Goal: Information Seeking & Learning: Learn about a topic

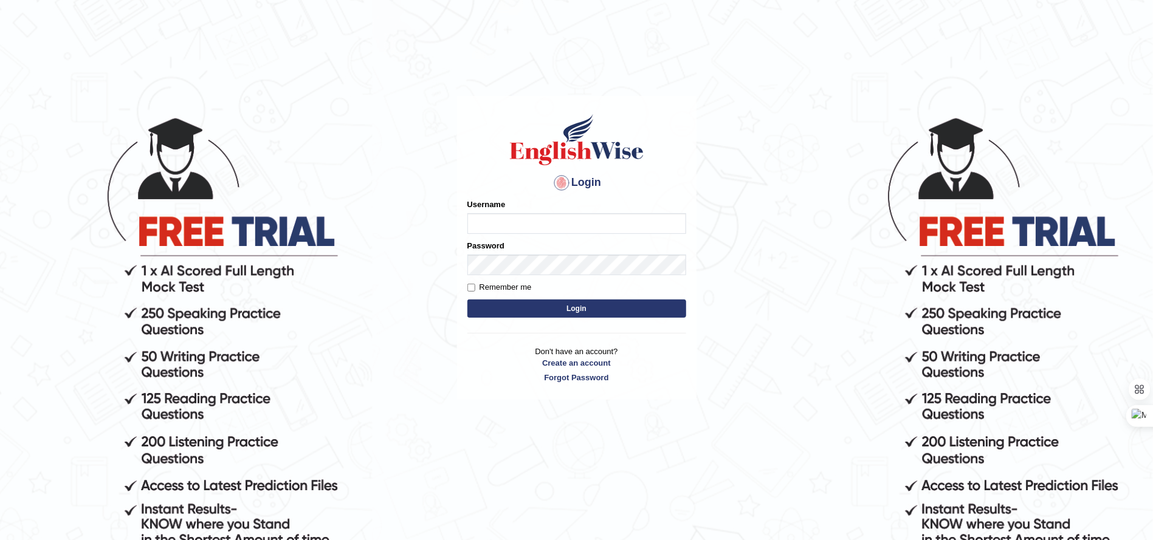
type input "Edu_hub"
click at [549, 314] on button "Login" at bounding box center [576, 309] width 219 height 18
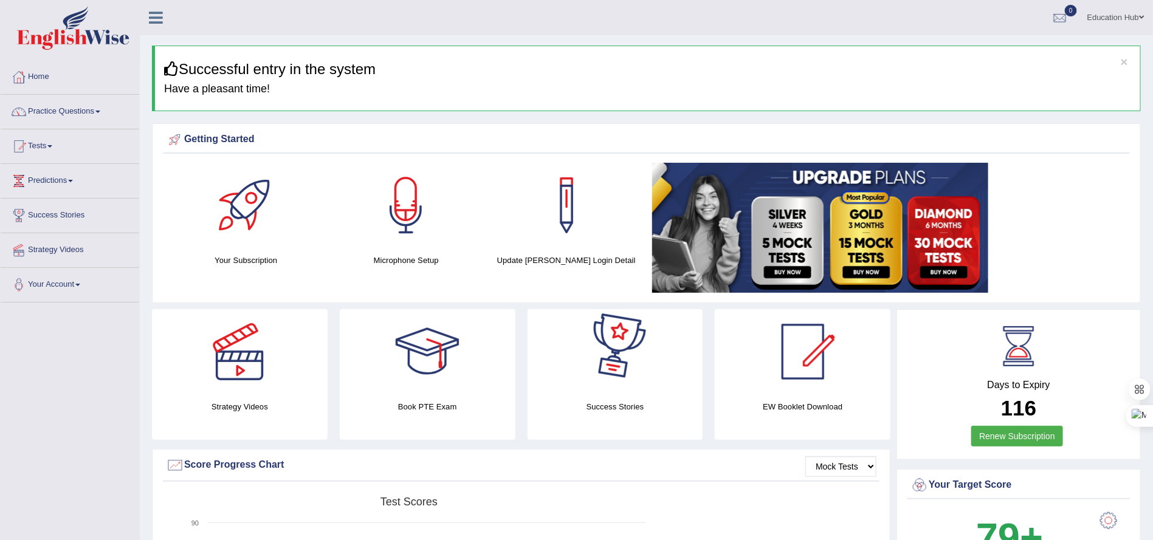
click at [1068, 241] on link at bounding box center [886, 228] width 469 height 130
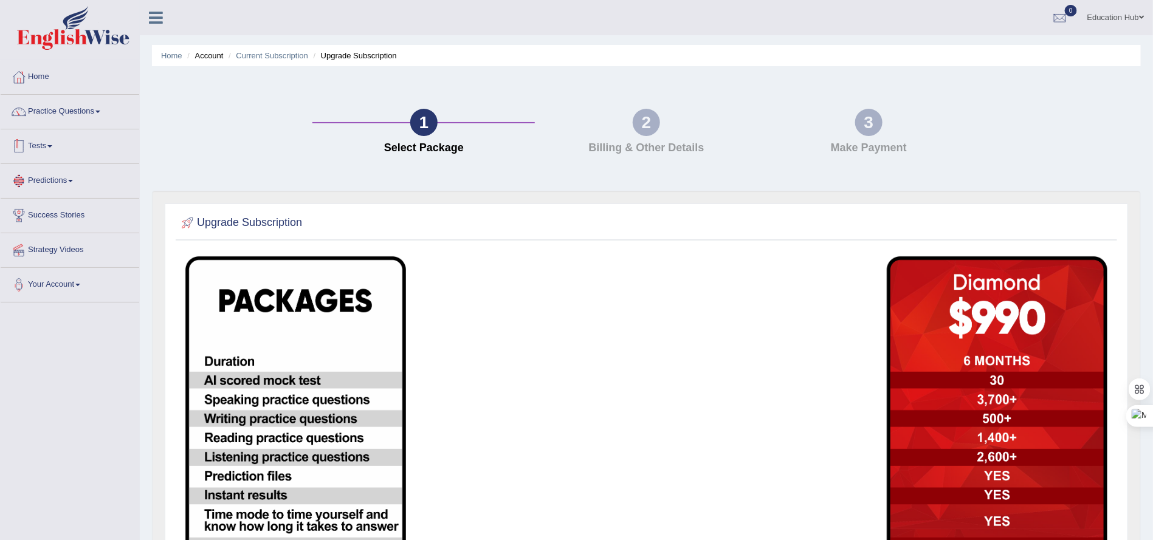
click at [46, 157] on link "Tests" at bounding box center [70, 144] width 139 height 30
click at [48, 213] on link "History" at bounding box center [79, 218] width 114 height 22
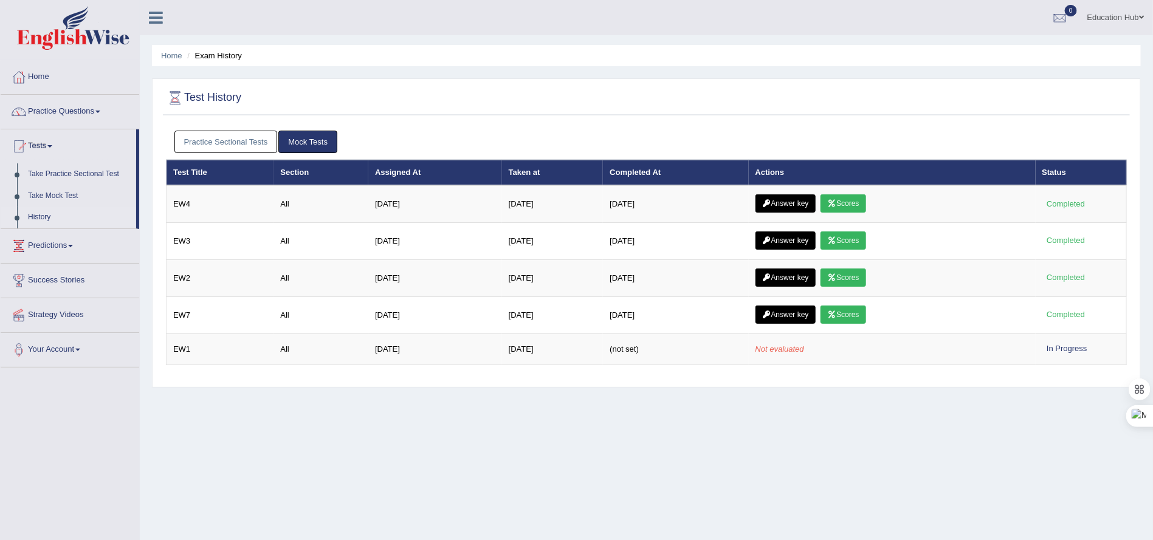
click at [213, 143] on link "Practice Sectional Tests" at bounding box center [225, 142] width 103 height 22
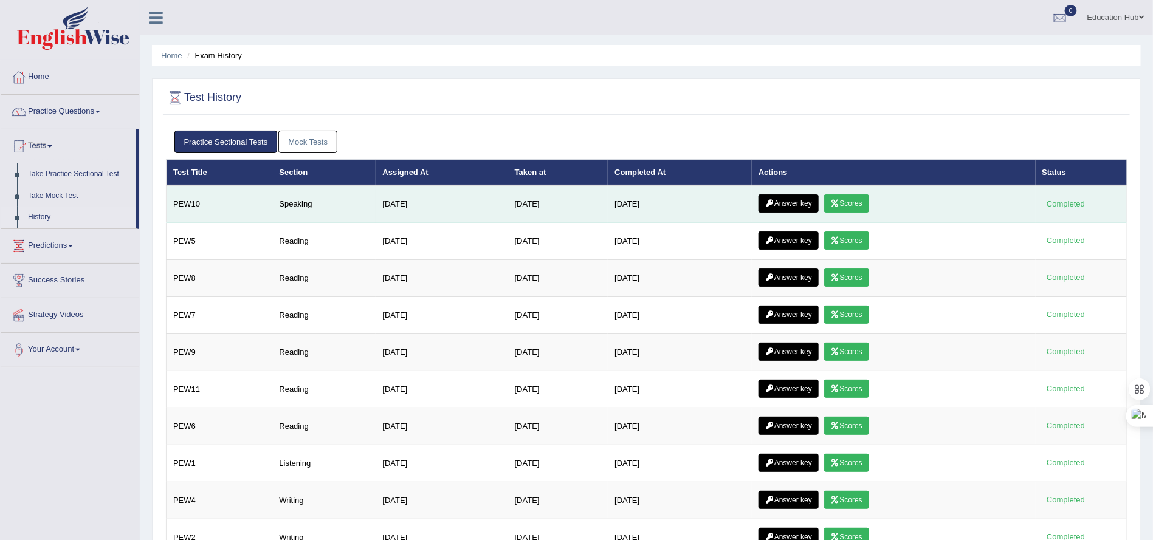
click at [846, 210] on link "Scores" at bounding box center [846, 203] width 45 height 18
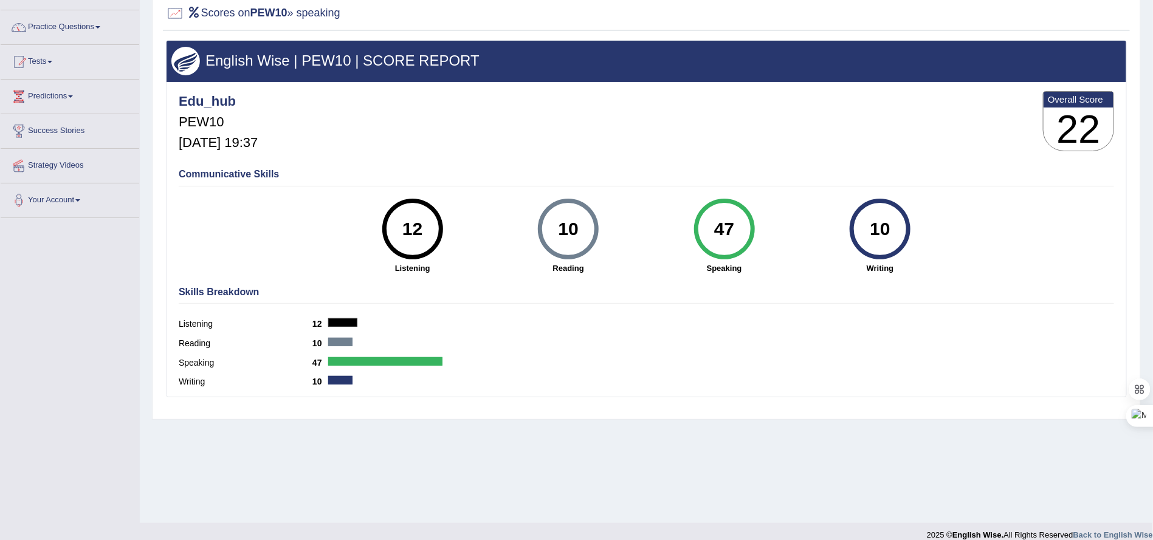
scroll to position [97, 0]
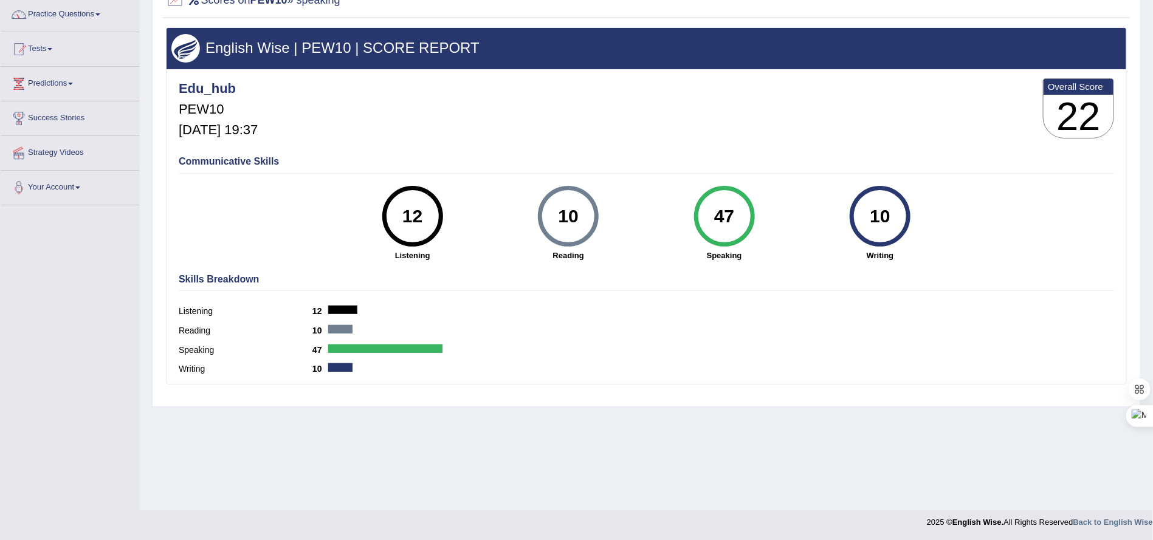
drag, startPoint x: 711, startPoint y: 219, endPoint x: 736, endPoint y: 221, distance: 25.6
click at [736, 219] on div "47" at bounding box center [724, 216] width 44 height 51
click at [757, 354] on div "Speaking 47" at bounding box center [646, 351] width 935 height 19
drag, startPoint x: 741, startPoint y: 221, endPoint x: 704, endPoint y: 211, distance: 37.6
click at [704, 211] on div "47" at bounding box center [724, 216] width 44 height 51
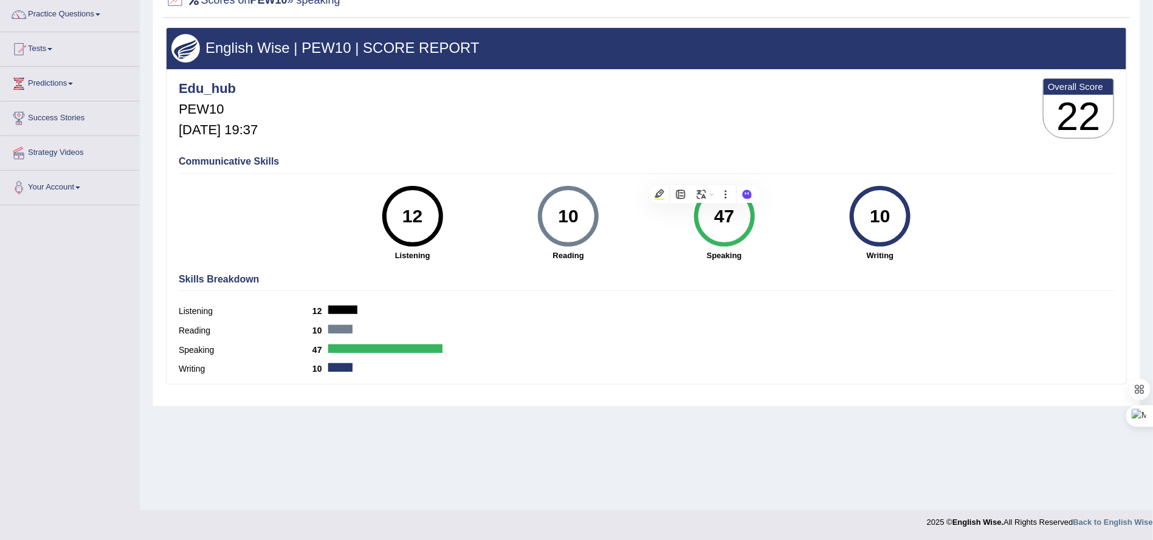
click at [839, 387] on div "English Wise | PEW10 | SCORE REPORT Edu_hub PEW10 Sep 24, 2025, 19:37 Overall S…" at bounding box center [646, 213] width 967 height 373
drag, startPoint x: 713, startPoint y: 221, endPoint x: 743, endPoint y: 212, distance: 30.6
click at [743, 212] on div "47" at bounding box center [724, 216] width 44 height 51
click at [801, 372] on div "Writing 10" at bounding box center [646, 370] width 935 height 19
drag, startPoint x: 711, startPoint y: 214, endPoint x: 729, endPoint y: 208, distance: 19.0
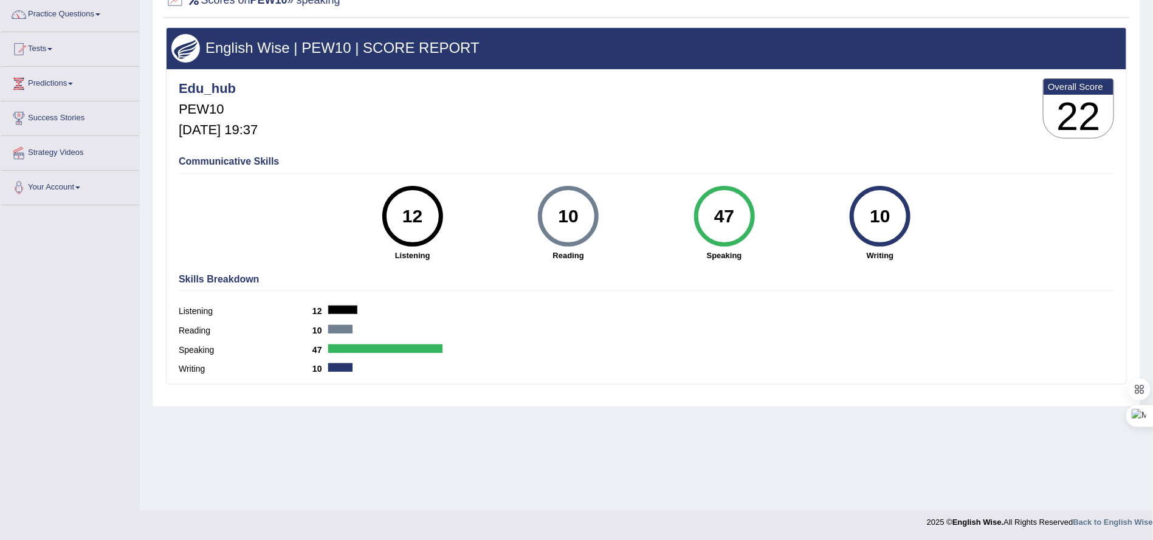
click at [729, 208] on div "47" at bounding box center [724, 216] width 44 height 51
click at [554, 207] on div "10" at bounding box center [568, 216] width 44 height 51
drag, startPoint x: 740, startPoint y: 215, endPoint x: 695, endPoint y: 214, distance: 45.6
click at [685, 215] on div "47 Speaking" at bounding box center [724, 223] width 156 height 75
click at [772, 253] on strong "Speaking" at bounding box center [723, 256] width 143 height 12
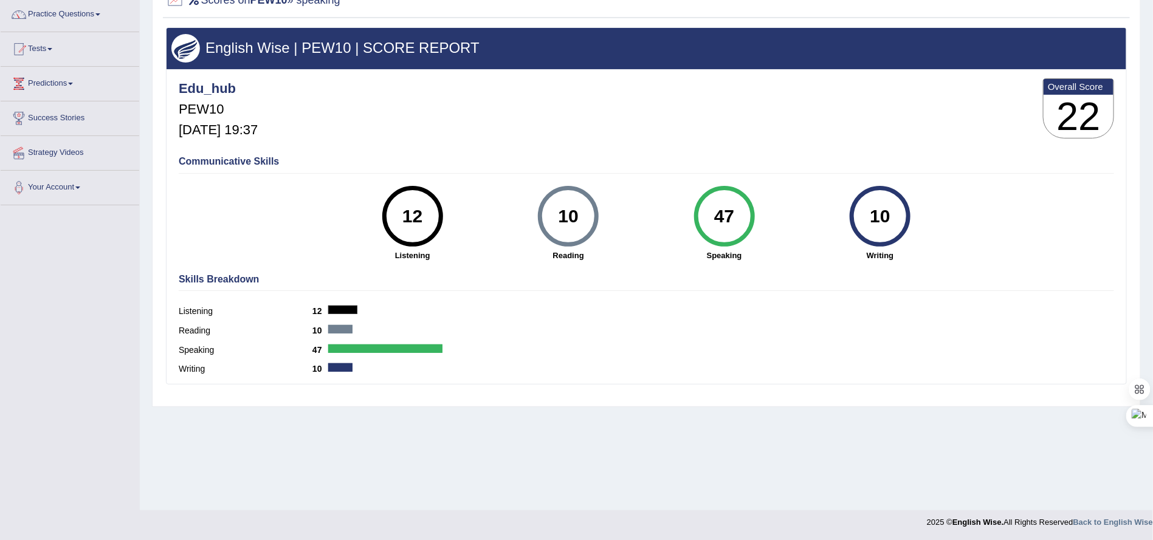
drag, startPoint x: 733, startPoint y: 221, endPoint x: 718, endPoint y: 225, distance: 15.0
click at [718, 225] on div "47" at bounding box center [724, 216] width 44 height 51
click at [828, 316] on div "Listening 12" at bounding box center [646, 312] width 935 height 19
drag, startPoint x: 717, startPoint y: 216, endPoint x: 733, endPoint y: 216, distance: 16.4
click at [733, 216] on div "47" at bounding box center [724, 216] width 44 height 51
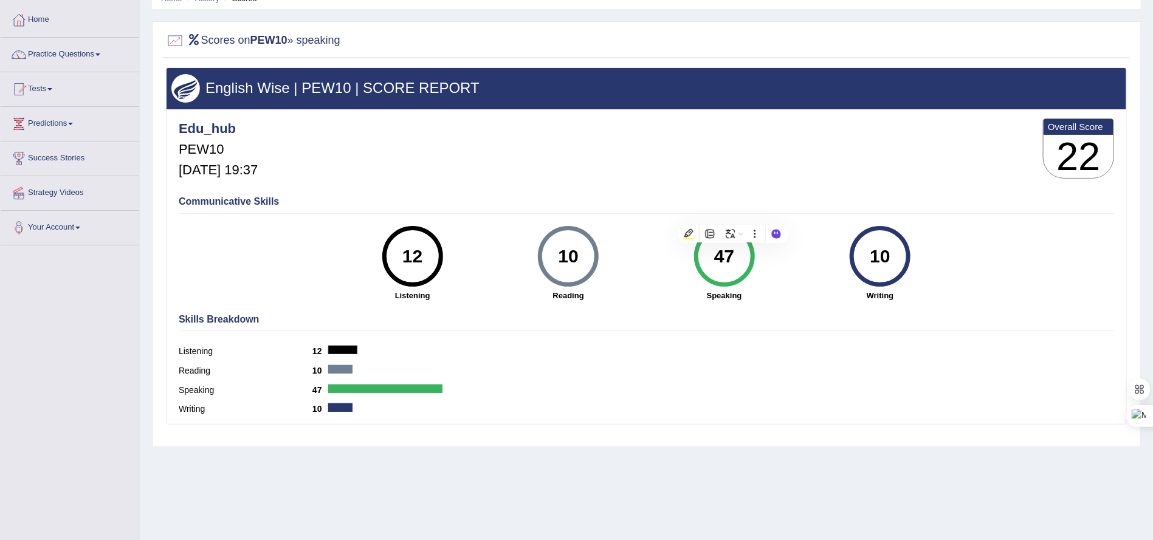
scroll to position [6, 0]
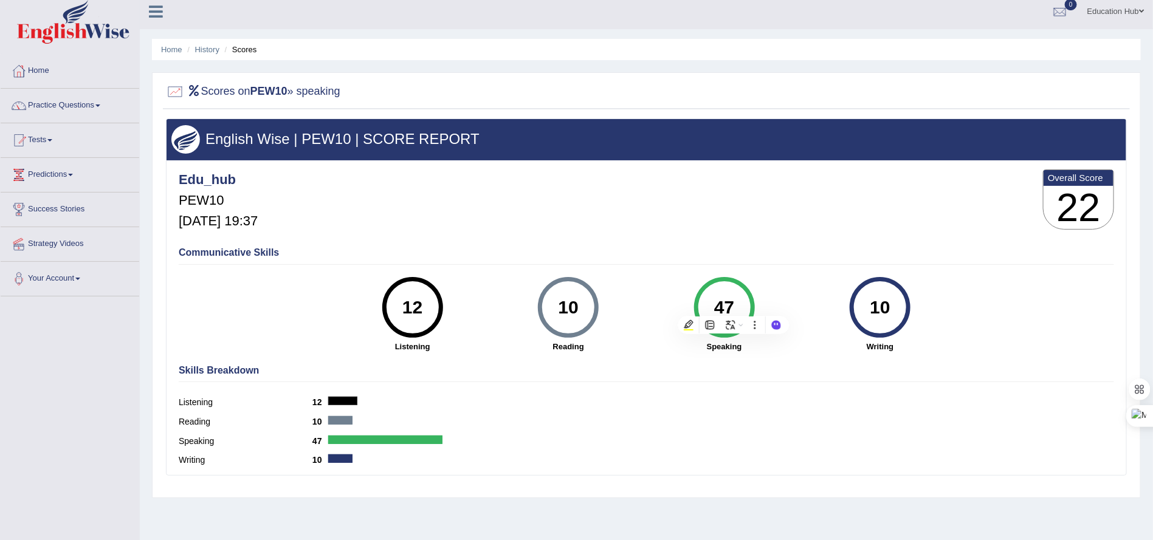
click at [819, 362] on div "Skills Breakdown Listening 12 Reading 10 Speaking 47 Writing 10" at bounding box center [646, 417] width 941 height 116
drag, startPoint x: 742, startPoint y: 306, endPoint x: 707, endPoint y: 317, distance: 36.3
click at [707, 317] on div "47" at bounding box center [724, 307] width 44 height 51
click at [733, 432] on div "Reading 10" at bounding box center [646, 423] width 935 height 19
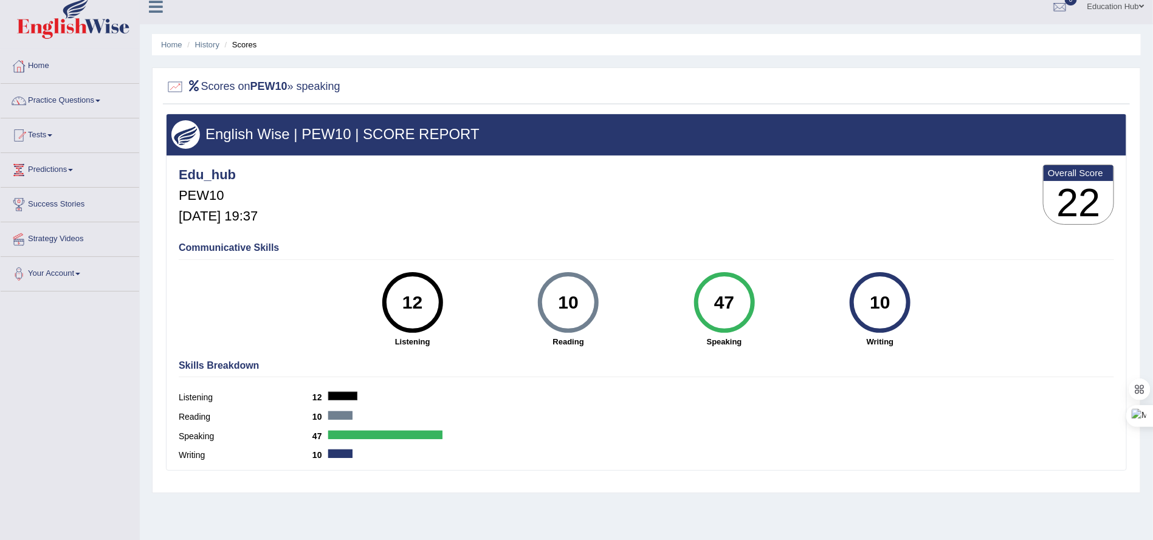
scroll to position [0, 0]
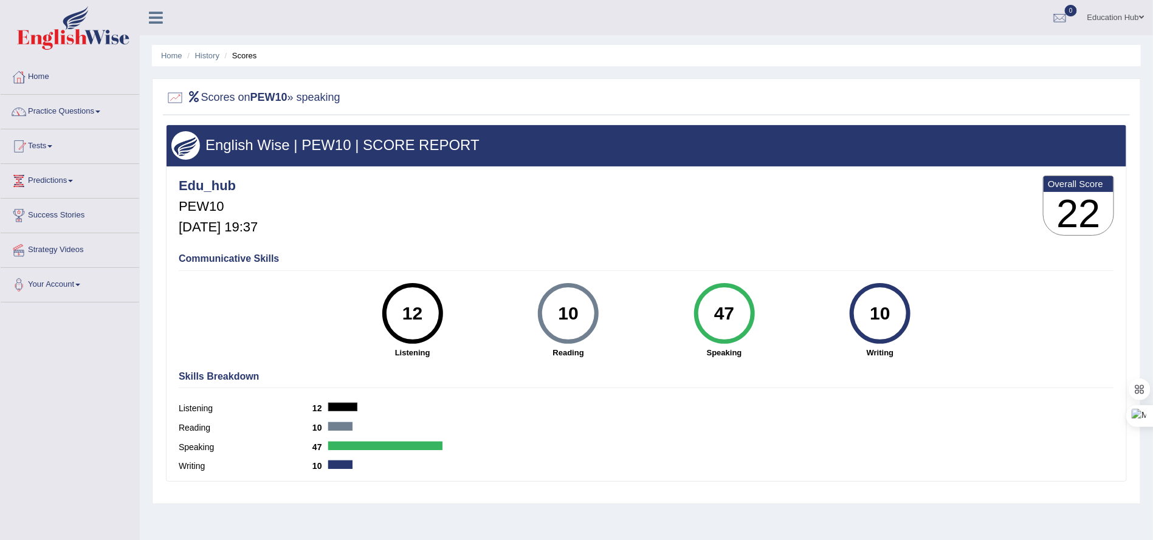
click at [241, 249] on div "Communicative Skills 12 Listening 10 Reading 47 Speaking 10 Writing" at bounding box center [646, 304] width 941 height 115
click at [243, 259] on h4 "Communicative Skills" at bounding box center [646, 258] width 935 height 11
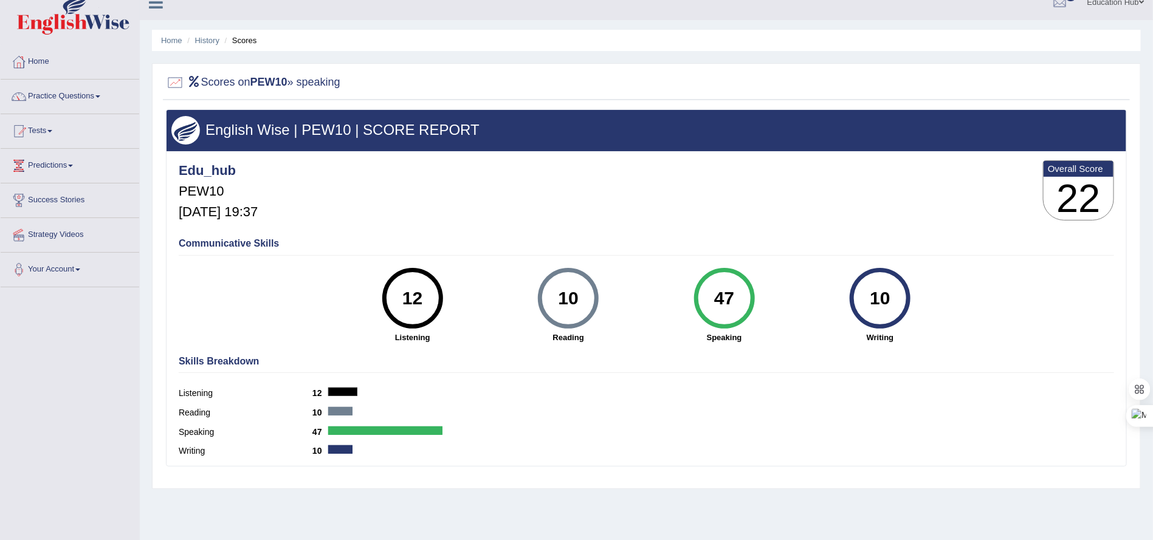
scroll to position [6, 0]
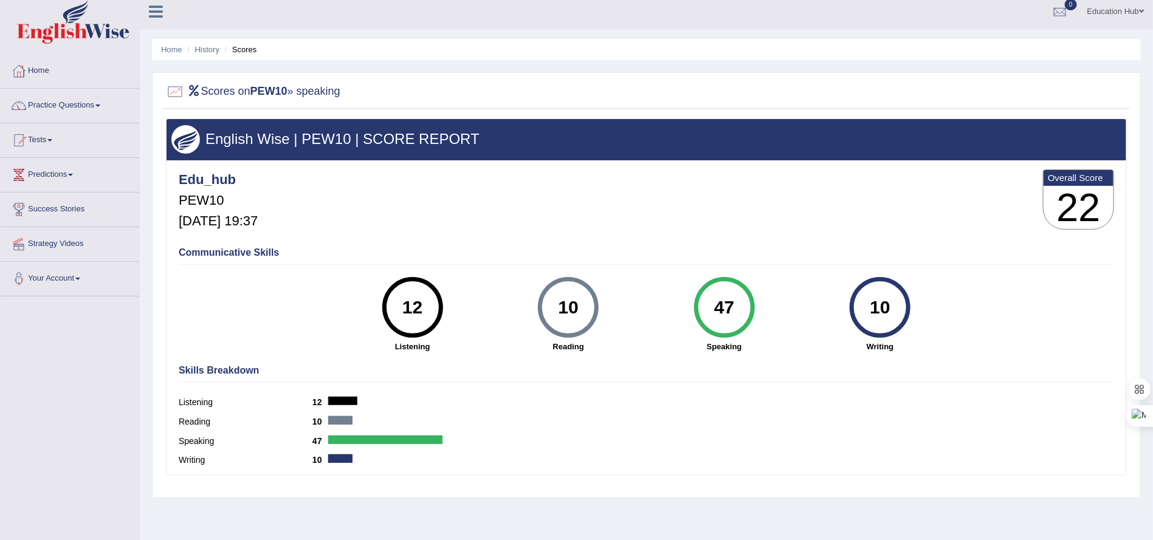
click at [777, 371] on h4 "Skills Breakdown" at bounding box center [646, 370] width 935 height 11
click at [43, 143] on link "Tests" at bounding box center [70, 138] width 139 height 30
click at [51, 219] on link "History" at bounding box center [79, 212] width 114 height 22
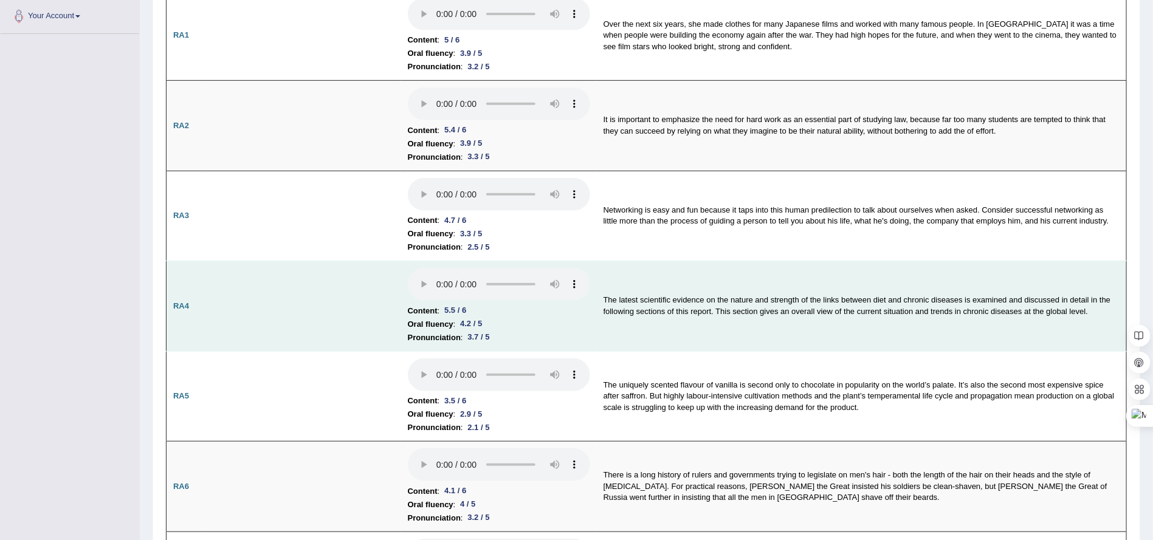
scroll to position [273, 0]
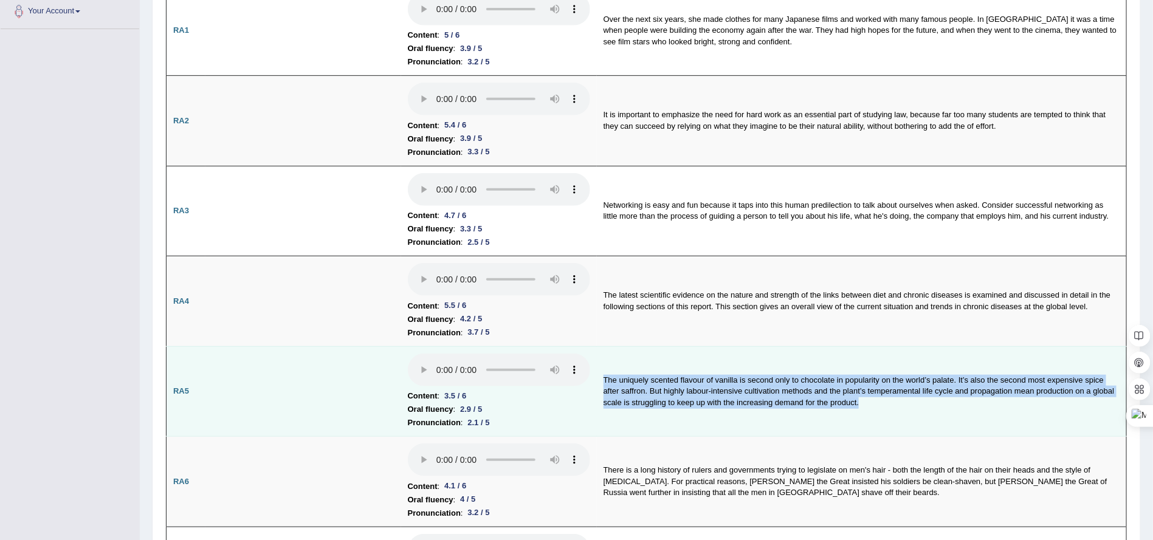
drag, startPoint x: 892, startPoint y: 416, endPoint x: 597, endPoint y: 379, distance: 297.6
click at [597, 379] on td "The uniquely scented flavour of vanilla is second only to chocolate in populari…" at bounding box center [862, 391] width 530 height 91
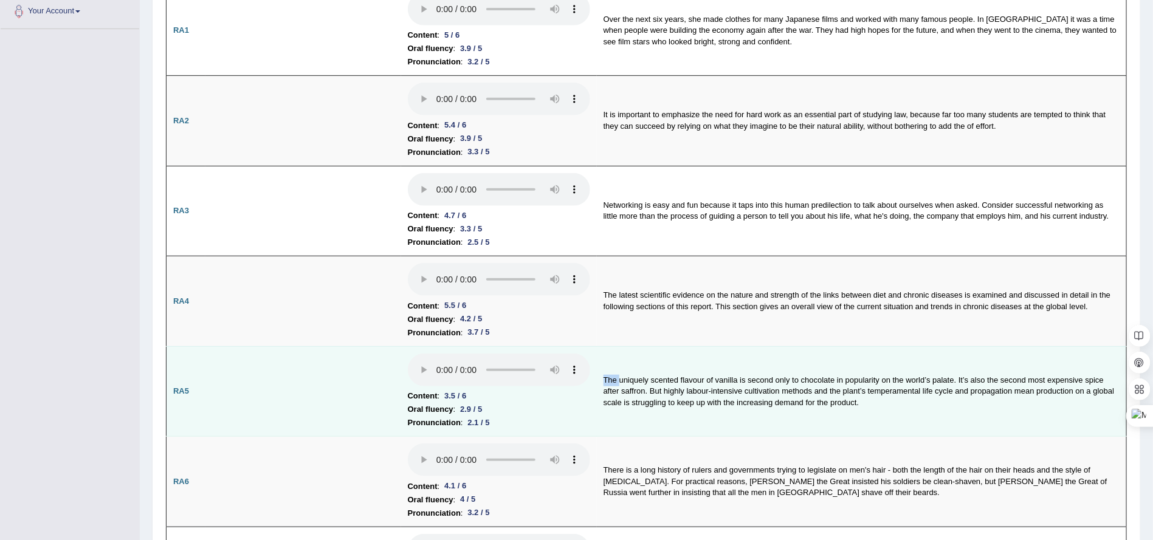
click at [604, 381] on td "The uniquely scented flavour of vanilla is second only to chocolate in populari…" at bounding box center [862, 391] width 530 height 91
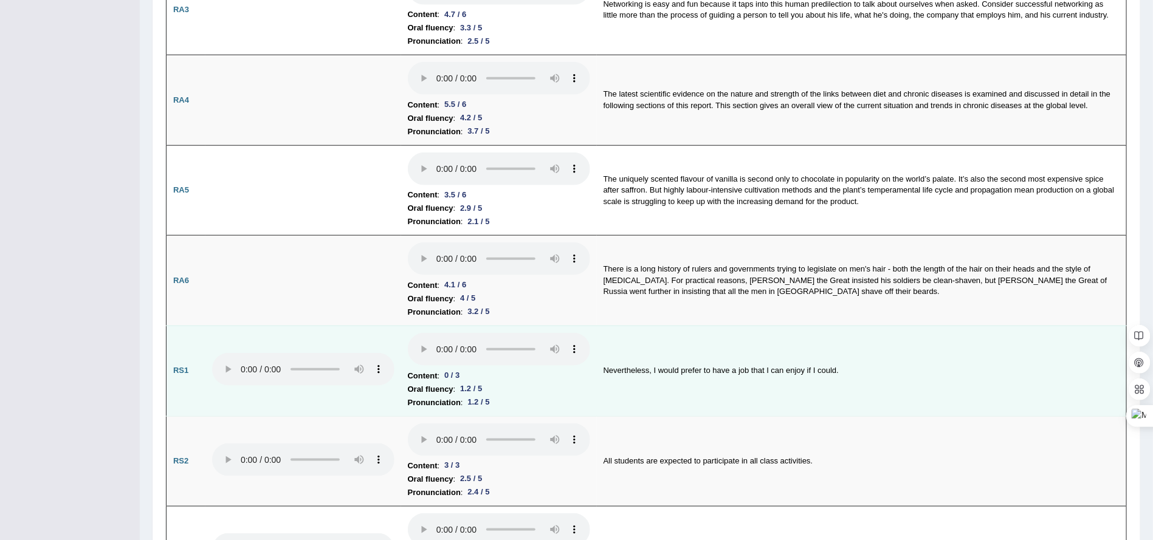
scroll to position [456, 0]
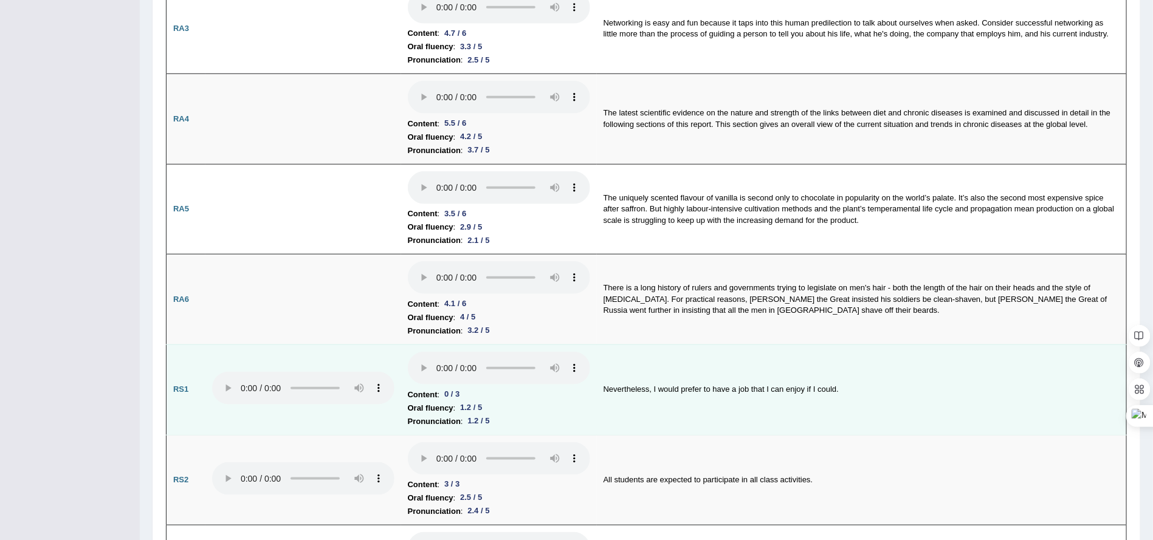
click at [609, 392] on td "Nevertheless, I would prefer to have a job that I can enjoy if I could." at bounding box center [862, 390] width 530 height 91
click at [824, 378] on td "Nevertheless, I would prefer to have a job that I can enjoy if I could." at bounding box center [862, 390] width 530 height 91
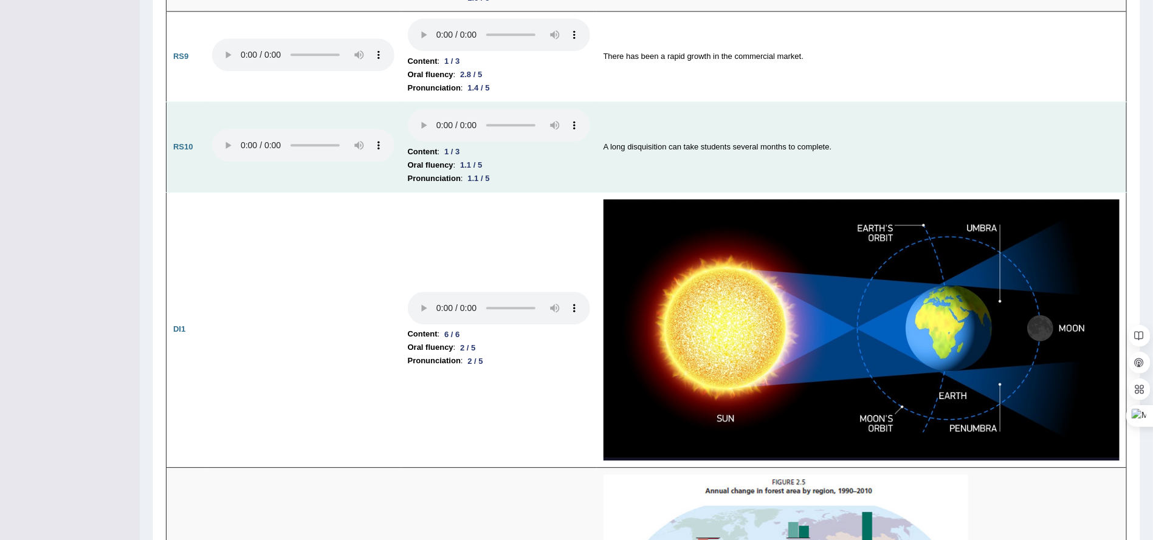
scroll to position [1641, 0]
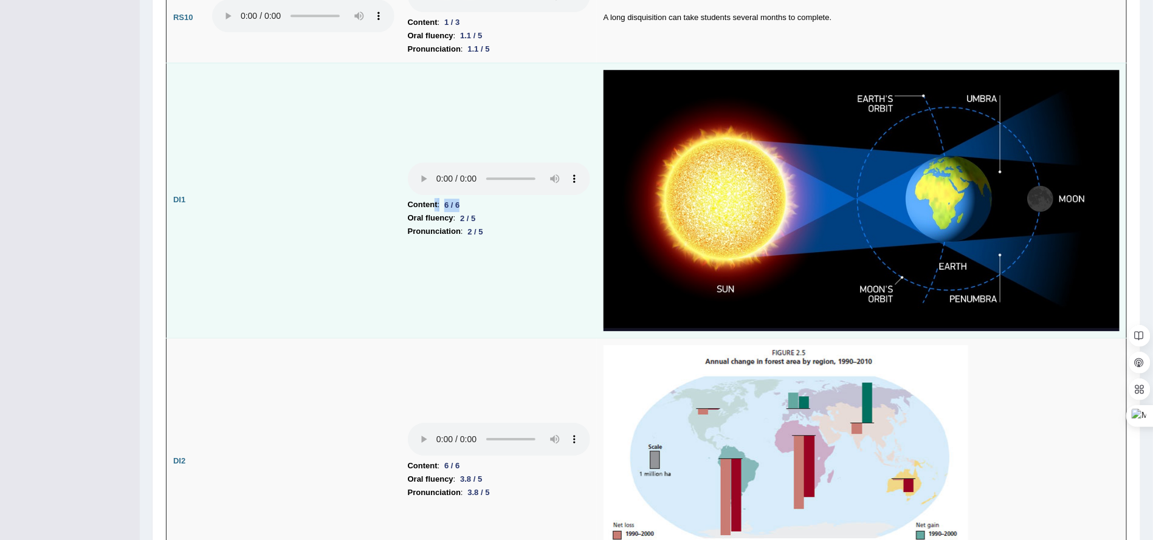
drag, startPoint x: 434, startPoint y: 203, endPoint x: 492, endPoint y: 207, distance: 58.4
click at [492, 207] on li "Content : 6 / 6" at bounding box center [499, 204] width 182 height 13
click at [427, 254] on td "Content : 6 / 6 Oral fluency : 2 / 5 Pronunciation : 2 / 5" at bounding box center [499, 200] width 196 height 275
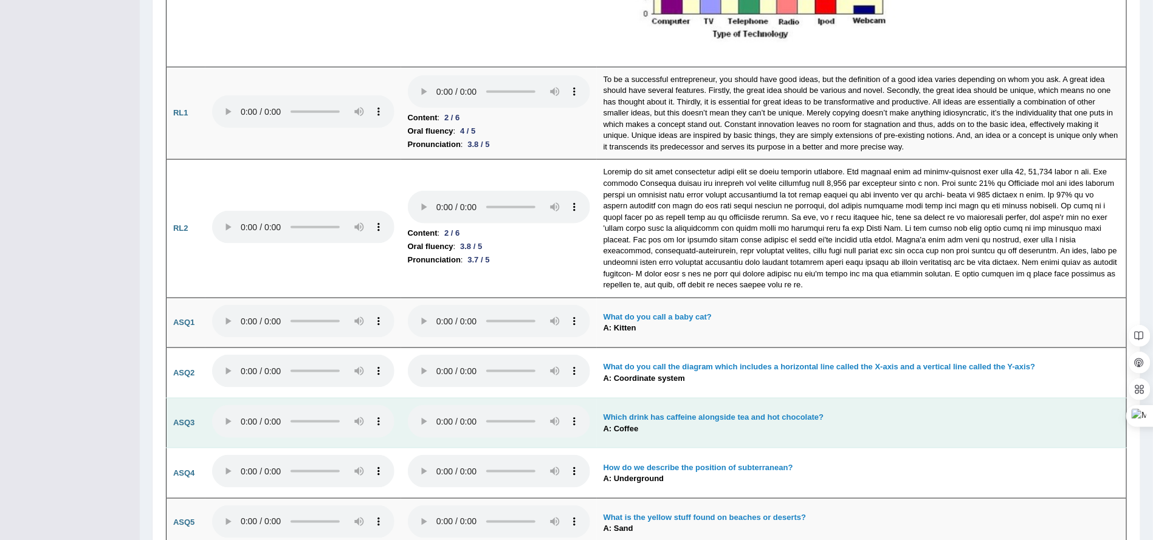
scroll to position [3008, 0]
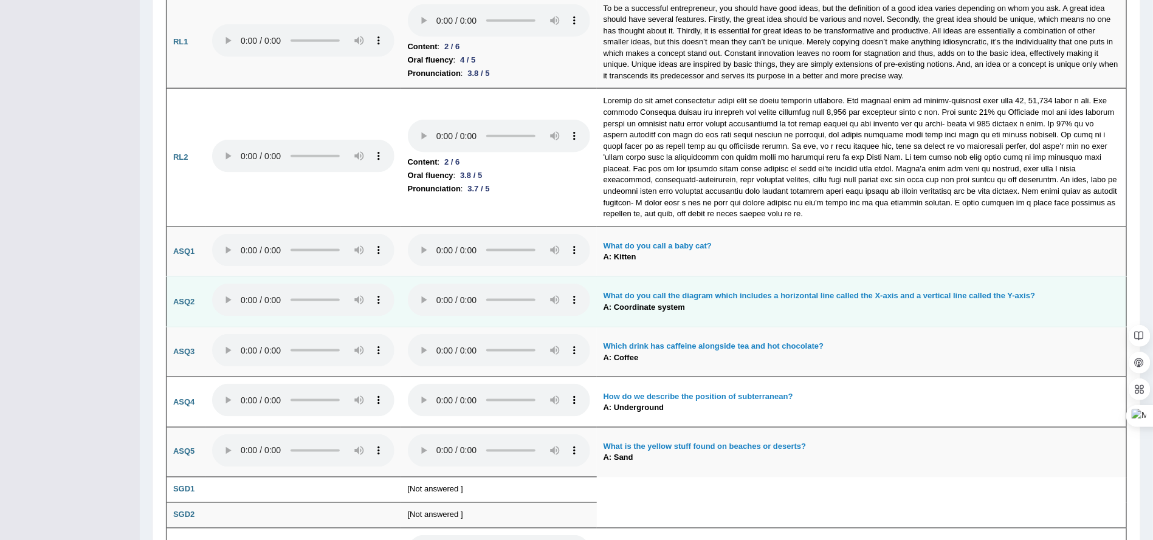
click at [649, 312] on b "A: Coordinate system" at bounding box center [643, 307] width 81 height 9
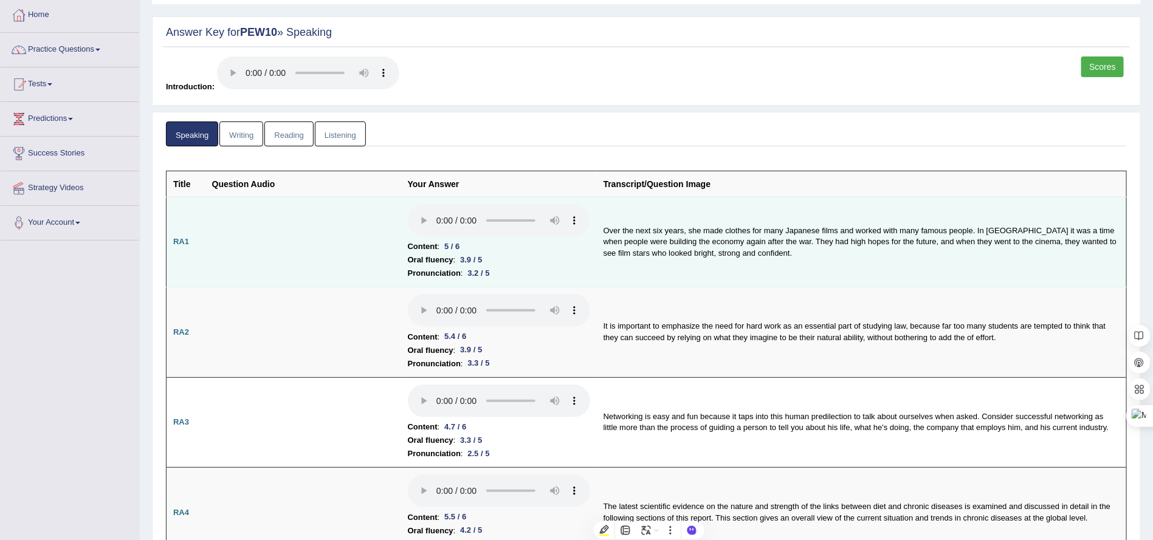
scroll to position [0, 0]
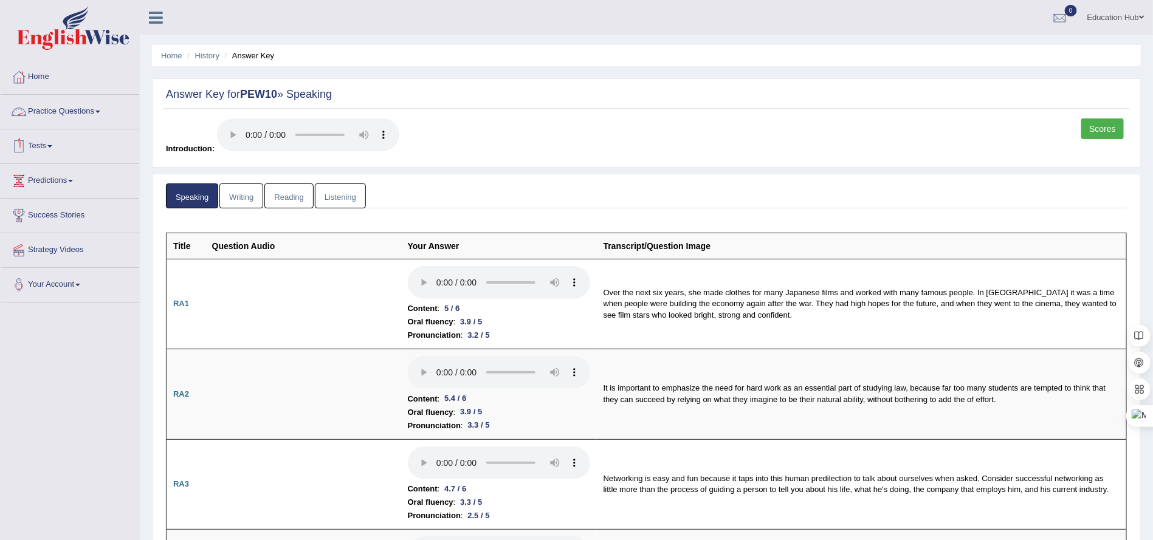
click at [63, 113] on link "Practice Questions" at bounding box center [70, 110] width 139 height 30
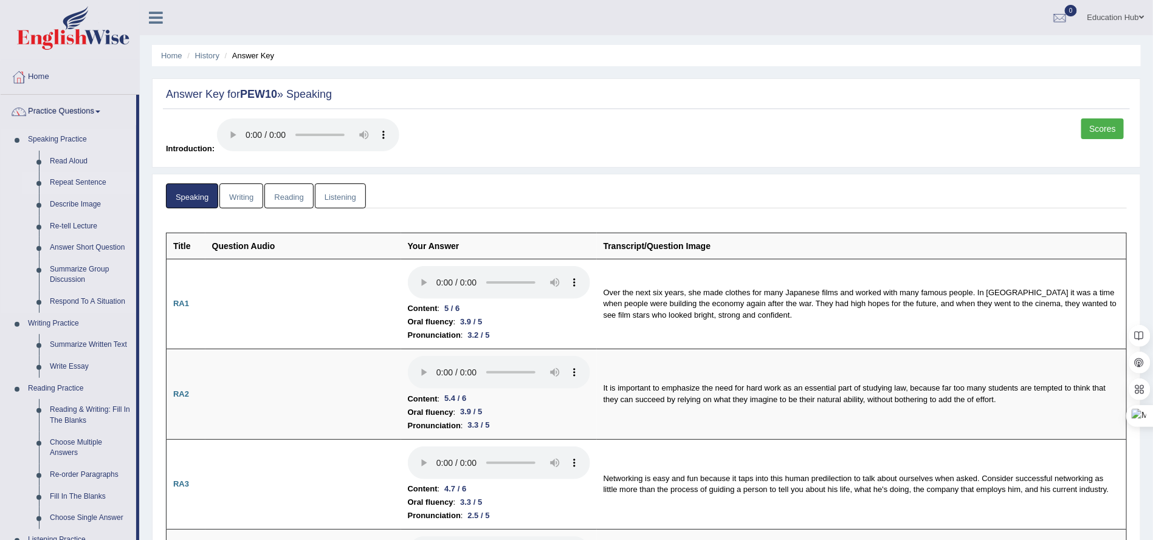
click at [74, 182] on link "Repeat Sentence" at bounding box center [90, 183] width 92 height 22
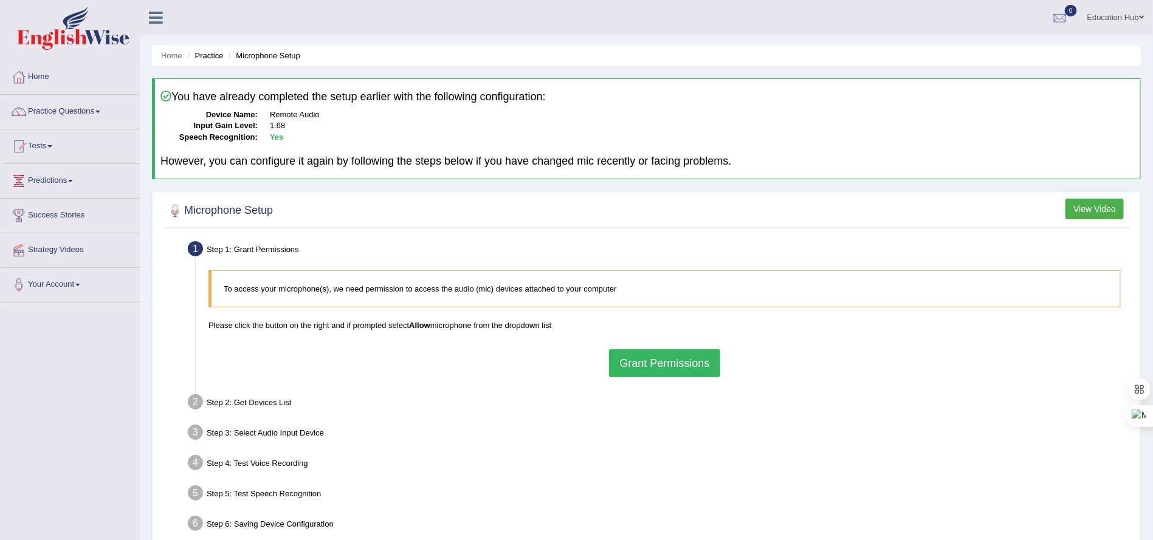
click at [671, 365] on button "Grant Permissions" at bounding box center [664, 363] width 111 height 28
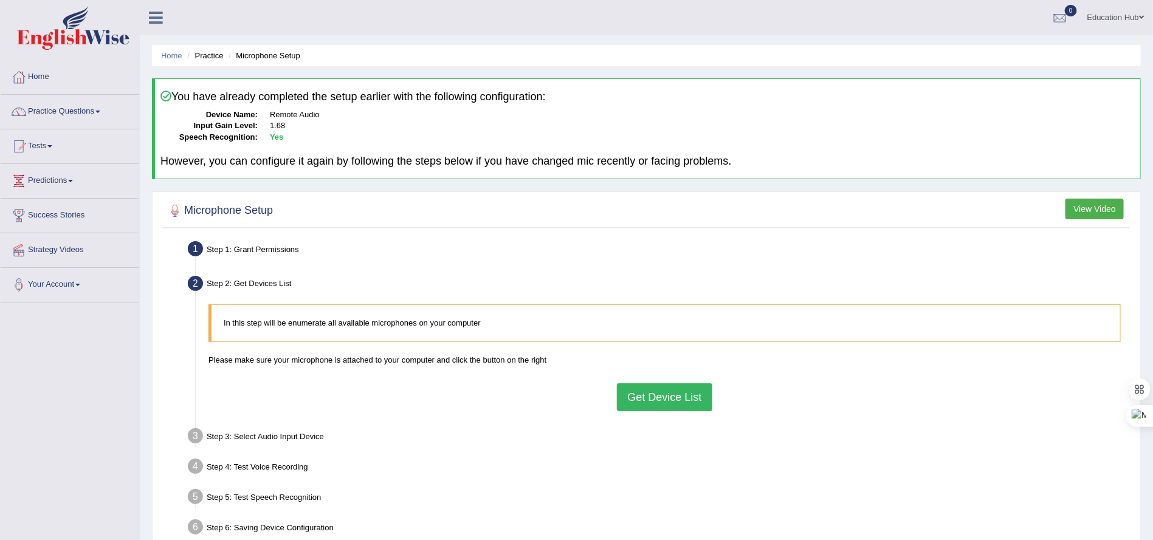
click at [684, 372] on div "In this step will be enumerate all available microphones on your computer Pleas…" at bounding box center [664, 357] width 924 height 118
click at [678, 392] on button "Get Device List" at bounding box center [664, 397] width 95 height 28
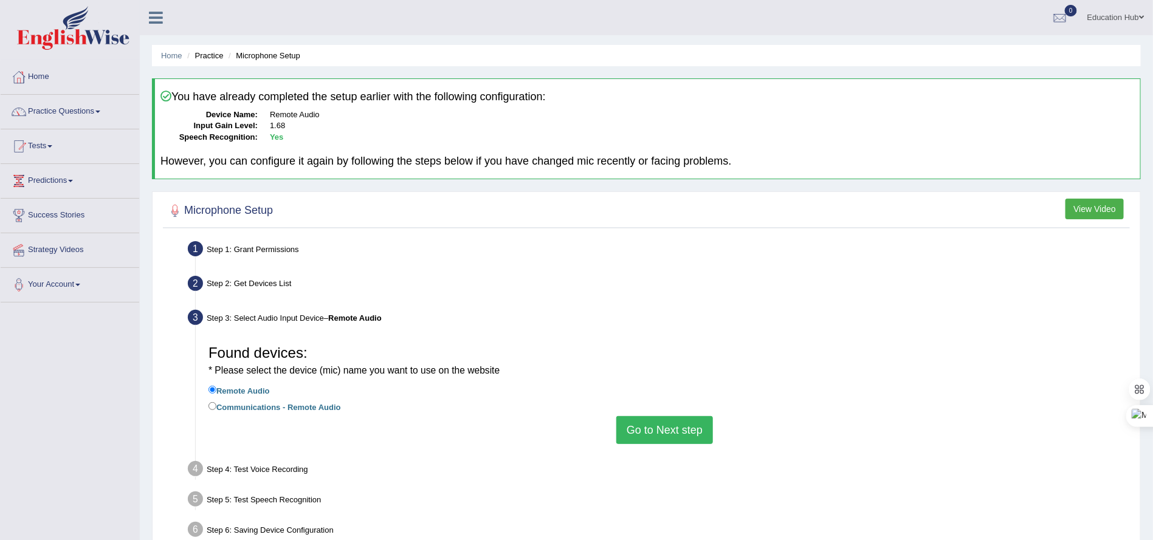
click at [677, 438] on button "Go to Next step" at bounding box center [664, 430] width 97 height 28
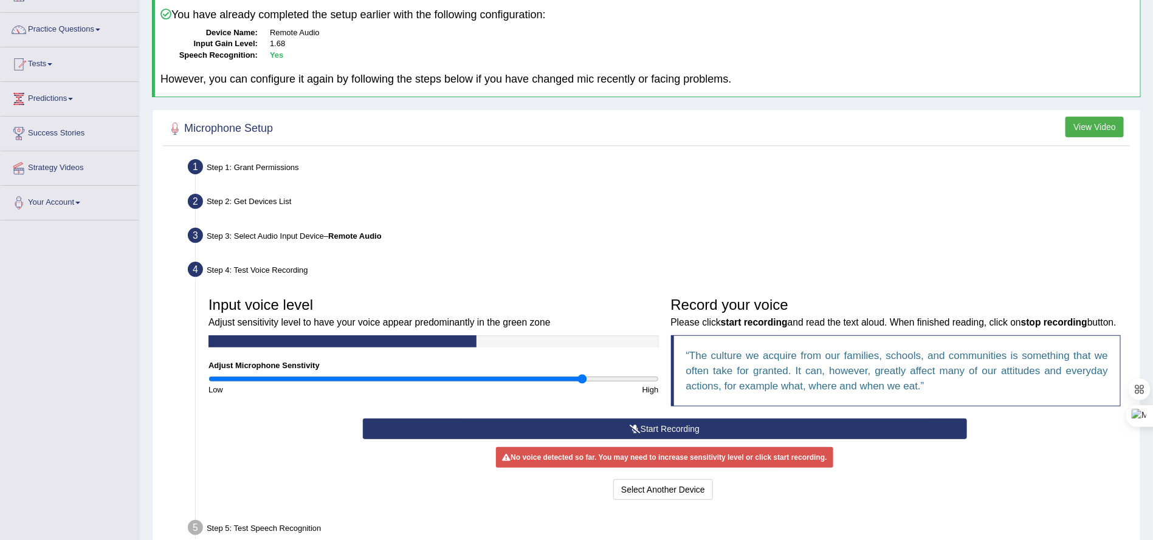
scroll to position [91, 0]
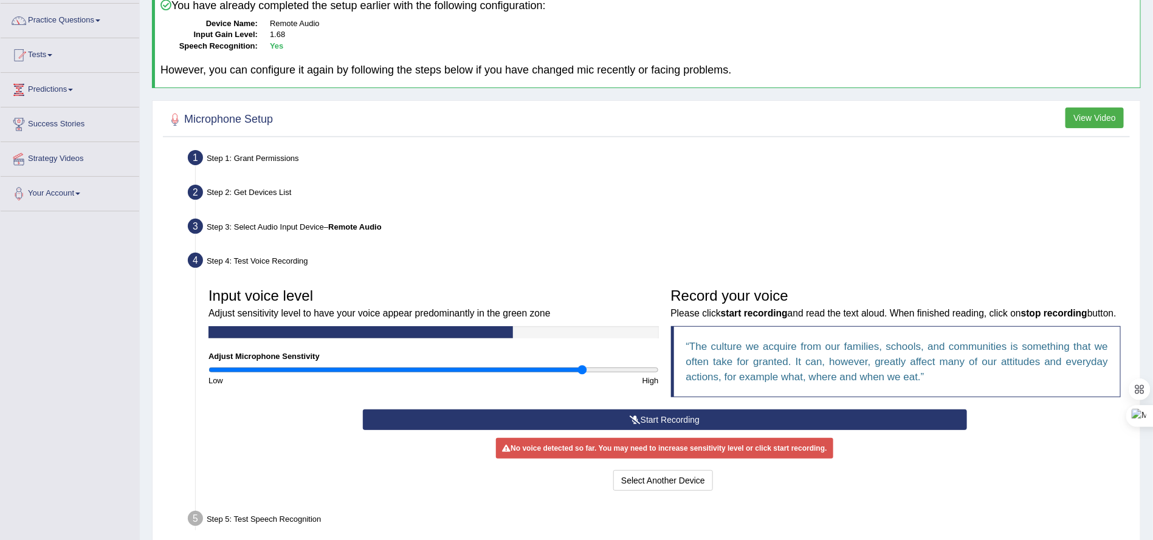
click at [651, 430] on button "Start Recording" at bounding box center [665, 420] width 604 height 21
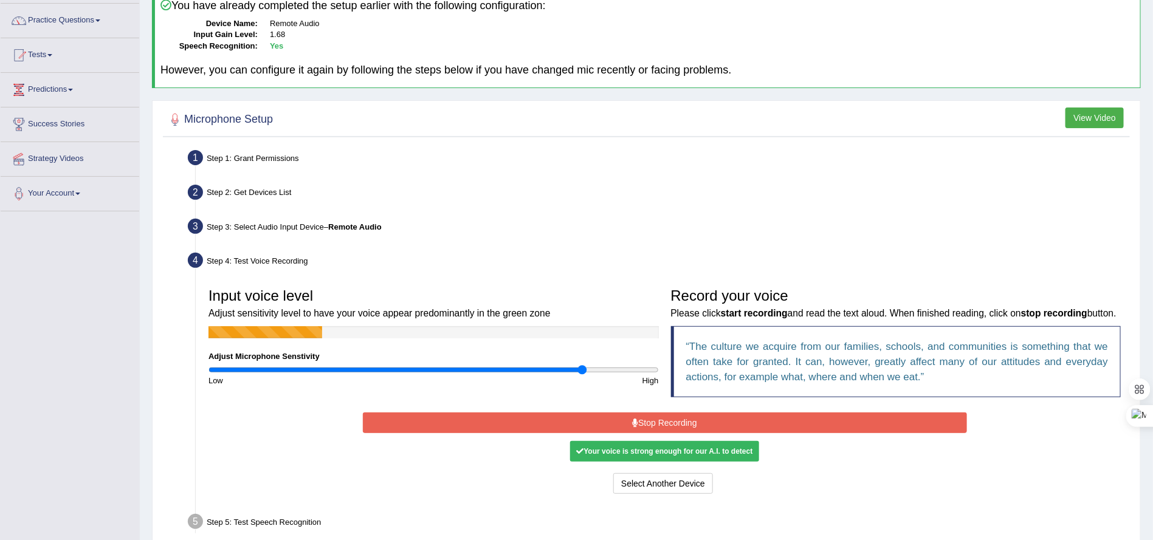
click at [684, 433] on button "Stop Recording" at bounding box center [665, 423] width 604 height 21
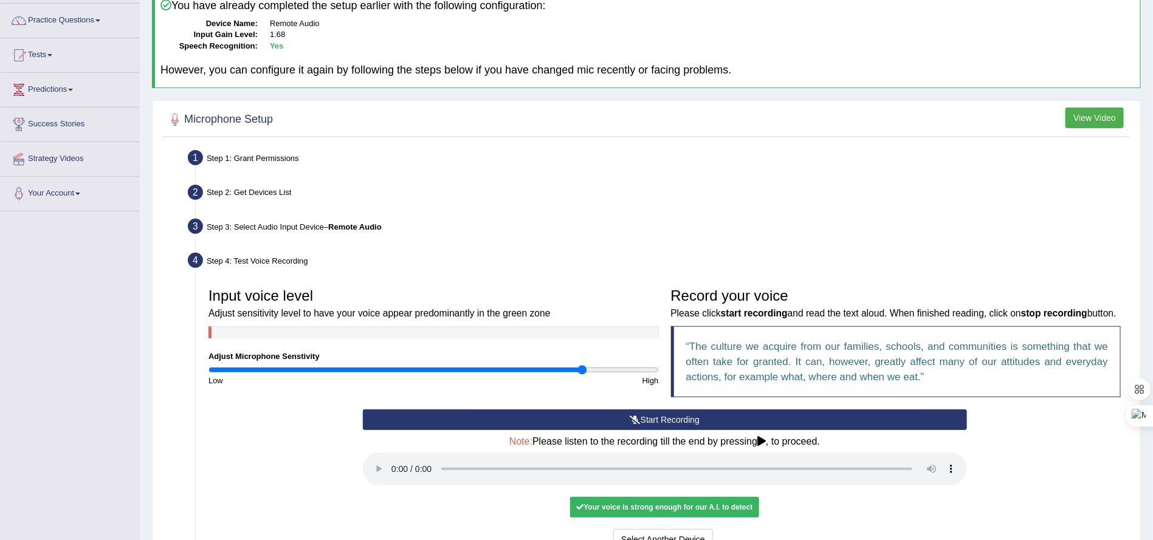
click at [684, 430] on button "Start Recording" at bounding box center [665, 420] width 604 height 21
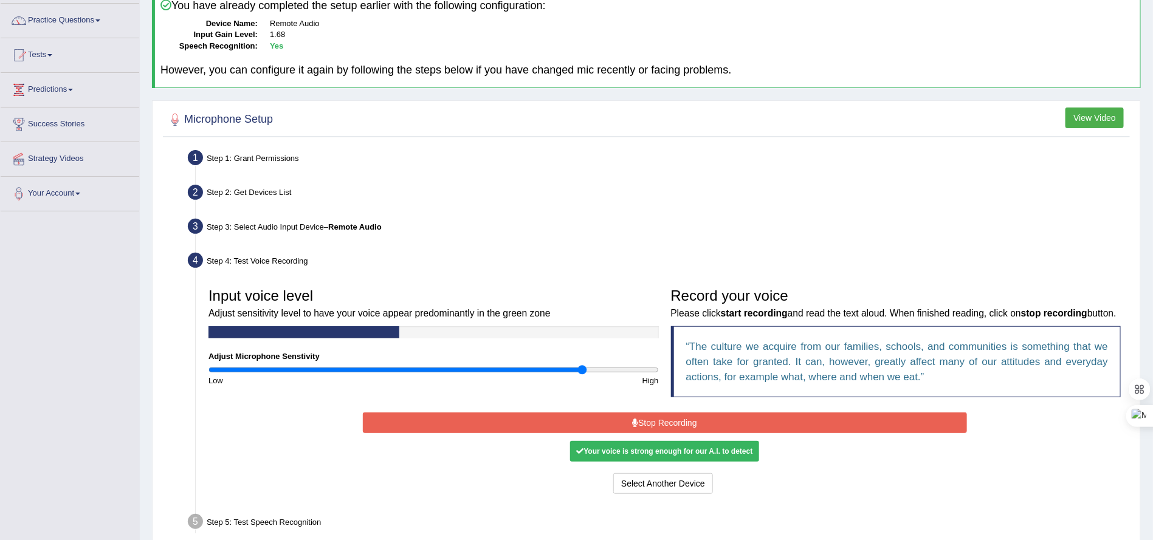
click at [687, 433] on button "Stop Recording" at bounding box center [665, 423] width 604 height 21
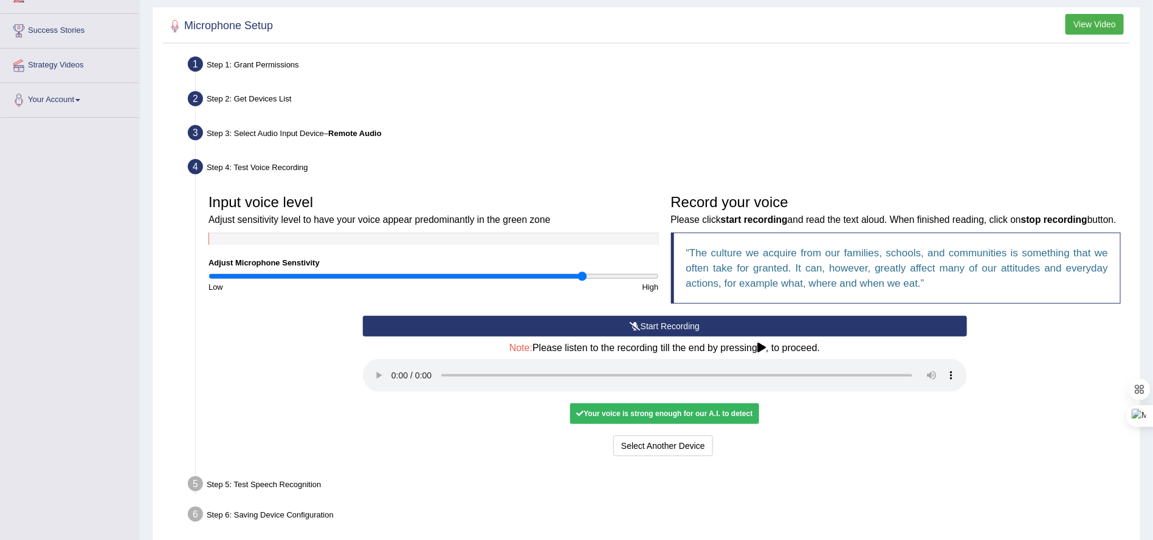
scroll to position [254, 0]
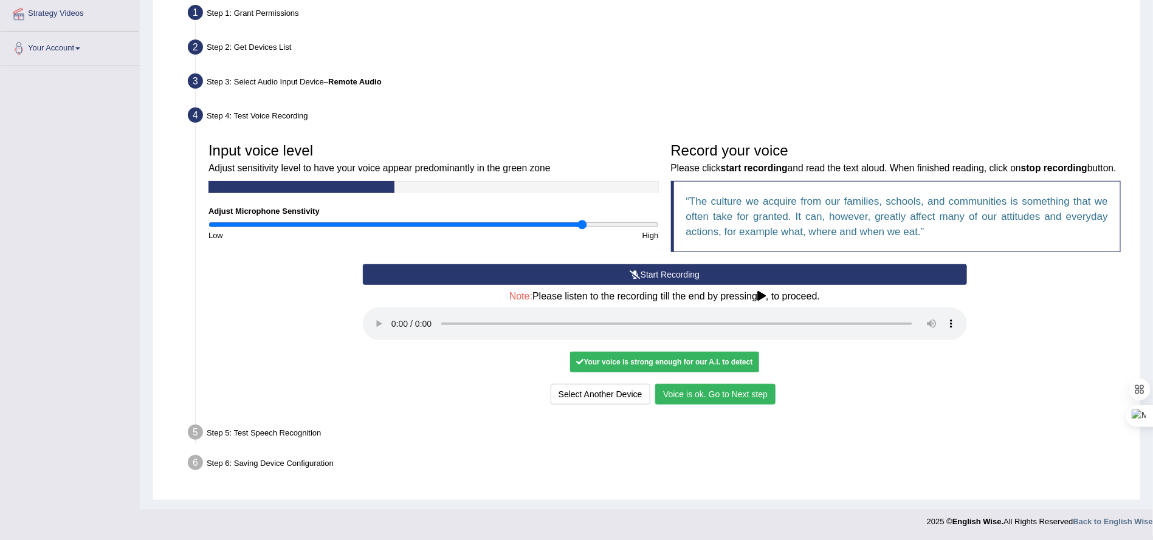
click at [724, 398] on button "Voice is ok. Go to Next step" at bounding box center [715, 394] width 120 height 21
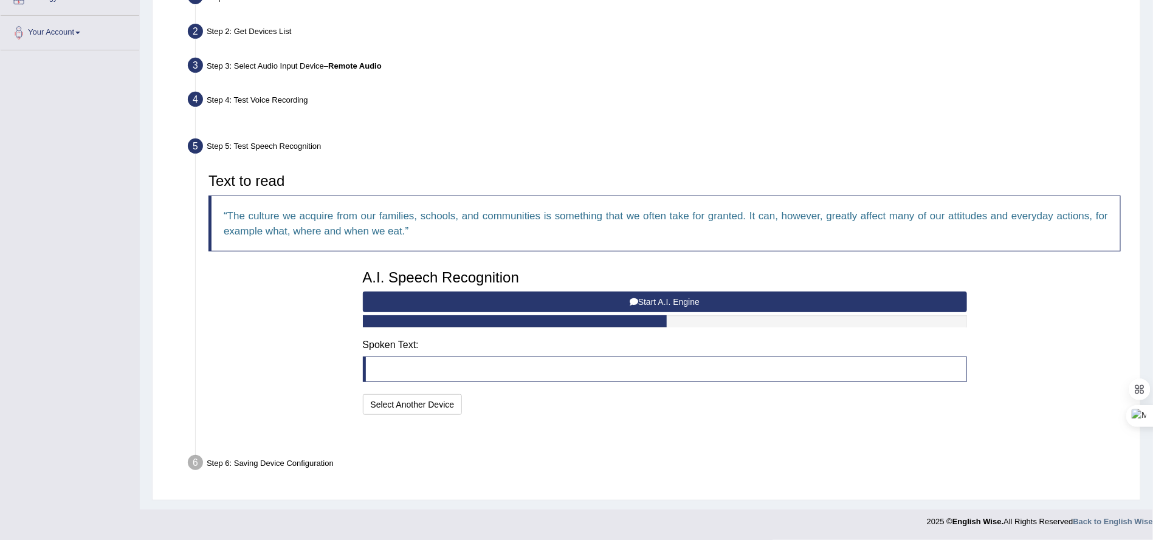
scroll to position [222, 0]
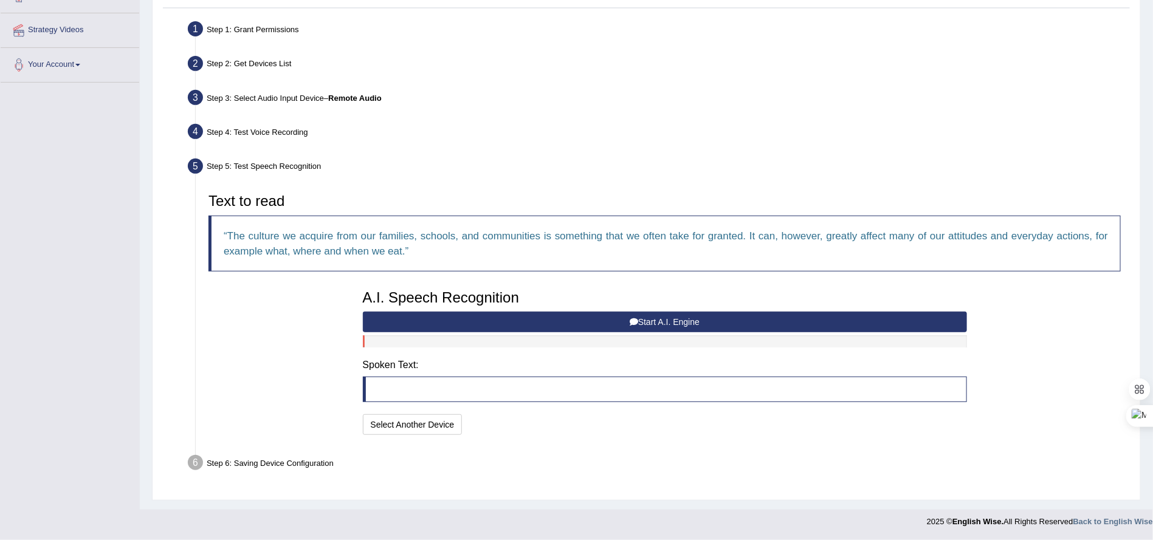
click at [609, 323] on button "Start A.I. Engine" at bounding box center [665, 322] width 604 height 21
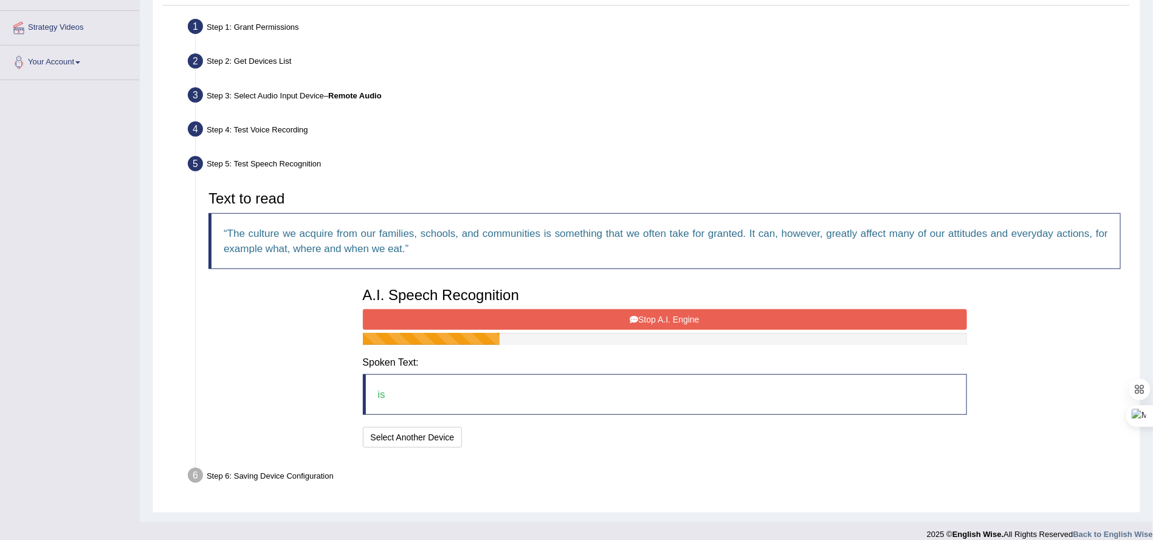
click at [609, 323] on button "Stop A.I. Engine" at bounding box center [665, 319] width 604 height 21
click at [609, 323] on div "A.I. Speech Recognition Start A.I. Engine Stop A.I. Engine Note: Please listen …" at bounding box center [665, 366] width 616 height 170
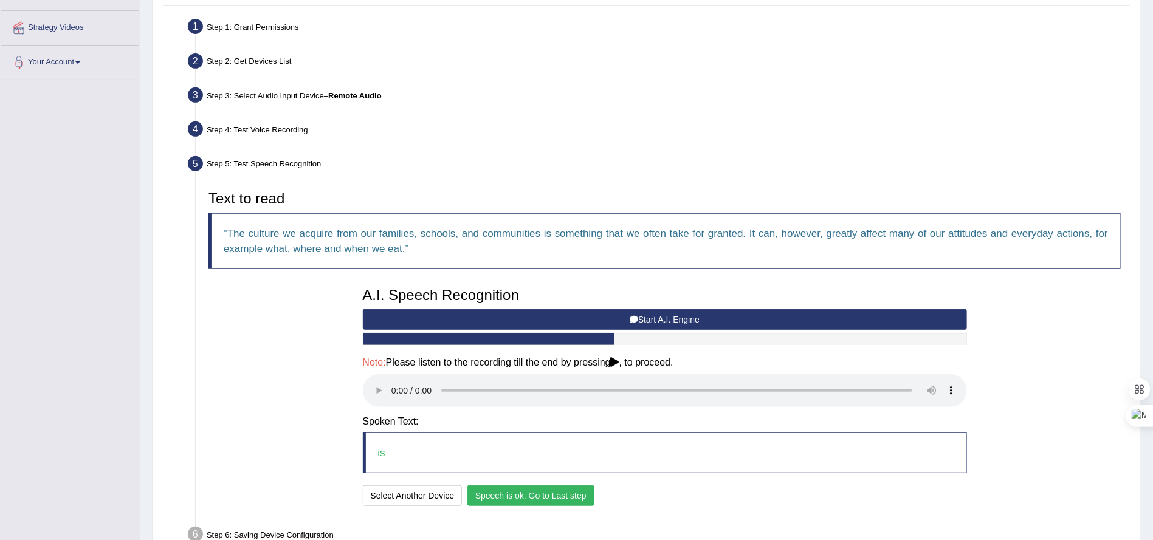
click at [560, 495] on button "Speech is ok. Go to Last step" at bounding box center [530, 496] width 127 height 21
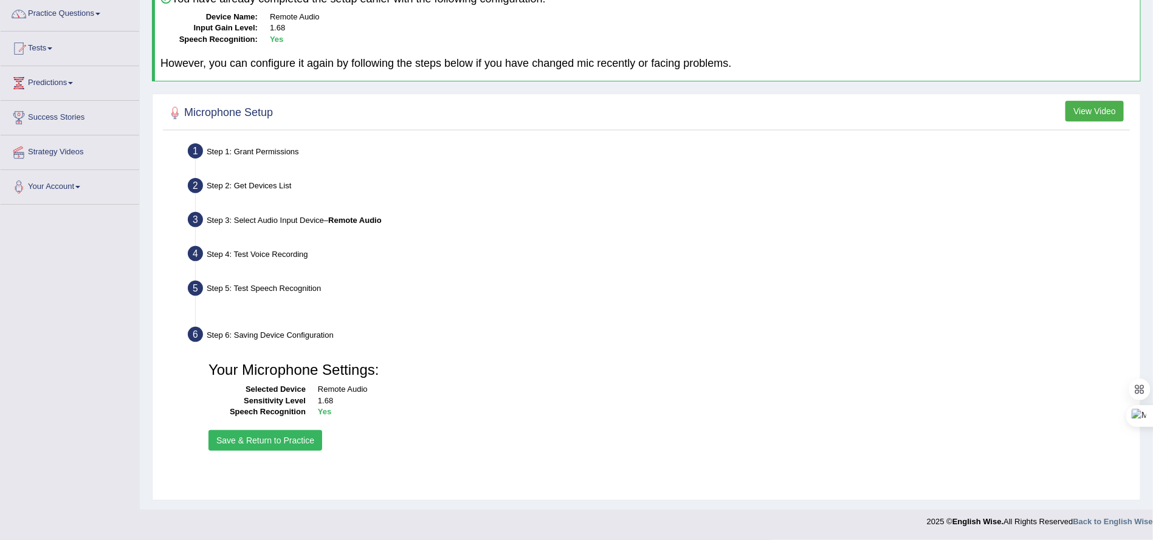
scroll to position [97, 0]
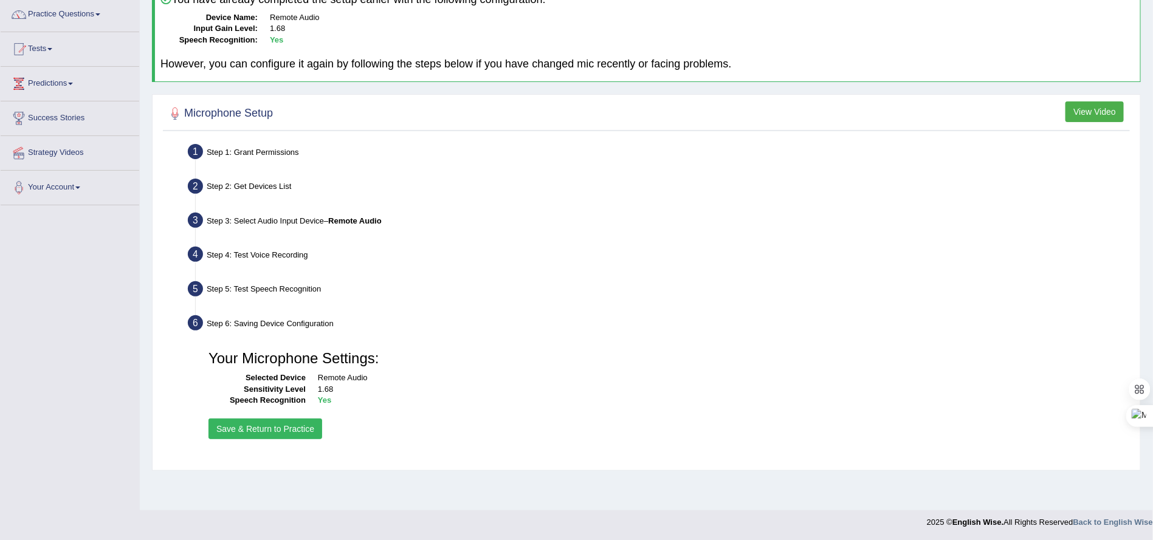
click at [253, 427] on button "Save & Return to Practice" at bounding box center [265, 429] width 114 height 21
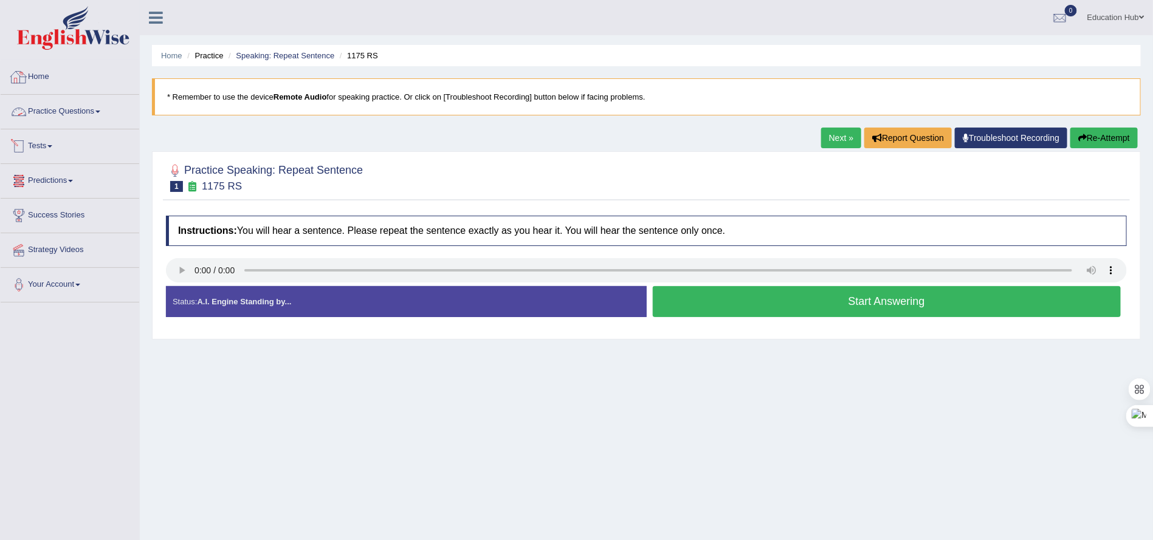
click at [78, 121] on link "Practice Questions" at bounding box center [70, 110] width 139 height 30
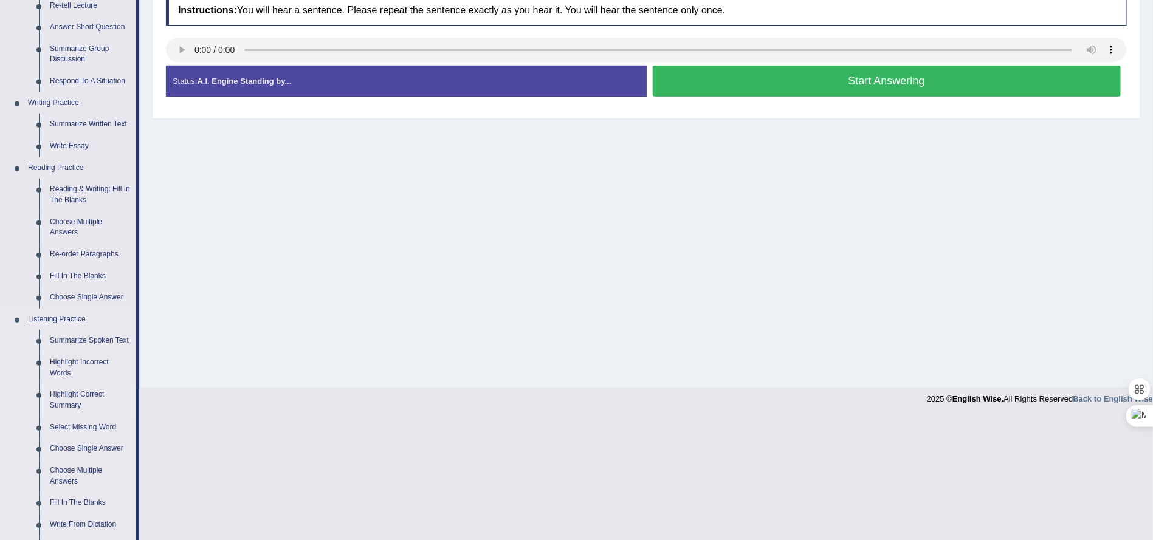
scroll to position [365, 0]
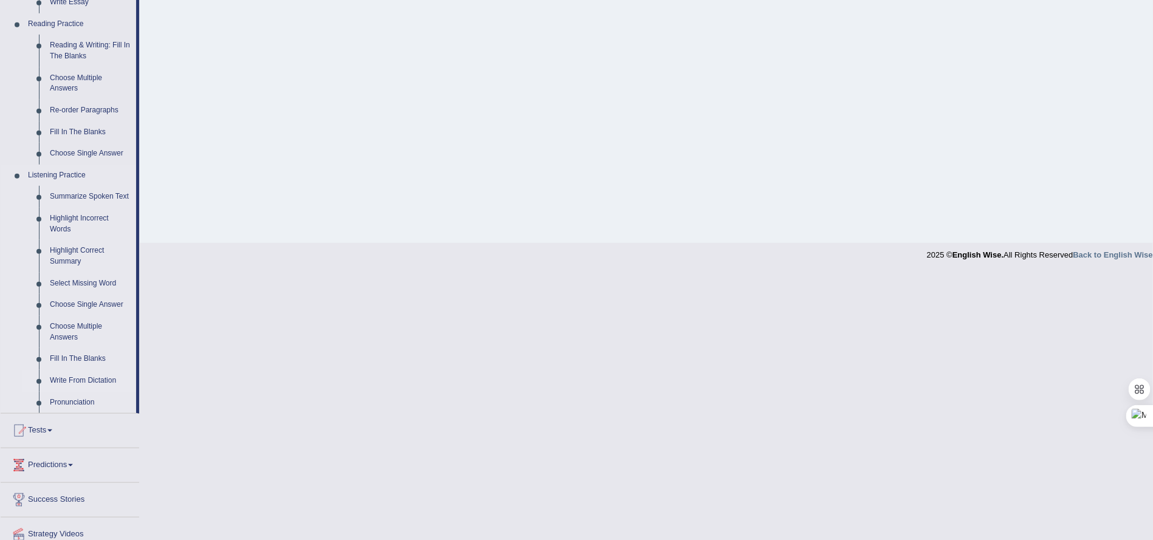
click at [86, 378] on link "Write From Dictation" at bounding box center [90, 381] width 92 height 22
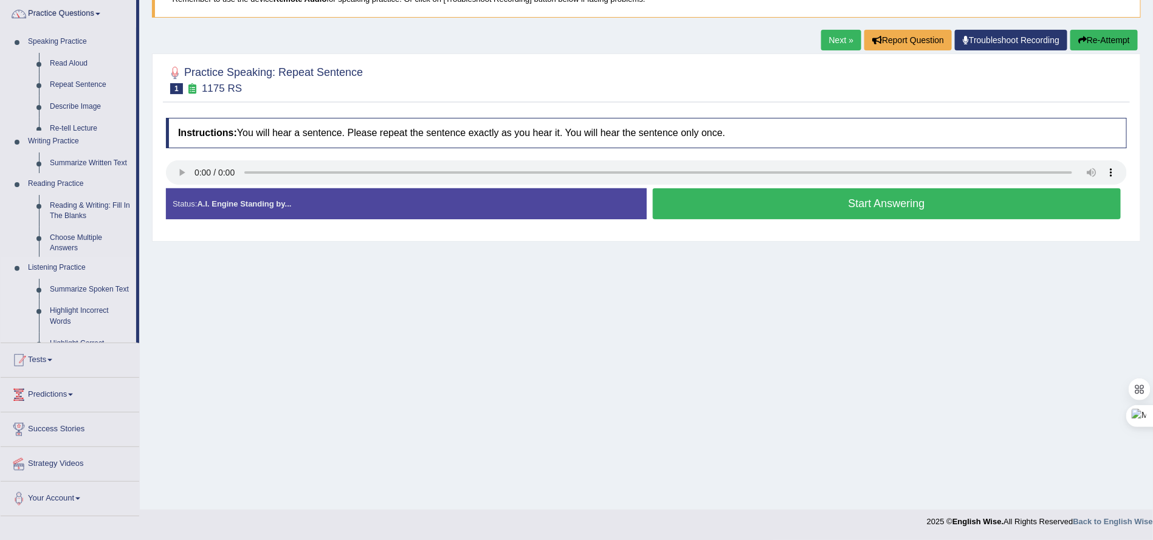
scroll to position [97, 0]
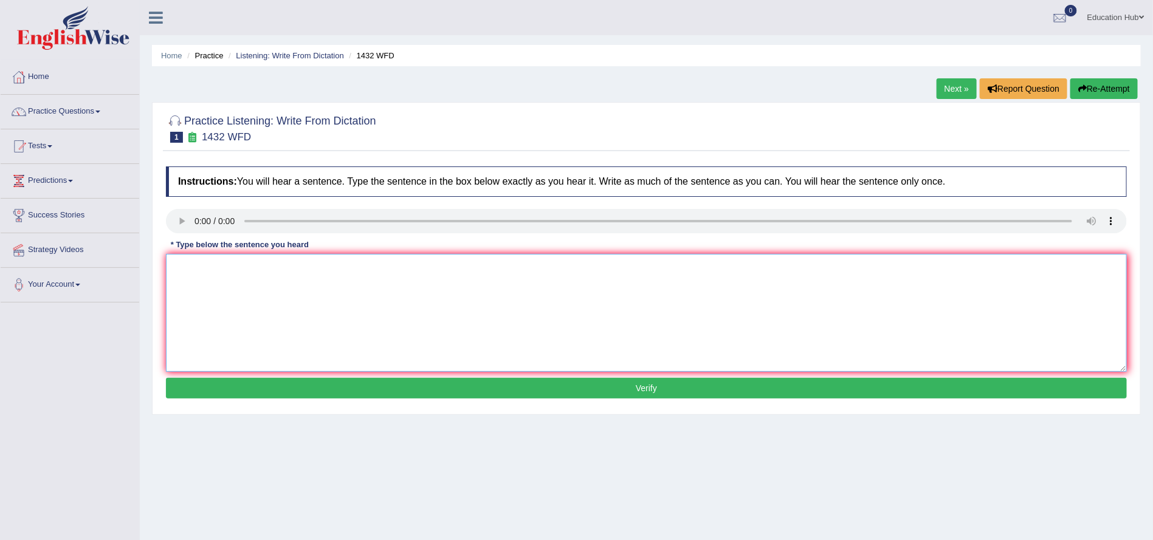
click at [656, 289] on textarea at bounding box center [646, 313] width 961 height 118
click at [238, 283] on textarea at bounding box center [646, 313] width 961 height 118
click at [205, 275] on textarea "Most phisical activities is feneficial to health." at bounding box center [646, 313] width 961 height 118
click at [206, 273] on textarea "Most phisical activities is feneficial to health." at bounding box center [646, 313] width 961 height 118
click at [206, 293] on textarea "Most physical activities is feneficial to health." at bounding box center [646, 313] width 961 height 118
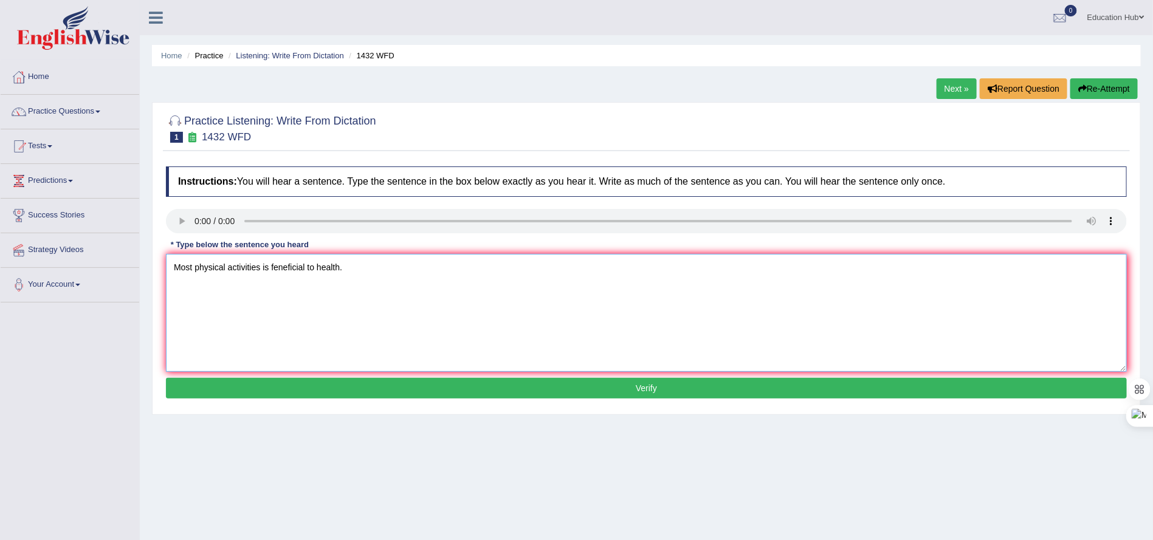
click at [259, 270] on textarea "Most physical activities is feneficial to health." at bounding box center [646, 313] width 961 height 118
click at [270, 270] on textarea "Most physical activity is feneficial to health." at bounding box center [646, 313] width 961 height 118
click at [269, 272] on textarea "Most physical activity is feneficial to health." at bounding box center [646, 313] width 961 height 118
type textarea "Most physical activity is beneficial to health."
click at [687, 391] on button "Verify" at bounding box center [646, 388] width 961 height 21
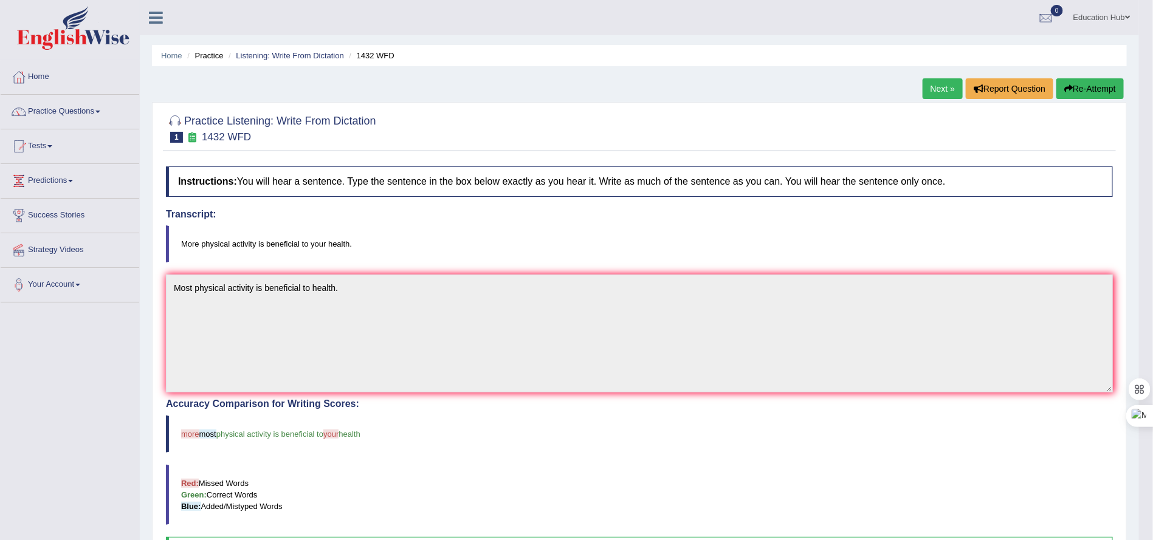
click at [936, 80] on link "Next »" at bounding box center [942, 88] width 40 height 21
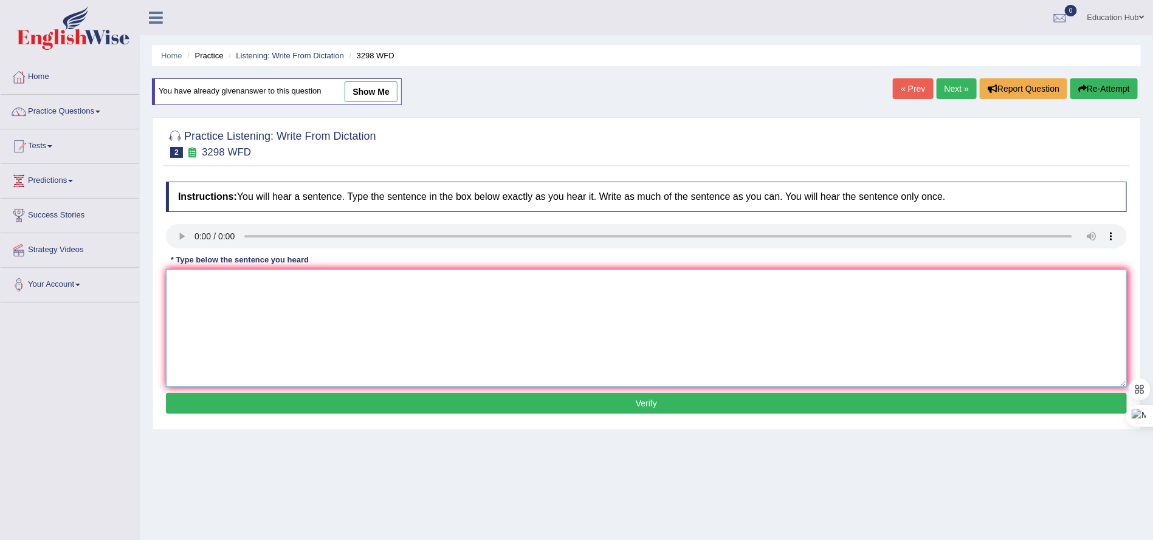
click at [199, 310] on textarea at bounding box center [646, 328] width 961 height 118
click at [254, 286] on textarea "Anaimal behaviour is ..out of human behaviour." at bounding box center [646, 328] width 961 height 118
click at [261, 287] on textarea "Anaimal behaviour is sistinct or similiar ..out of human behaviour." at bounding box center [646, 328] width 961 height 118
type textarea "Anaimal behaviour is distinct or similiar ..out of human behaviour."
click at [642, 403] on button "Verify" at bounding box center [646, 403] width 961 height 21
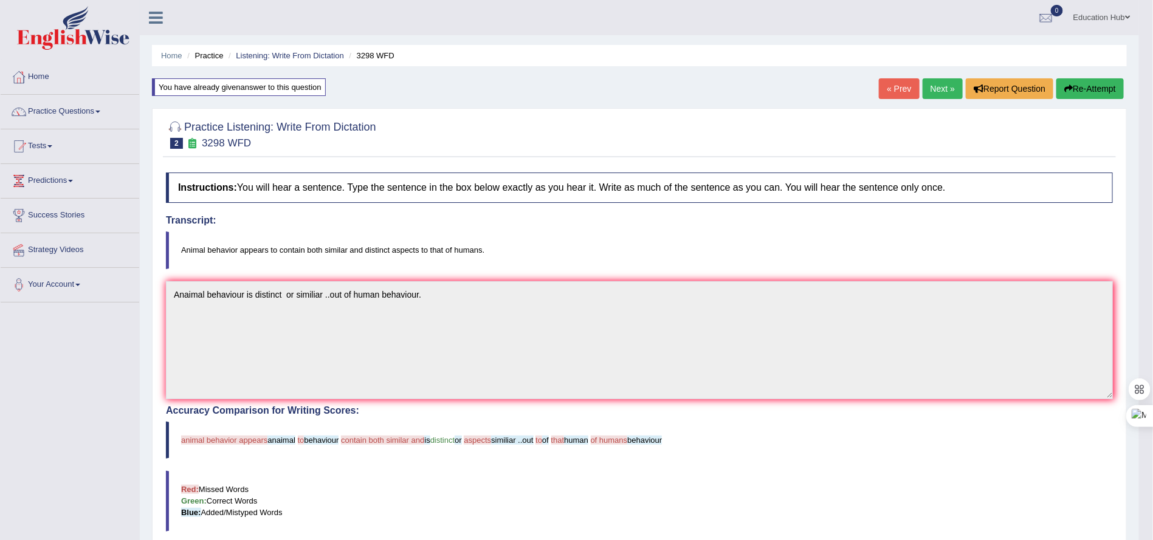
click at [922, 89] on link "Next »" at bounding box center [942, 88] width 40 height 21
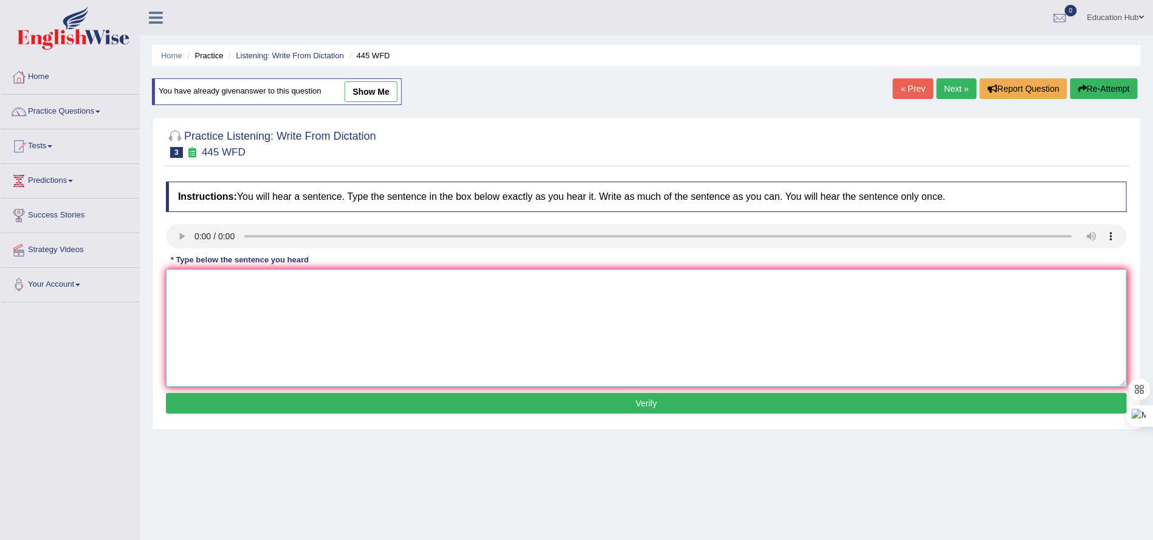
click at [196, 296] on textarea at bounding box center [646, 328] width 961 height 118
click at [278, 289] on textarea "The a sas made lan to land on mars" at bounding box center [646, 328] width 961 height 118
click at [211, 287] on textarea "The a sas made lan to land on mars" at bounding box center [646, 328] width 961 height 118
click at [299, 286] on textarea "The [DEMOGRAPHIC_DATA] astronomer made lan to land on mars" at bounding box center [646, 328] width 961 height 118
click at [277, 295] on textarea "The [DEMOGRAPHIC_DATA] astronomer made lan to land on mars" at bounding box center [646, 328] width 961 height 118
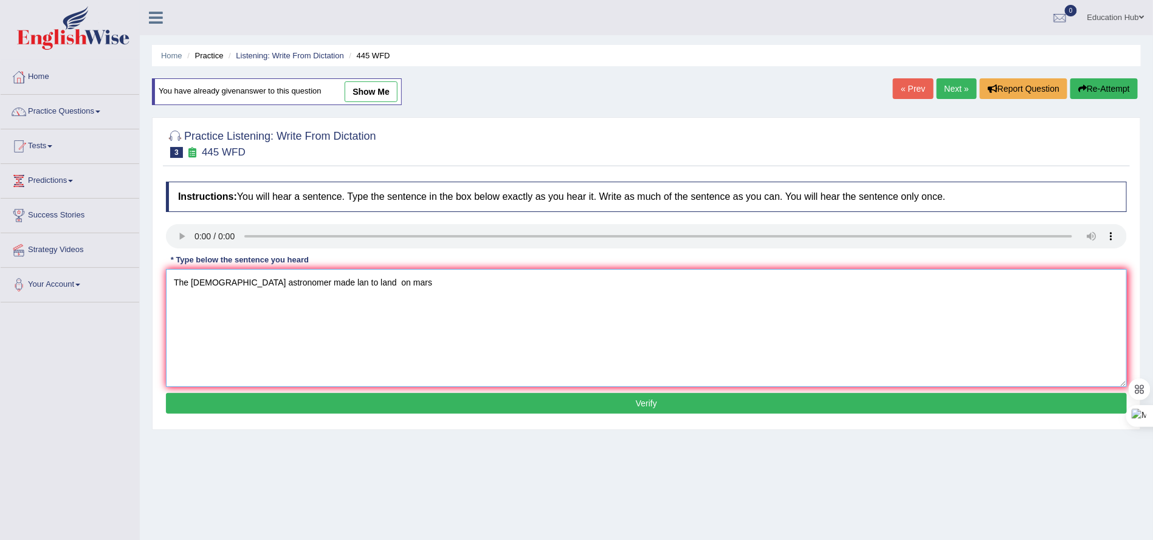
click at [310, 283] on textarea "The [DEMOGRAPHIC_DATA] astronomer made lan to land on mars" at bounding box center [646, 328] width 961 height 118
click at [316, 288] on textarea "The [DEMOGRAPHIC_DATA] astronomer made lan to land on mars" at bounding box center [646, 328] width 961 height 118
click at [385, 285] on textarea "The [DEMOGRAPHIC_DATA] astronomer made plan to land on mars" at bounding box center [646, 328] width 961 height 118
click at [342, 288] on textarea "The [DEMOGRAPHIC_DATA] astronomer made plan to land on mars." at bounding box center [646, 328] width 961 height 118
click at [195, 290] on textarea "The [DEMOGRAPHIC_DATA] astronomer made plan to for landing over on mars." at bounding box center [646, 328] width 961 height 118
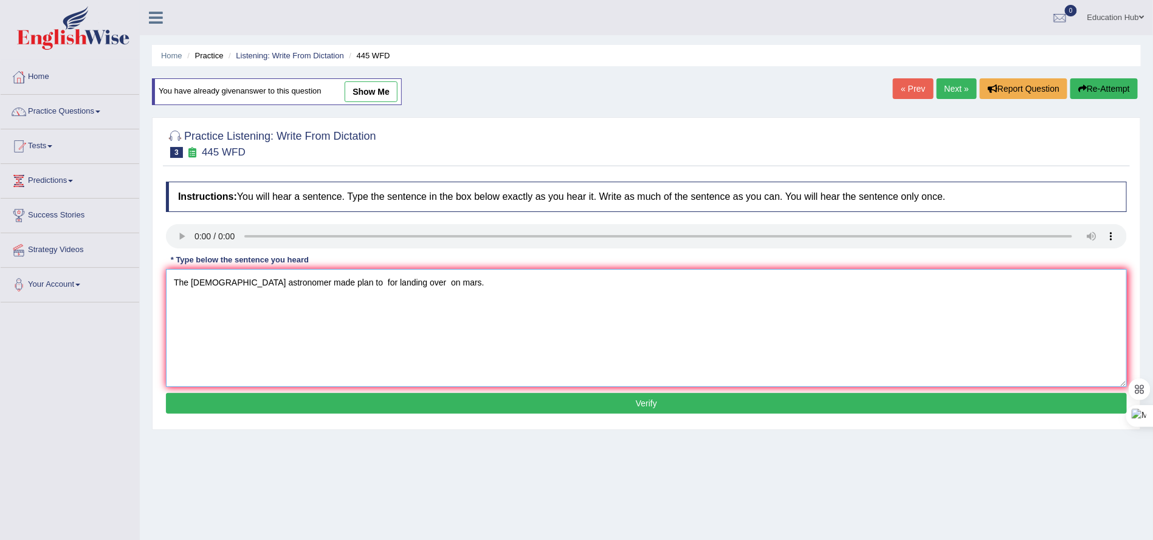
click at [270, 290] on textarea "The American astronomer made plan to for landing over on mars." at bounding box center [646, 328] width 961 height 118
click at [277, 286] on textarea "The American astronomersr made plan to for landing over on mars." at bounding box center [646, 328] width 961 height 118
click at [326, 290] on textarea "The American astronomers made plan to for landing over on mars." at bounding box center [646, 328] width 961 height 118
click at [385, 285] on textarea "The American astronomers made plan for landing over on mars." at bounding box center [646, 328] width 961 height 118
click at [307, 293] on textarea "The American astronomers made plan for landing over on mars." at bounding box center [646, 328] width 961 height 118
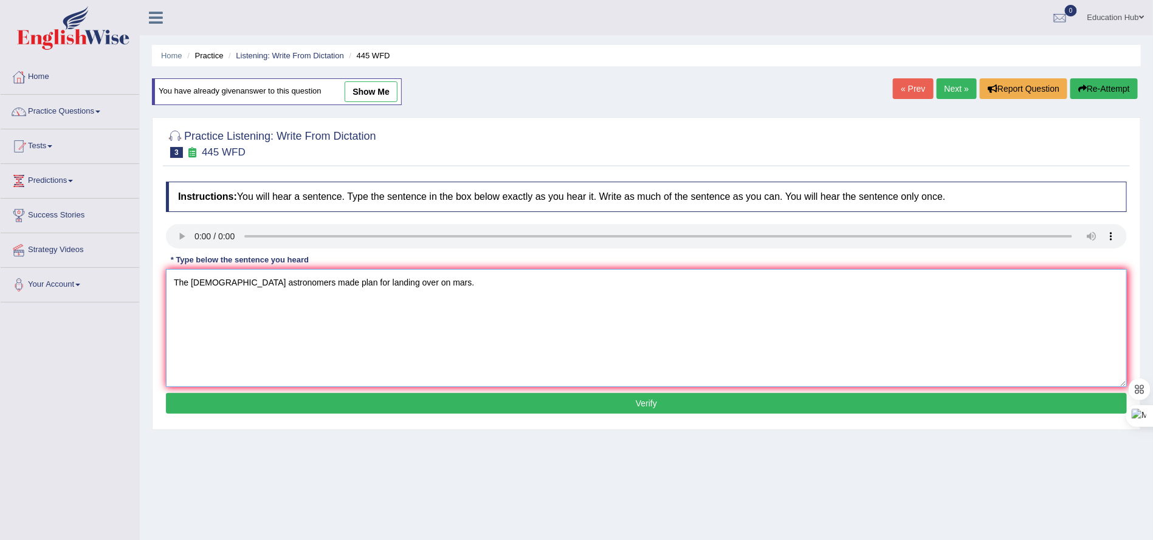
click at [303, 286] on textarea "The American astronomers made plan for landing over on mars." at bounding box center [646, 328] width 961 height 118
click at [386, 289] on textarea "The American astronomers made a plan for landing over on mars." at bounding box center [646, 328] width 961 height 118
click at [445, 289] on textarea "The American astronomers made a plan for landing over space on mars." at bounding box center [646, 328] width 961 height 118
type textarea "The American astronomers made a plan for landing over space on march."
click at [611, 401] on button "Verify" at bounding box center [646, 403] width 961 height 21
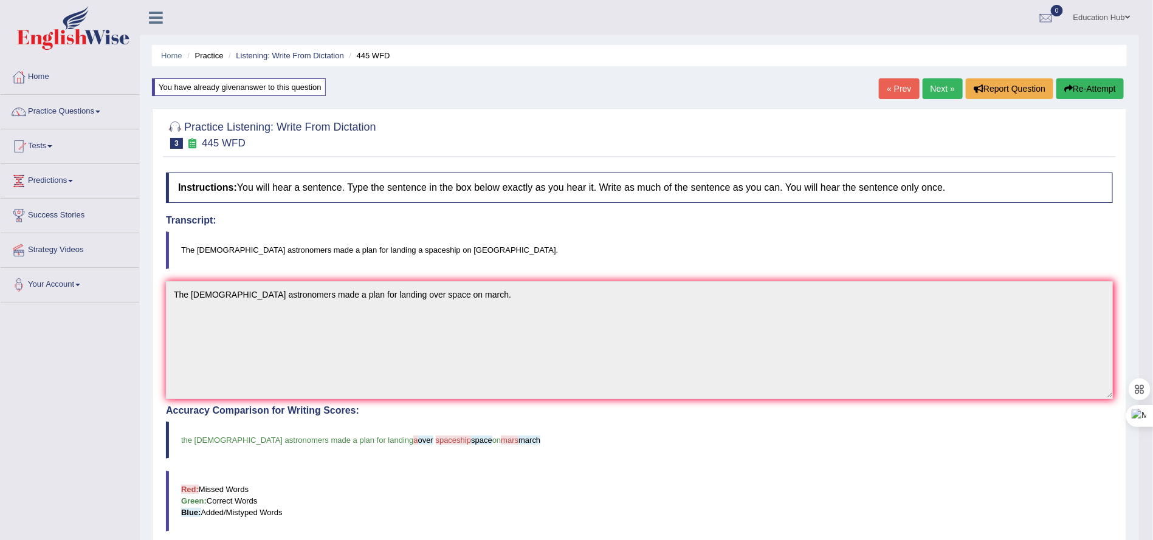
click at [946, 86] on link "Next »" at bounding box center [942, 88] width 40 height 21
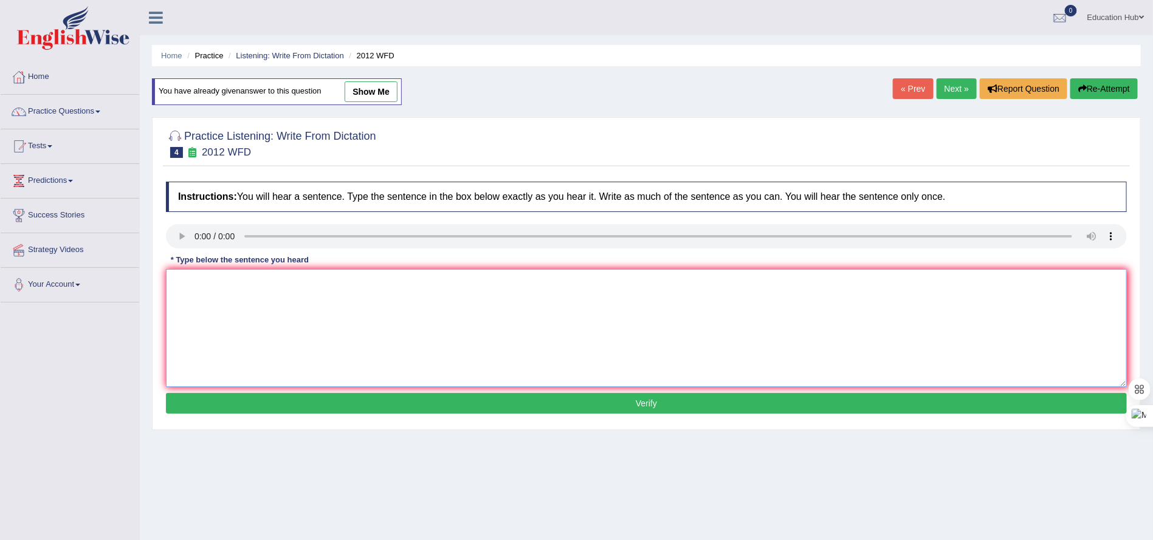
click at [190, 296] on textarea at bounding box center [646, 328] width 961 height 118
click at [211, 281] on textarea "There is a reat deal and debate o this topic." at bounding box center [646, 328] width 961 height 118
click at [303, 288] on textarea "There is a great deal and debate o this topic." at bounding box center [646, 328] width 961 height 118
type textarea "There is a great deal and debate on this topic."
click at [588, 408] on button "Verify" at bounding box center [646, 403] width 961 height 21
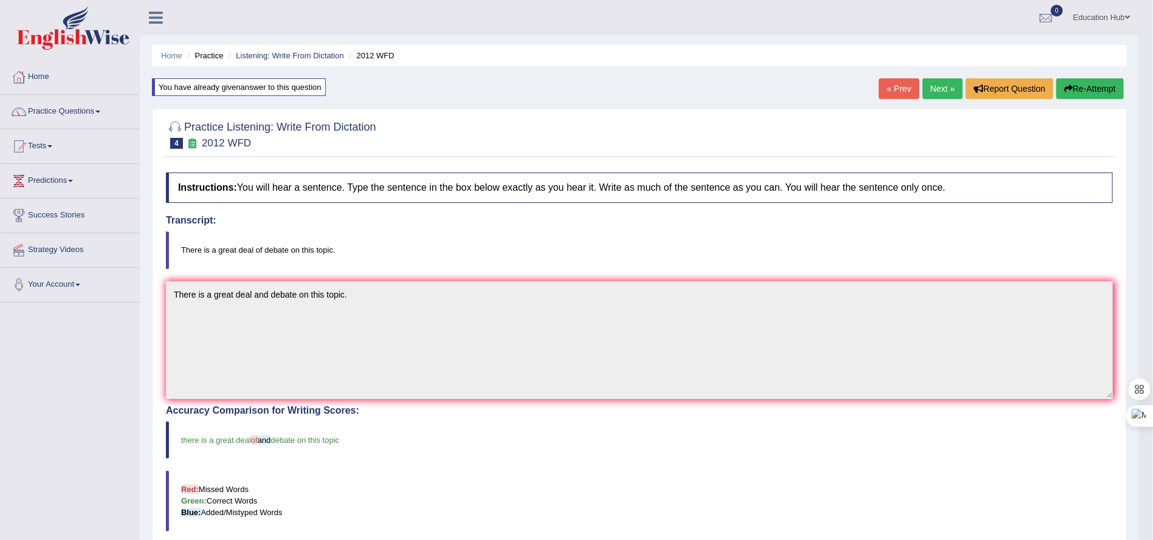
click at [936, 91] on link "Next »" at bounding box center [942, 88] width 40 height 21
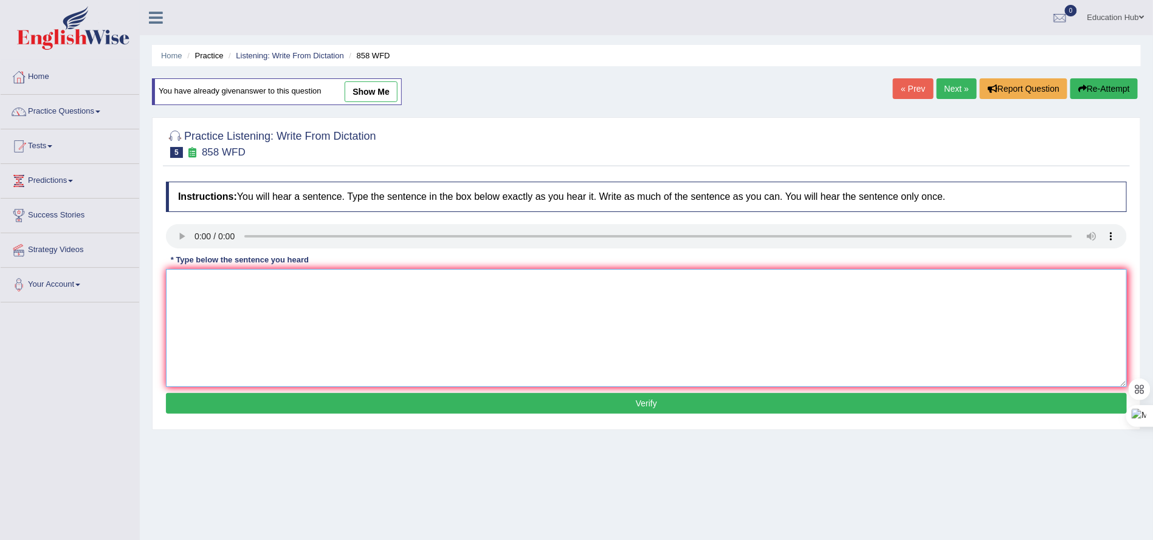
click at [205, 292] on textarea at bounding box center [646, 328] width 961 height 118
click at [180, 283] on textarea "Facts is interested on the historians." at bounding box center [646, 328] width 961 height 118
type textarea "there is a facts is interested on the historians."
click at [585, 403] on button "Verify" at bounding box center [646, 403] width 961 height 21
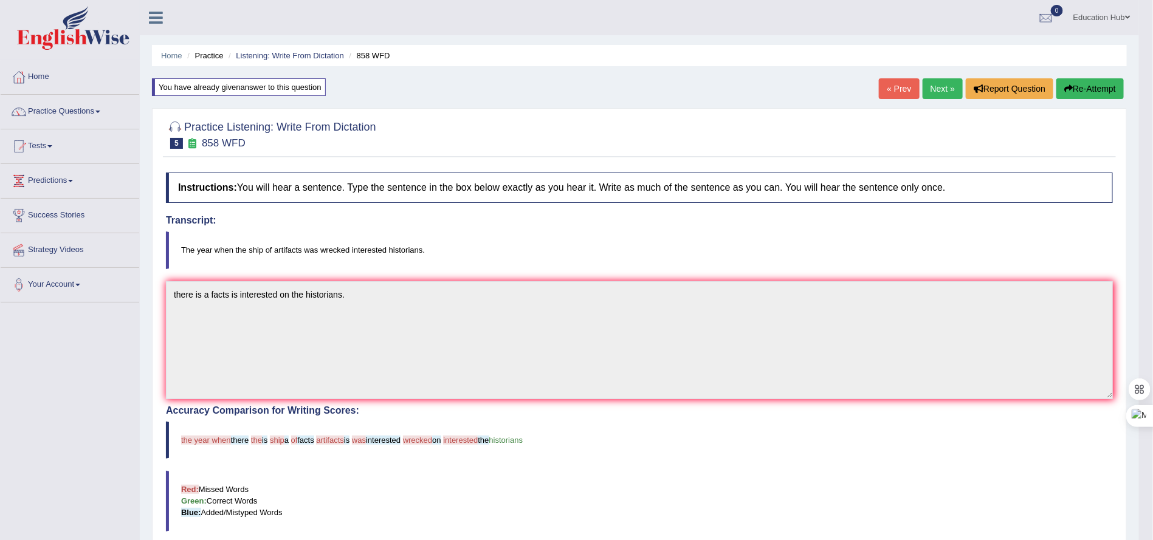
click at [919, 108] on div "Home Practice Listening: Write From Dictation 858 WFD You have already given an…" at bounding box center [639, 376] width 999 height 752
click at [930, 88] on link "Next »" at bounding box center [942, 88] width 40 height 21
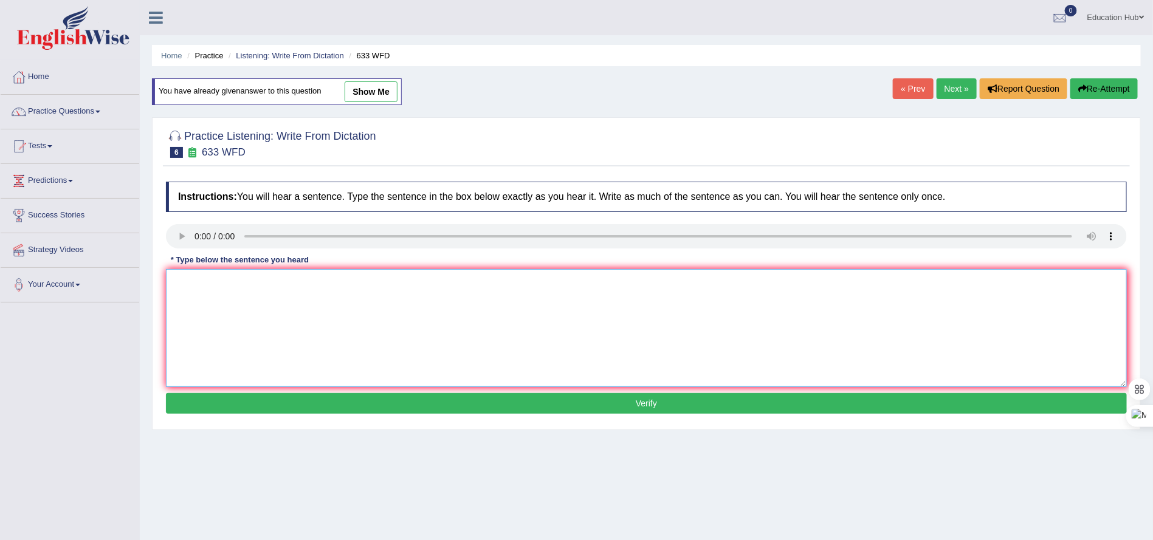
click at [199, 303] on textarea at bounding box center [646, 328] width 961 height 118
click at [305, 288] on textarea "Research shows exercising makes feel better." at bounding box center [646, 328] width 961 height 118
type textarea "Research shows exercising makes us feel better."
click at [596, 407] on button "Verify" at bounding box center [646, 403] width 961 height 21
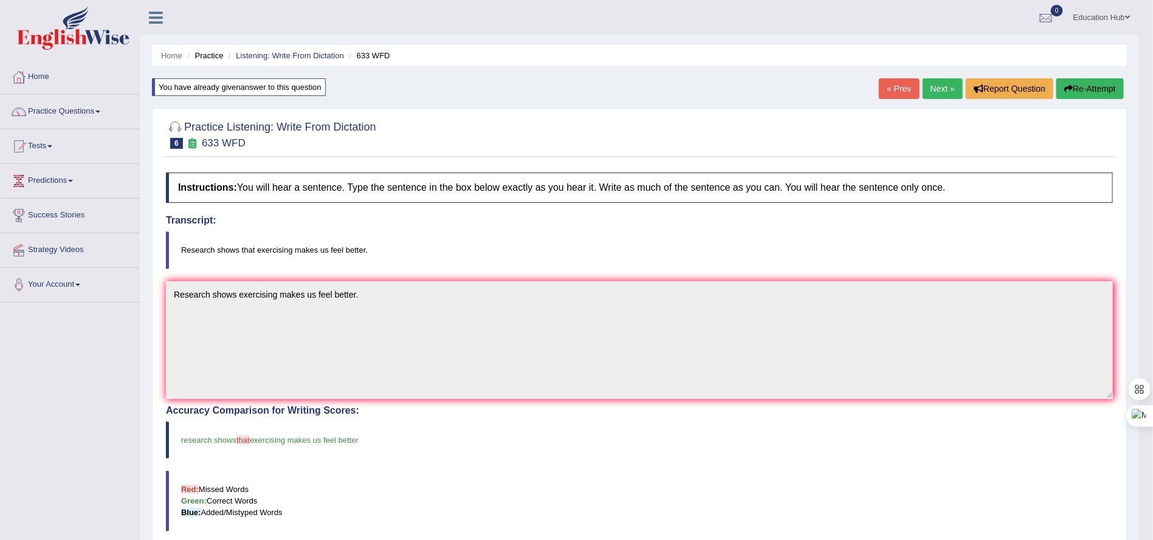
click at [933, 86] on link "Next »" at bounding box center [942, 88] width 40 height 21
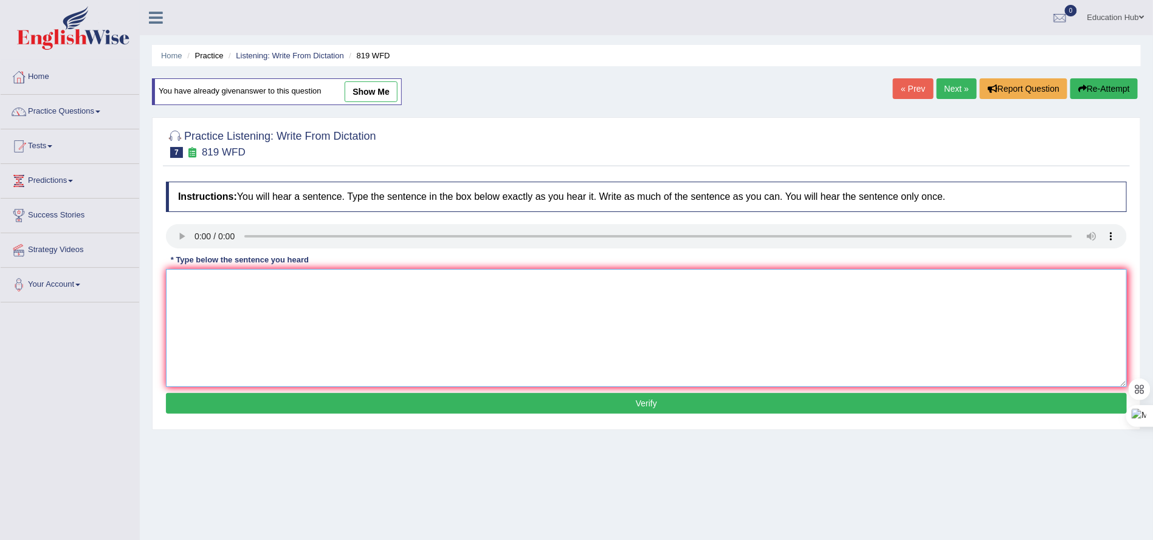
click at [225, 286] on textarea at bounding box center [646, 328] width 961 height 118
type textarea "Plans are better throughout their life."
click at [673, 403] on button "Verify" at bounding box center [646, 403] width 961 height 21
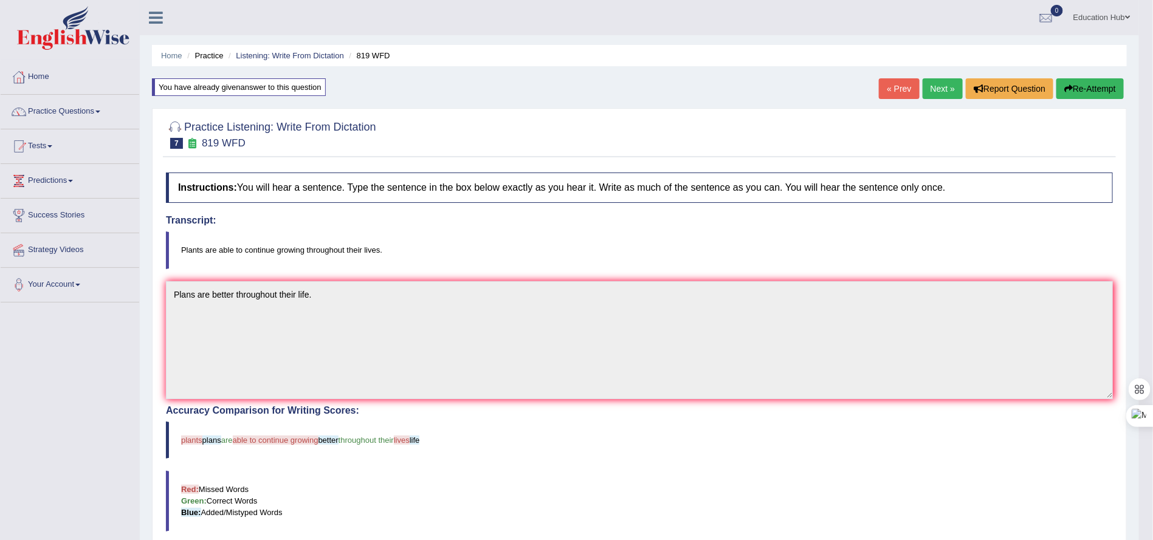
click at [930, 84] on link "Next »" at bounding box center [942, 88] width 40 height 21
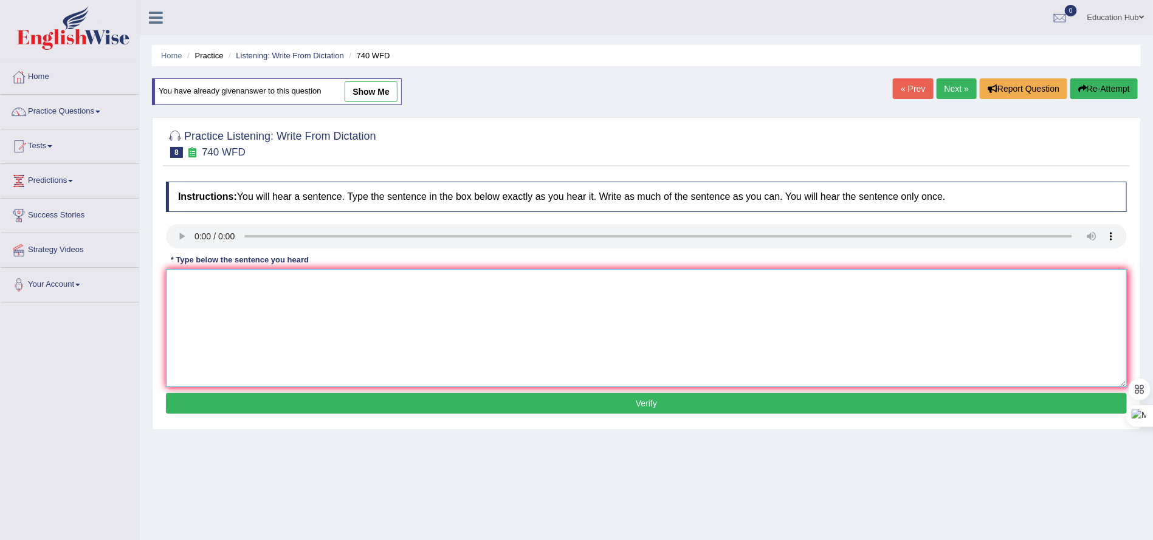
click at [195, 290] on textarea at bounding box center [646, 328] width 961 height 118
click at [270, 295] on textarea "A series of observaton is carried out through the class room." at bounding box center [646, 328] width 961 height 118
click at [366, 287] on textarea "A series of [PERSON_NAME] carried out through the class room." at bounding box center [646, 328] width 961 height 118
type textarea "A series of [PERSON_NAME] carried out of the class room."
click at [678, 407] on button "Verify" at bounding box center [646, 403] width 961 height 21
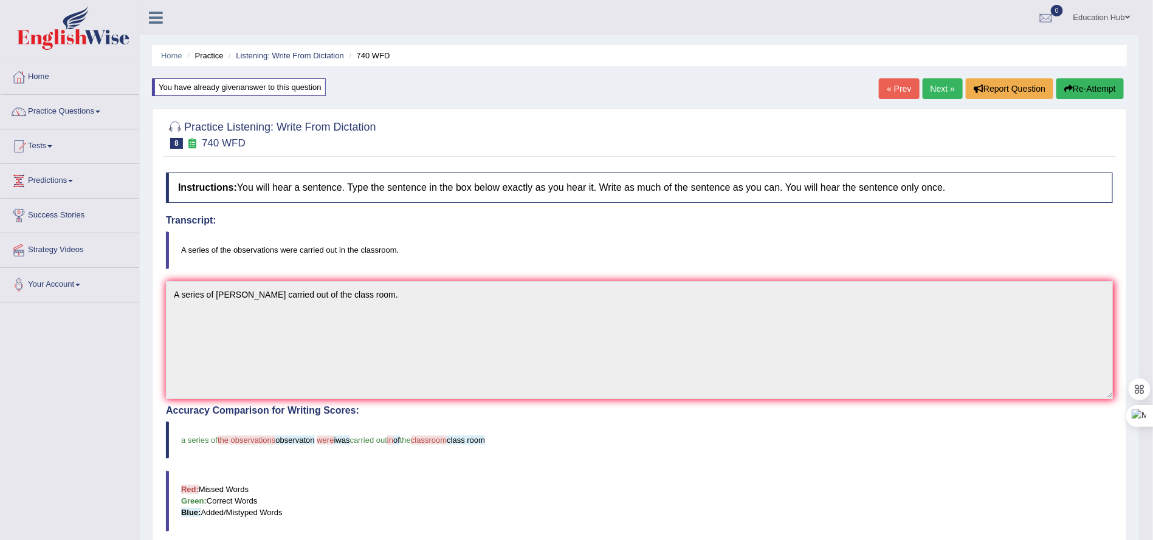
click at [932, 84] on link "Next »" at bounding box center [942, 88] width 40 height 21
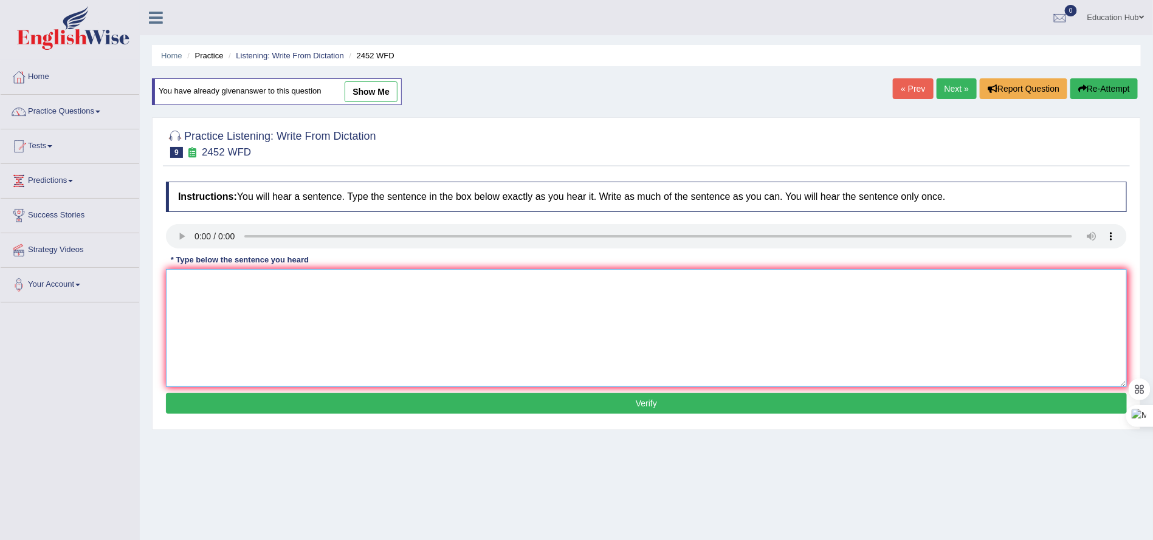
click at [314, 311] on textarea at bounding box center [646, 328] width 961 height 118
click at [236, 290] on textarea "It is a debate of the value of the knowledge." at bounding box center [646, 328] width 961 height 118
click at [309, 285] on textarea "It is a debate about the value of the knowledge." at bounding box center [646, 328] width 961 height 118
type textarea "It is a debate about the value of tknowledge."
click at [650, 401] on button "Verify" at bounding box center [646, 403] width 961 height 21
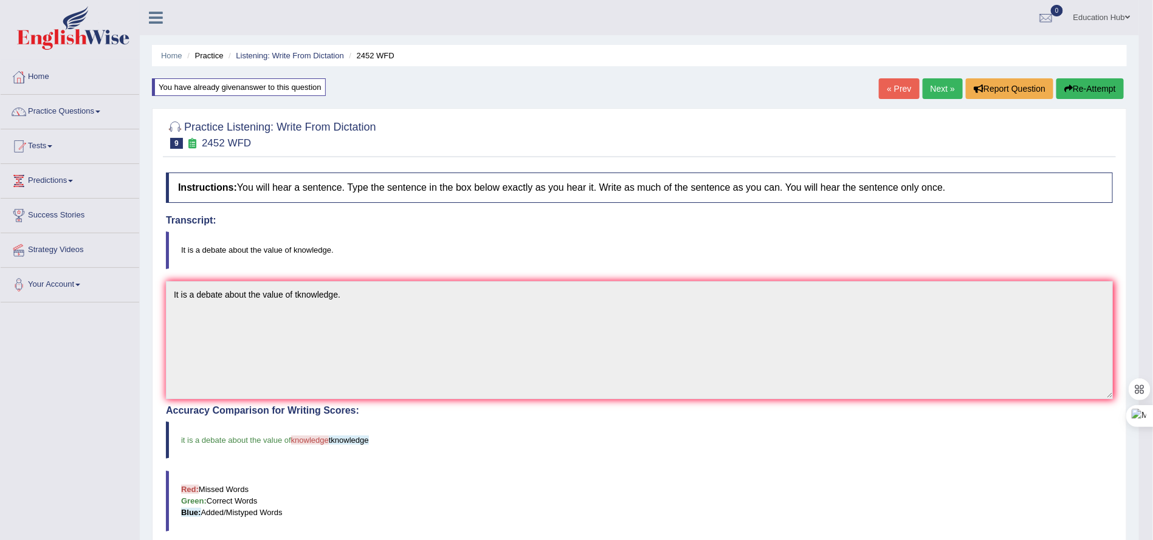
click at [939, 92] on link "Next »" at bounding box center [942, 88] width 40 height 21
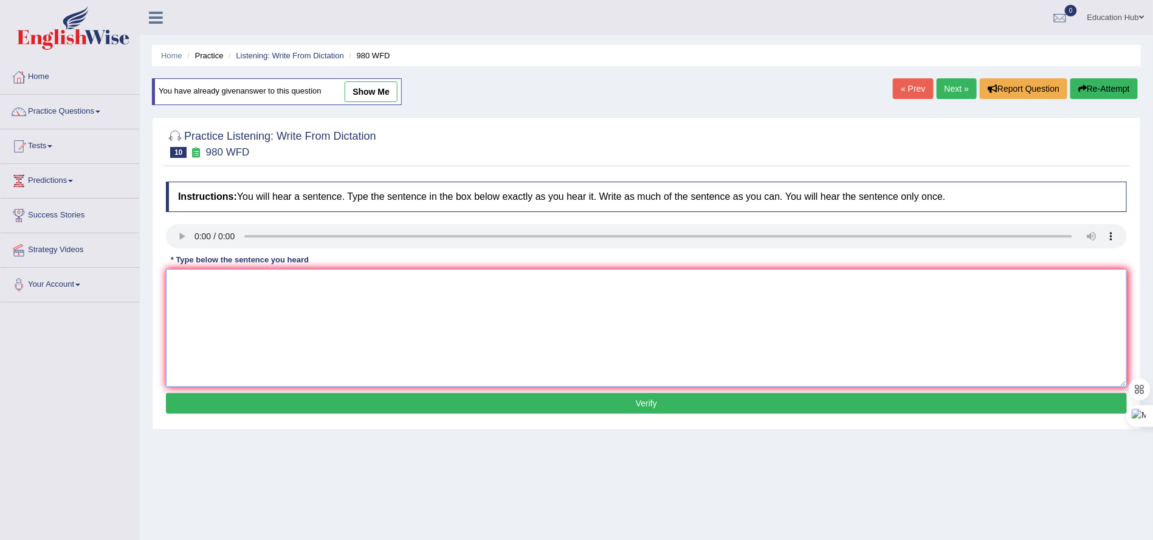
click at [219, 323] on textarea at bounding box center [646, 328] width 961 height 118
click at [239, 290] on textarea "Your ideas and" at bounding box center [646, 328] width 961 height 118
click at [228, 292] on textarea "Your ideas has been discussed and dibated on the seminars and tutorials." at bounding box center [646, 328] width 961 height 118
click at [321, 292] on textarea "Your ideas have been discussed and dibated on the seminars and tutorials." at bounding box center [646, 328] width 961 height 118
type textarea "Your ideas have been discussed and debated on the seminars and tutorials."
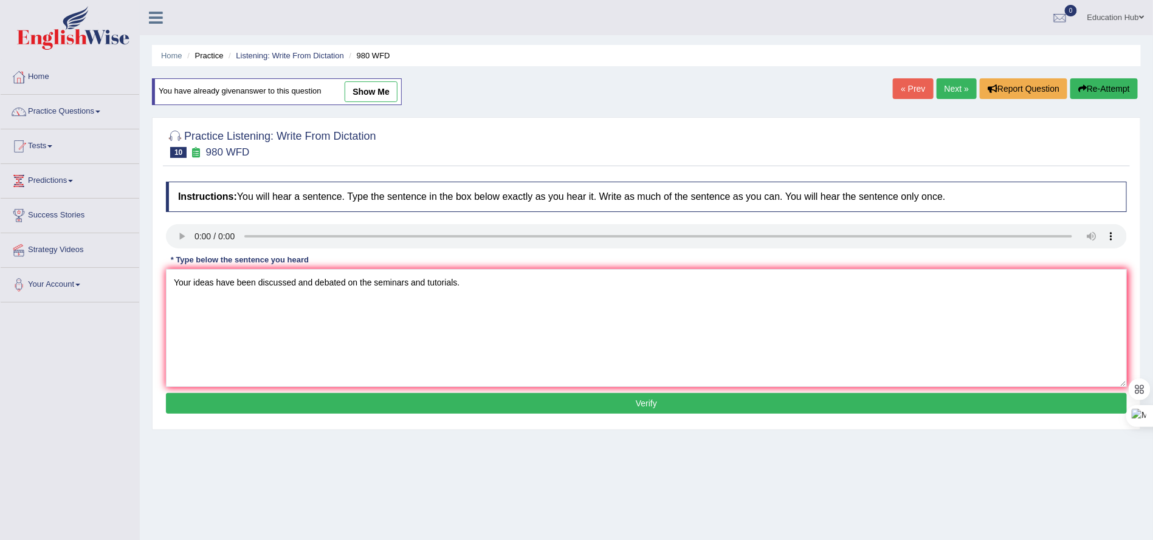
click at [640, 411] on button "Verify" at bounding box center [646, 403] width 961 height 21
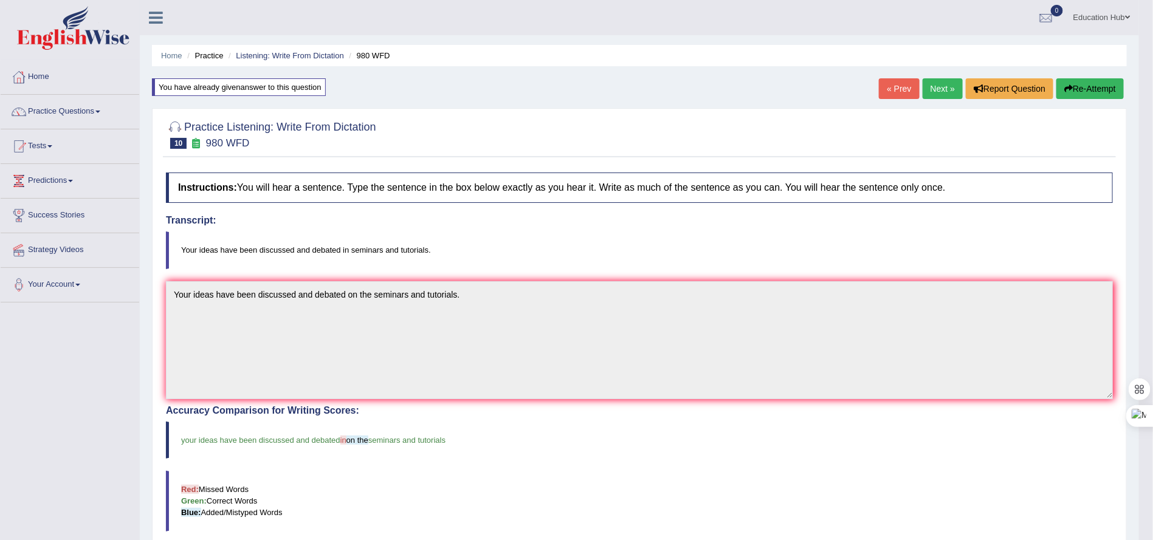
click at [932, 88] on link "Next »" at bounding box center [942, 88] width 40 height 21
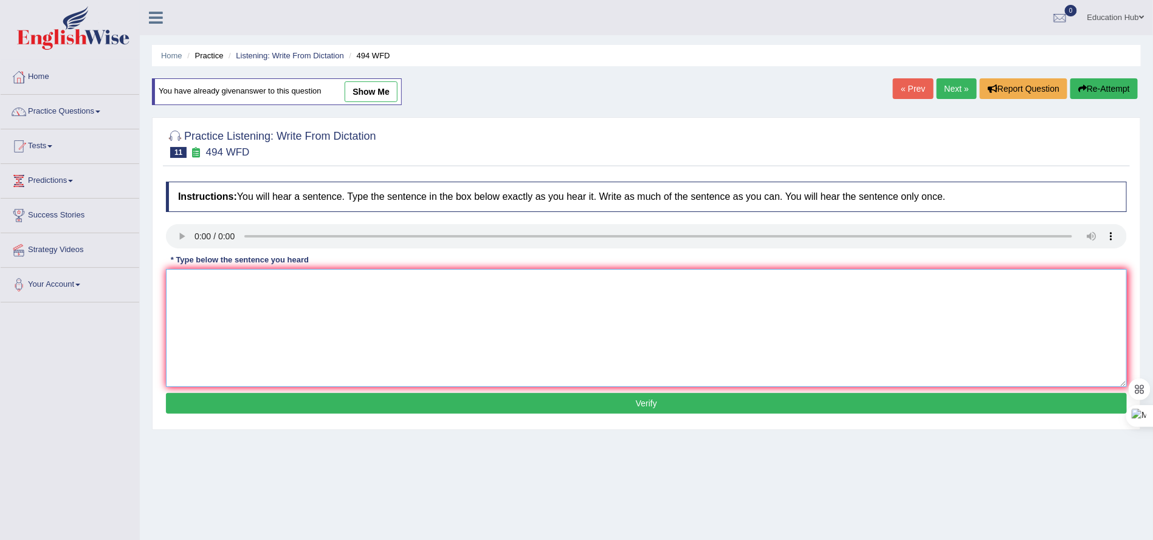
click at [190, 290] on textarea at bounding box center [646, 328] width 961 height 118
type textarea "The vocabulary is peculiar in specific field that is jargon."
click at [613, 407] on button "Verify" at bounding box center [646, 403] width 961 height 21
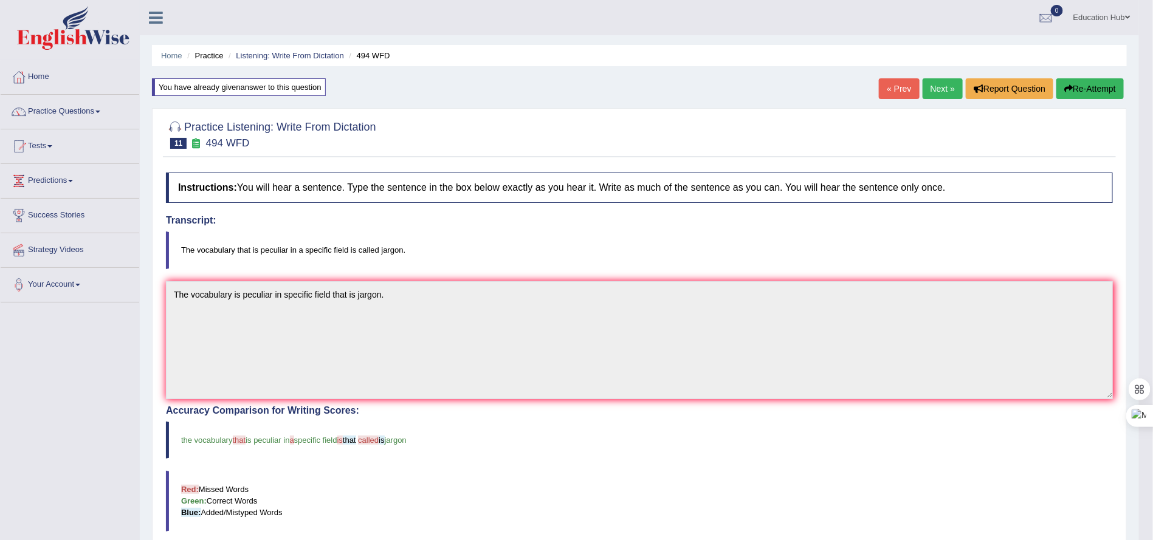
click at [943, 90] on link "Next »" at bounding box center [942, 88] width 40 height 21
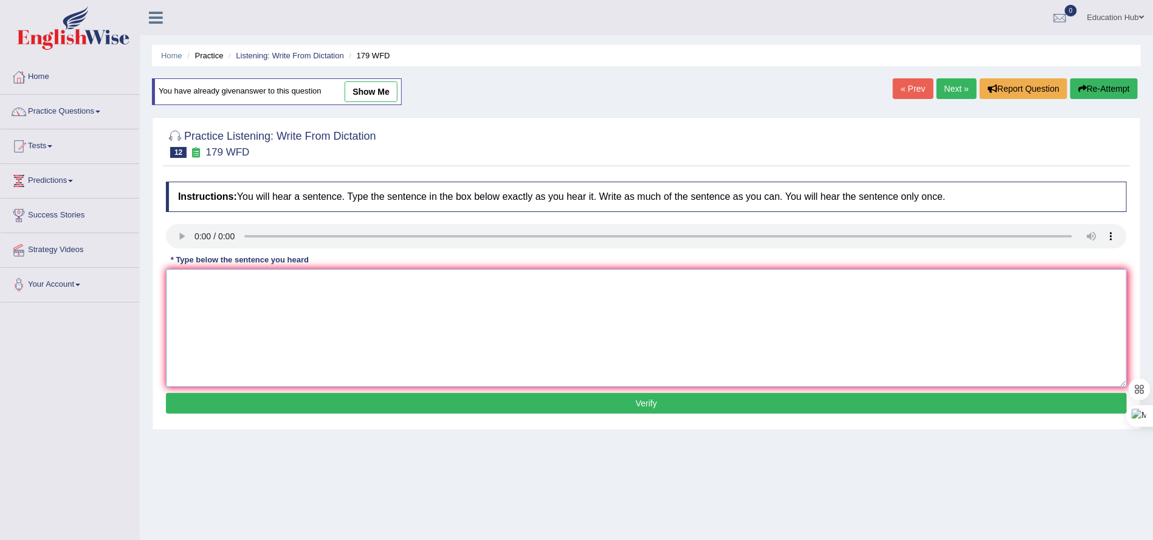
click at [214, 295] on textarea at bounding box center [646, 328] width 961 height 118
click at [203, 283] on textarea "Lectos are oldest and most oldest teching metholology in the university." at bounding box center [646, 328] width 961 height 118
click at [215, 288] on textarea "Lectaorers are oldest and most oldest teching metholology in the university." at bounding box center [646, 328] width 961 height 118
click at [214, 283] on textarea "Lector are oldest and most oldest teching metholology in the university." at bounding box center [646, 328] width 961 height 118
type textarea "Lectorrars oldest and most oldest teching metholology in the university."
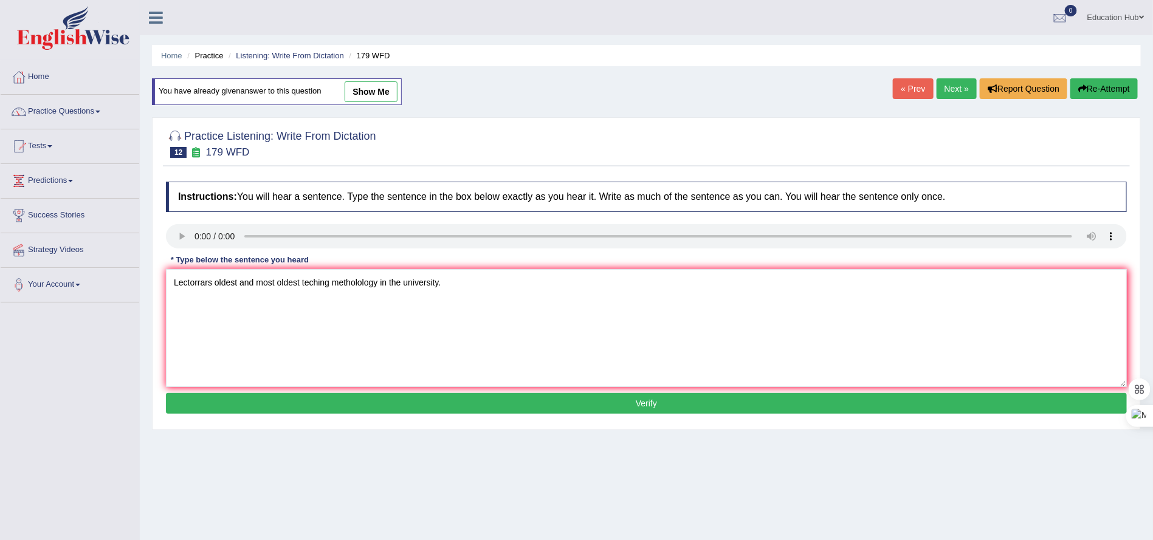
click at [555, 399] on button "Verify" at bounding box center [646, 403] width 961 height 21
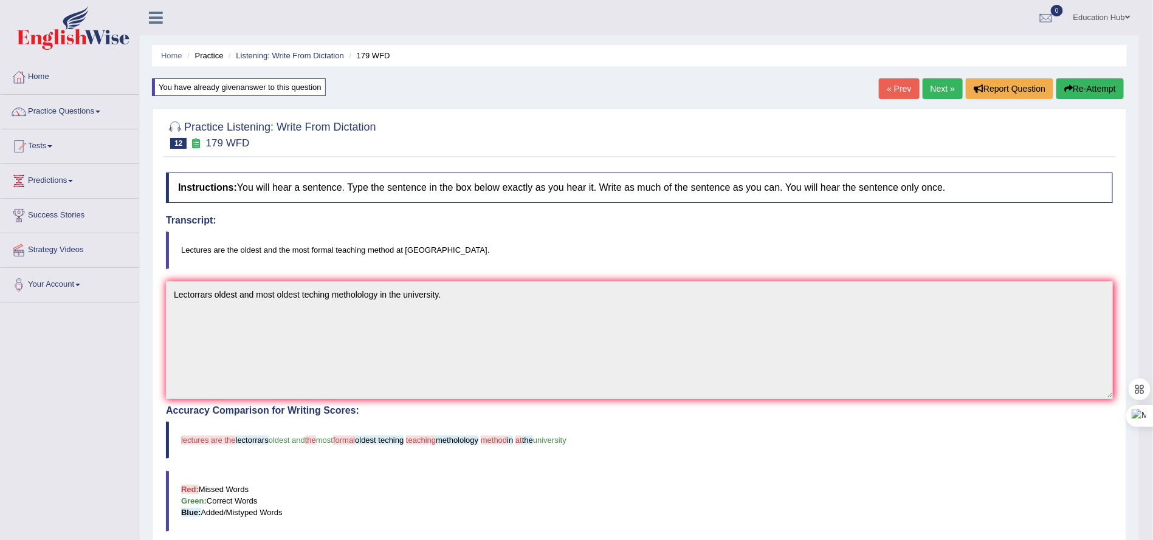
click at [939, 86] on link "Next »" at bounding box center [942, 88] width 40 height 21
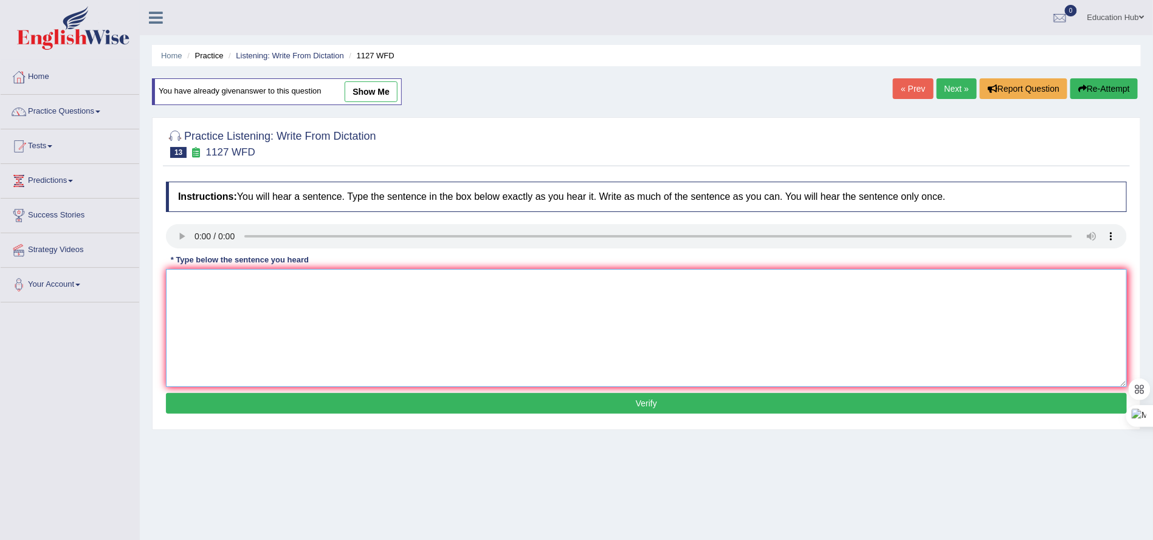
click at [188, 299] on textarea at bounding box center [646, 328] width 961 height 118
click at [180, 320] on textarea at bounding box center [646, 328] width 961 height 118
click at [230, 285] on textarea "A university deree is requirement to enter into many profession." at bounding box center [646, 328] width 961 height 118
click at [412, 290] on textarea "A university degree is requirement to enter into many profession." at bounding box center [646, 328] width 961 height 118
type textarea "A university degree is requirement to enter into many professions."
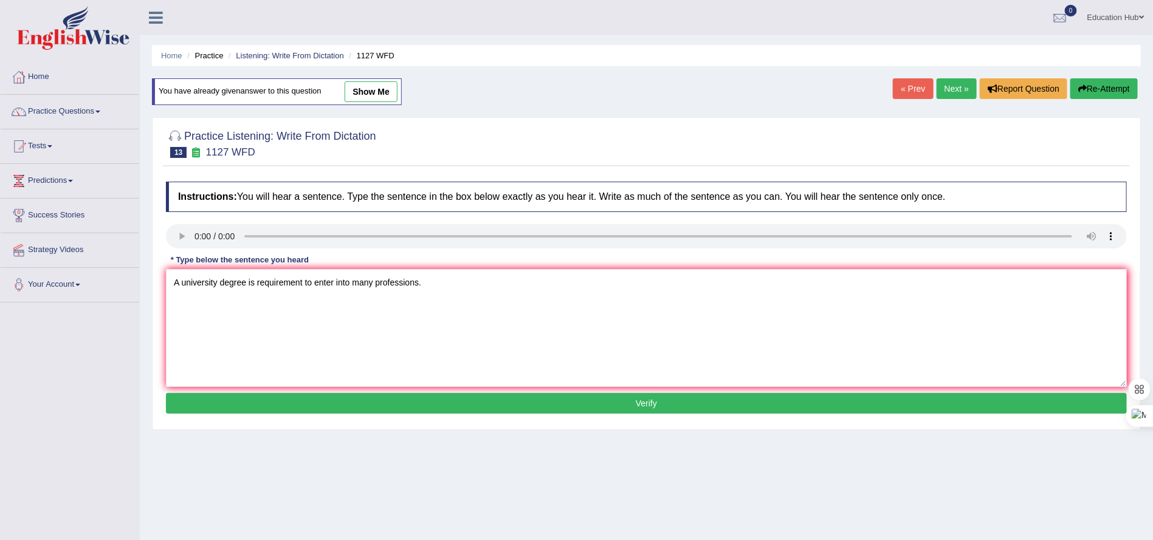
click at [660, 397] on button "Verify" at bounding box center [646, 403] width 961 height 21
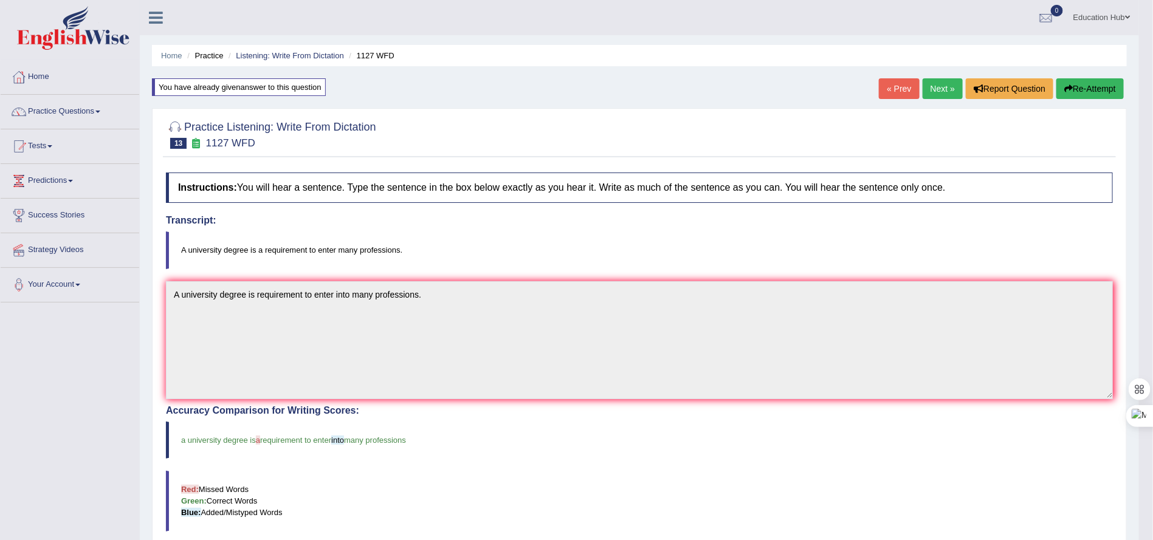
click at [922, 86] on link "Next »" at bounding box center [942, 88] width 40 height 21
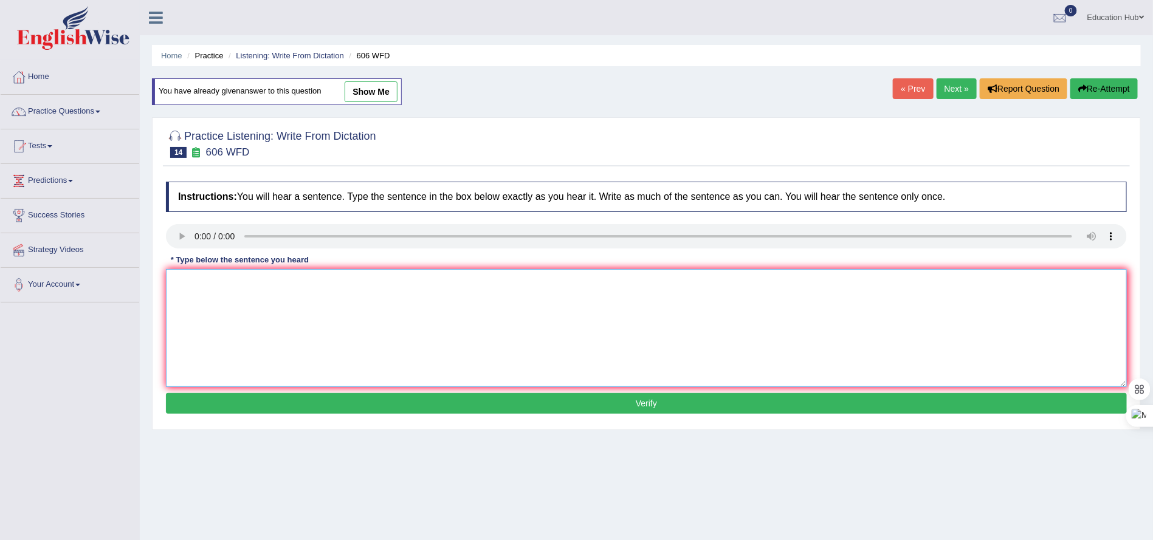
click at [199, 294] on textarea at bounding box center [646, 328] width 961 height 118
type textarea "Students will learn the language and the letter training in [GEOGRAPHIC_DATA]."
click at [604, 405] on button "Verify" at bounding box center [646, 403] width 961 height 21
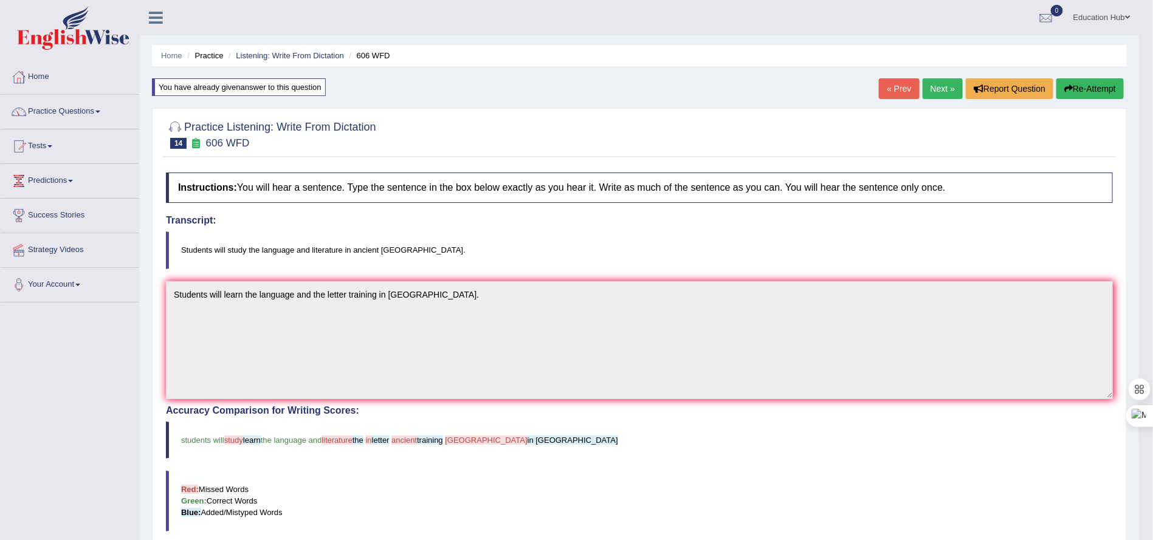
click at [932, 89] on link "Next »" at bounding box center [942, 88] width 40 height 21
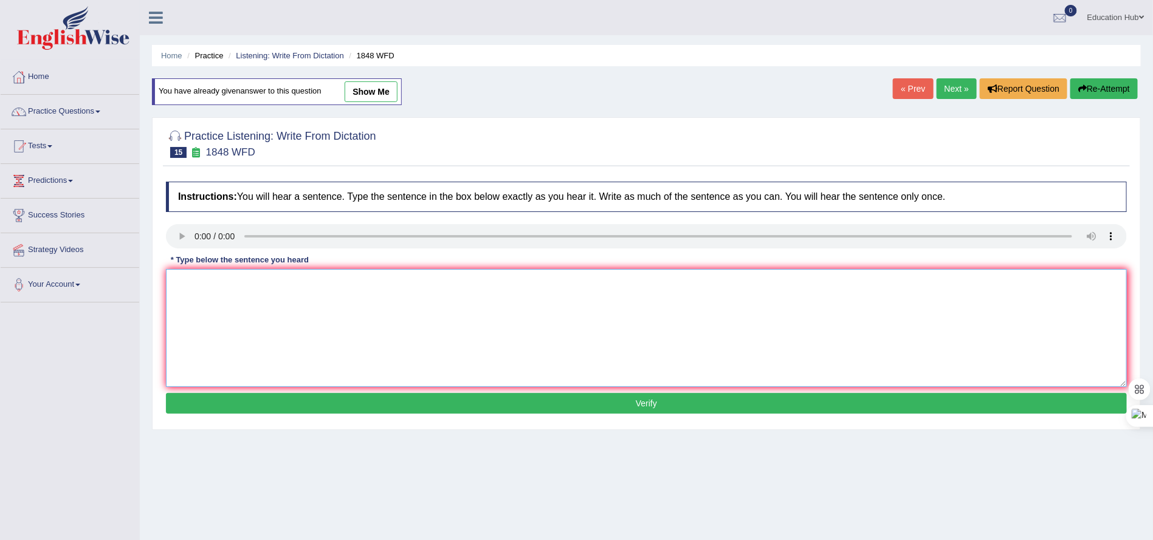
click at [215, 318] on textarea at bounding box center [646, 328] width 961 height 118
click at [337, 284] on textarea "Students must show their identity to invilve in this course." at bounding box center [646, 328] width 961 height 118
click at [350, 292] on textarea "Students must show their identity to iinvolvein this course." at bounding box center [646, 328] width 961 height 118
type textarea "Students must show their identity to iinvolve in this course."
click at [651, 400] on button "Verify" at bounding box center [646, 403] width 961 height 21
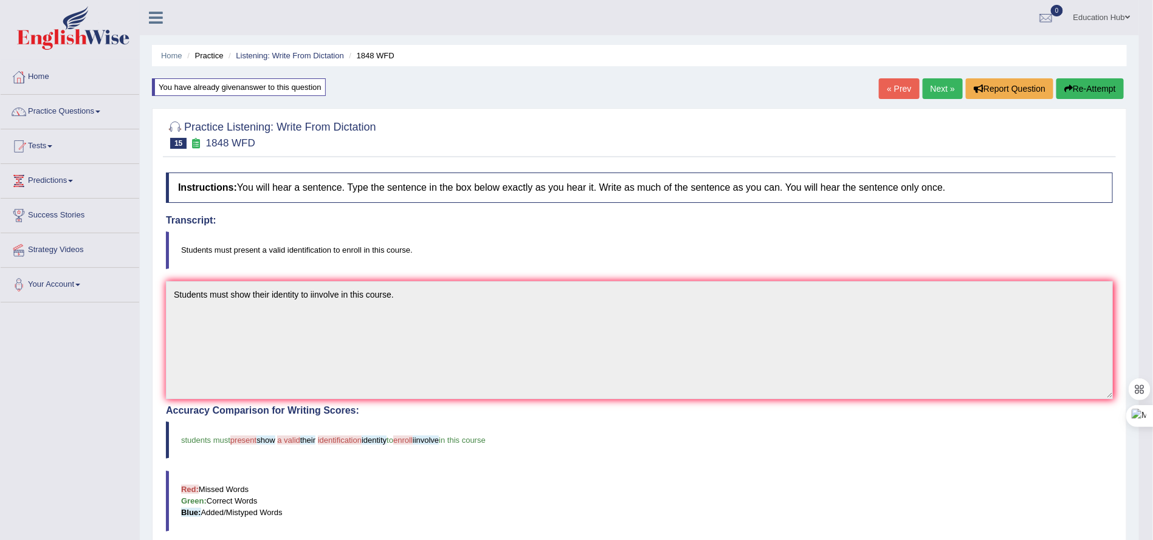
click at [930, 84] on link "Next »" at bounding box center [942, 88] width 40 height 21
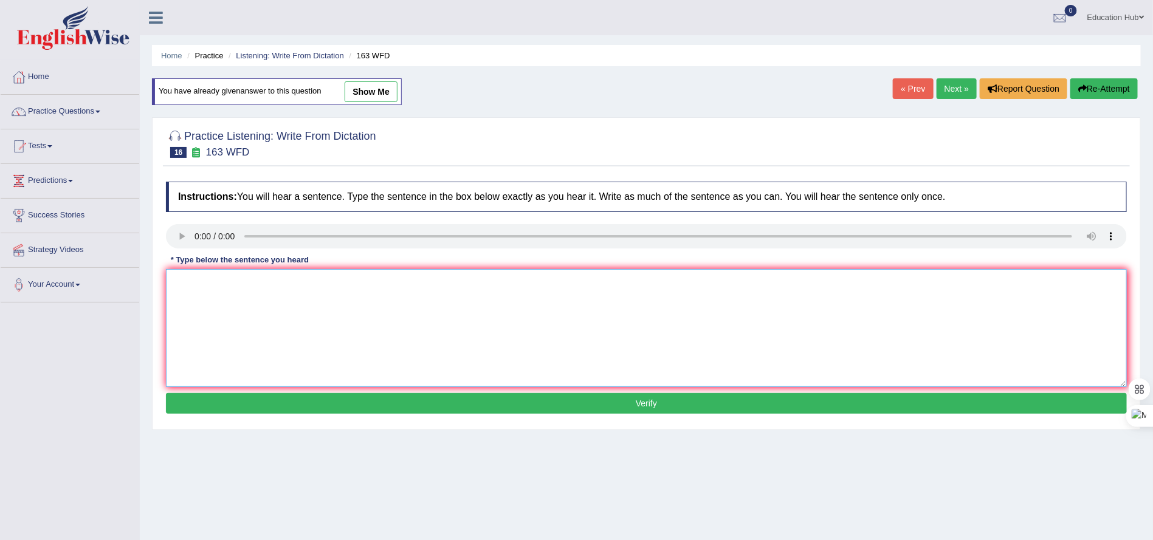
click at [219, 299] on textarea at bounding box center [646, 328] width 961 height 118
type textarea "A number of asignments will be submitted to the coference."
click at [585, 402] on button "Verify" at bounding box center [646, 403] width 961 height 21
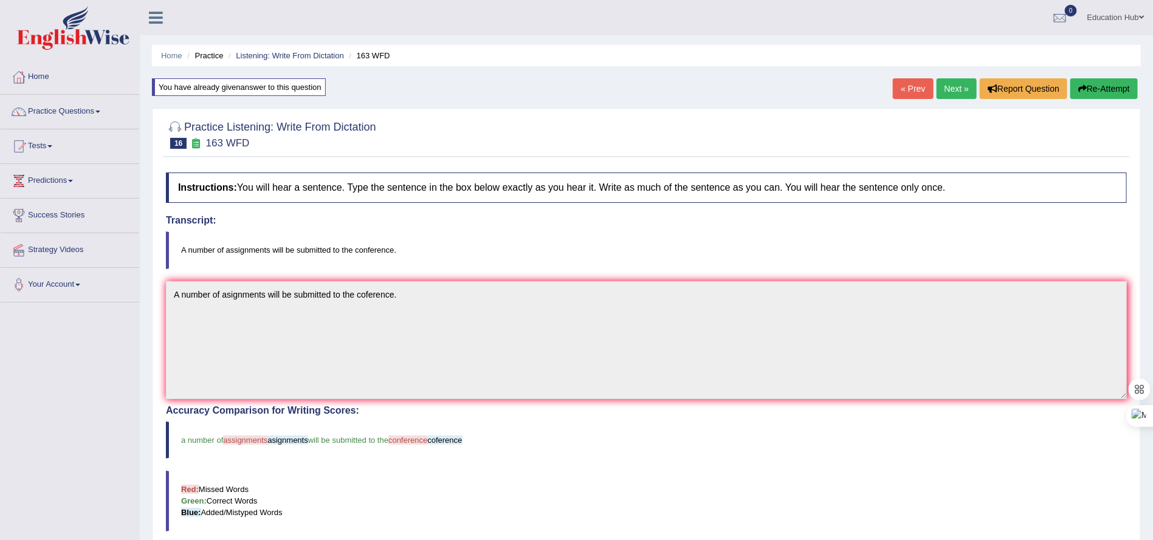
click at [957, 86] on link "Next »" at bounding box center [956, 88] width 40 height 21
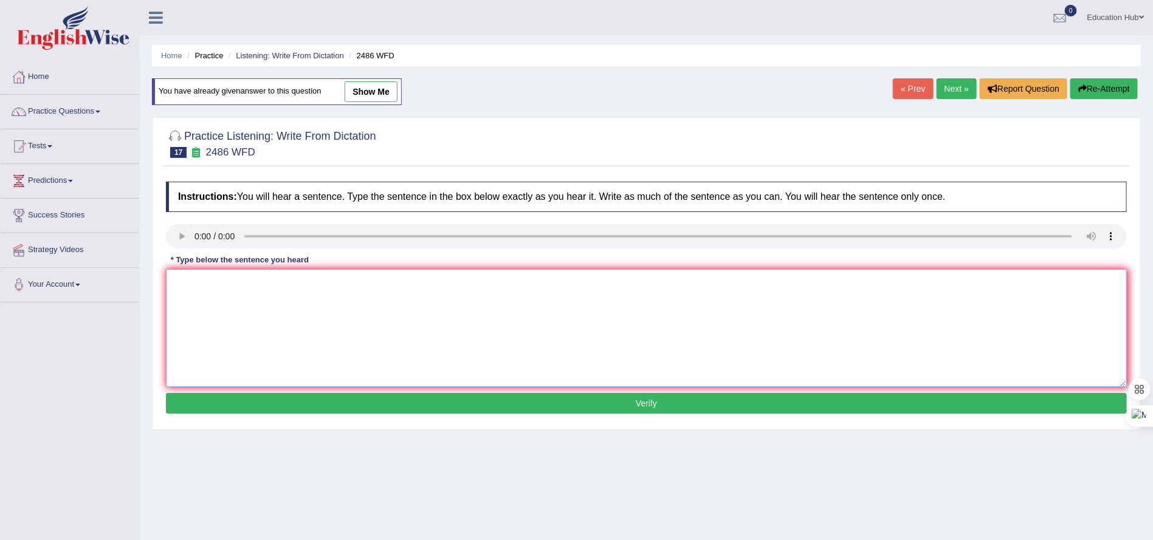
click at [252, 299] on textarea at bounding box center [646, 328] width 961 height 118
type textarea "It is quite clear that the facial expression are across the world."
click at [606, 411] on button "Verify" at bounding box center [646, 403] width 961 height 21
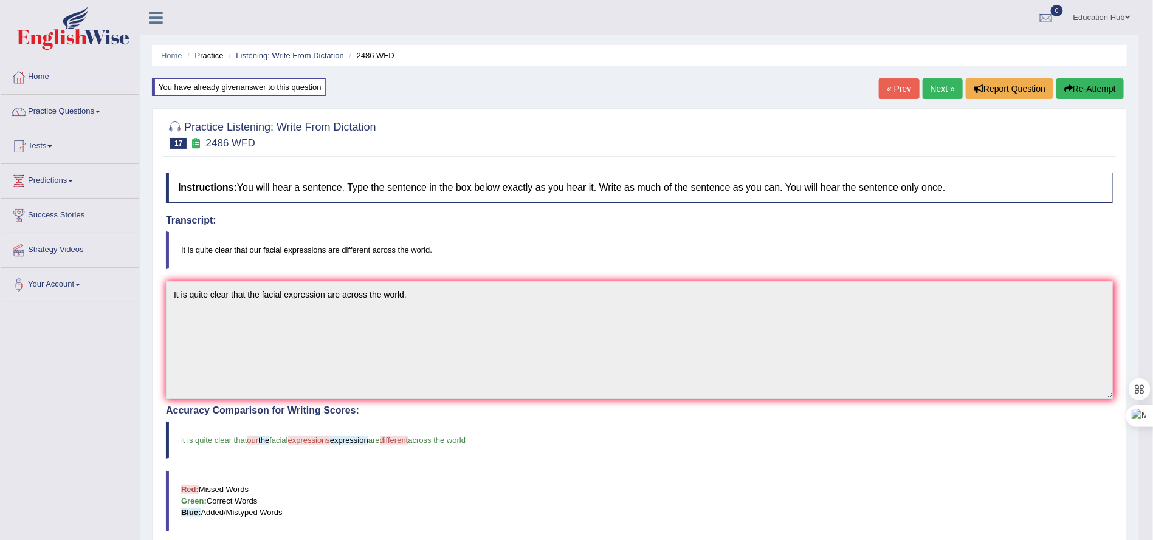
click at [949, 84] on link "Next »" at bounding box center [942, 88] width 40 height 21
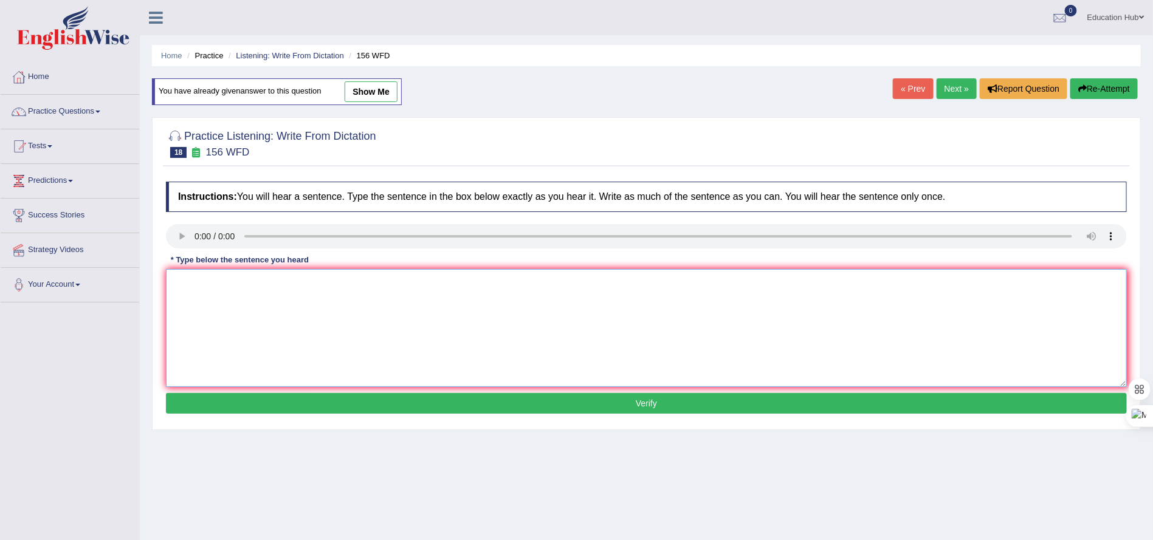
click at [186, 292] on textarea at bounding box center [646, 328] width 961 height 118
click at [208, 288] on textarea "All the asignments are due by tomorrow." at bounding box center [646, 328] width 961 height 118
type textarea "All the assignments are due by tomorrow."
click at [664, 409] on button "Verify" at bounding box center [646, 403] width 961 height 21
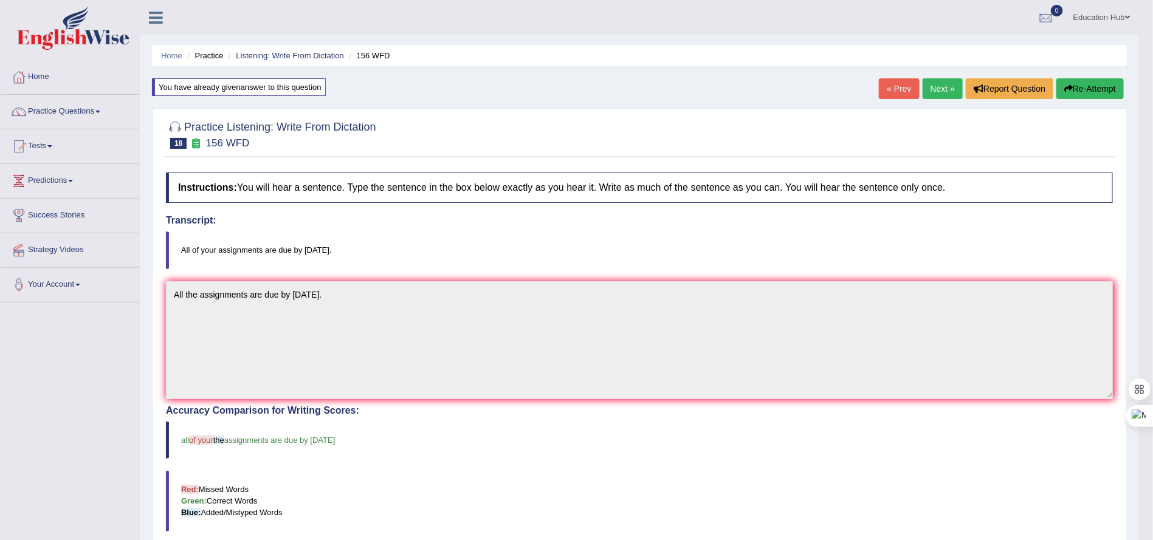
click at [941, 80] on link "Next »" at bounding box center [942, 88] width 40 height 21
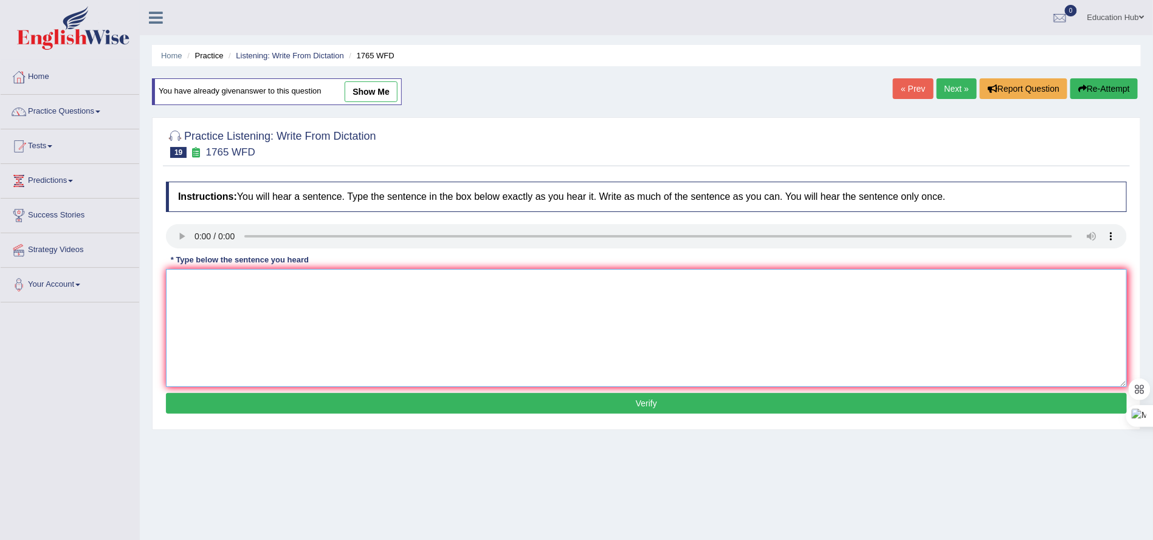
click at [188, 290] on textarea at bounding box center [646, 328] width 961 height 118
click at [328, 292] on textarea "Application persuing the application form must be filled up two months in advan…" at bounding box center [646, 328] width 961 height 118
type textarea "Application persuing accommodation must be filled up two months in advance."
click at [633, 407] on button "Verify" at bounding box center [646, 403] width 961 height 21
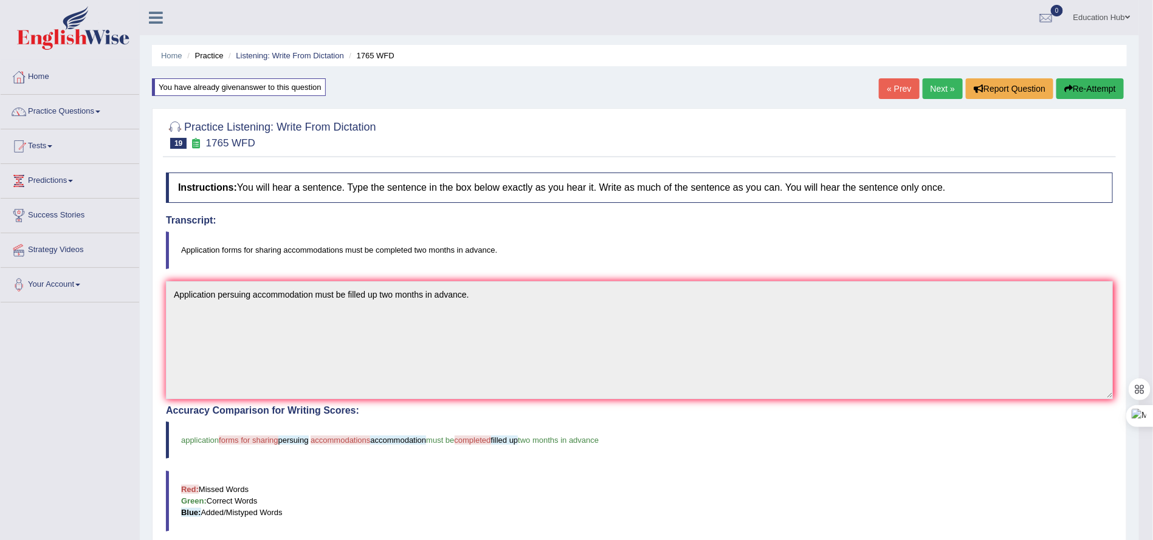
click at [936, 86] on link "Next »" at bounding box center [942, 88] width 40 height 21
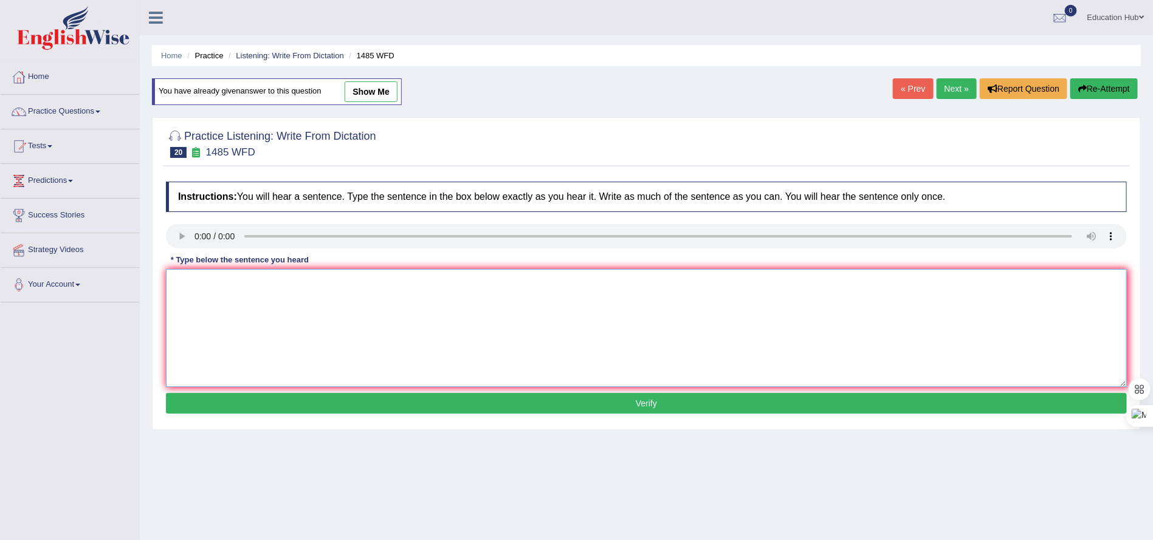
click at [179, 287] on textarea at bounding box center [646, 328] width 961 height 118
click at [245, 285] on textarea "Course work gets the students fairly" at bounding box center [646, 328] width 961 height 118
click at [243, 287] on textarea "Course work gets the students fairly" at bounding box center [646, 328] width 961 height 118
click at [351, 277] on textarea "Course work gets chace the students fairly" at bounding box center [646, 328] width 961 height 118
click at [199, 285] on textarea "Course work gets chace the students fairly expose the subject." at bounding box center [646, 328] width 961 height 118
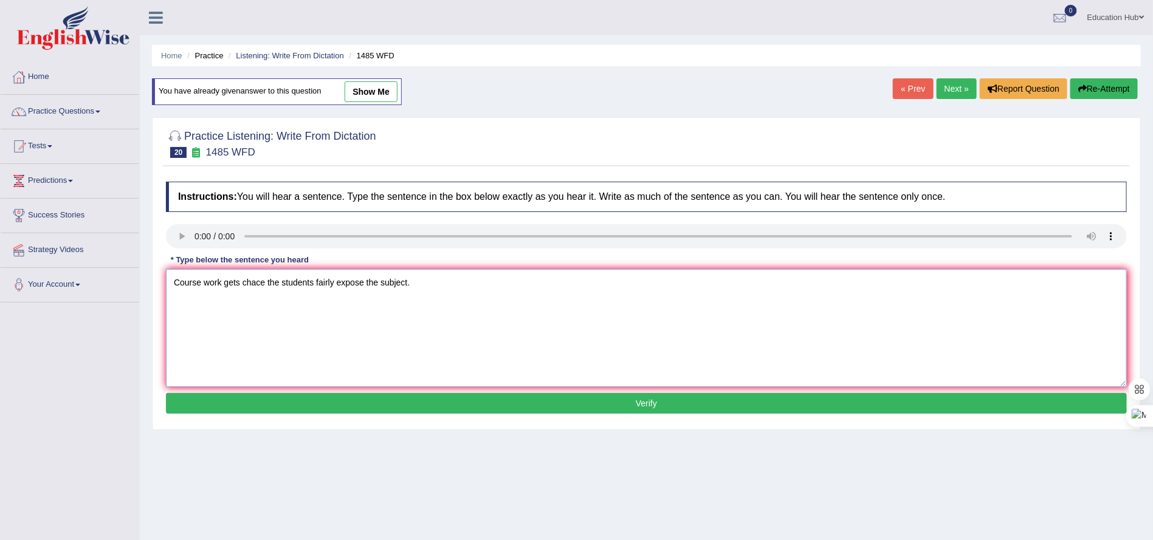
click at [197, 285] on textarea "Course work gets chace the students fairly expose the subject." at bounding box center [646, 328] width 961 height 118
click at [363, 290] on textarea "Course work gets chace the students fairly expose the subject." at bounding box center [646, 328] width 961 height 118
type textarea "Course work gets chace the students fairly exposed the subject."
click at [640, 405] on button "Verify" at bounding box center [646, 403] width 961 height 21
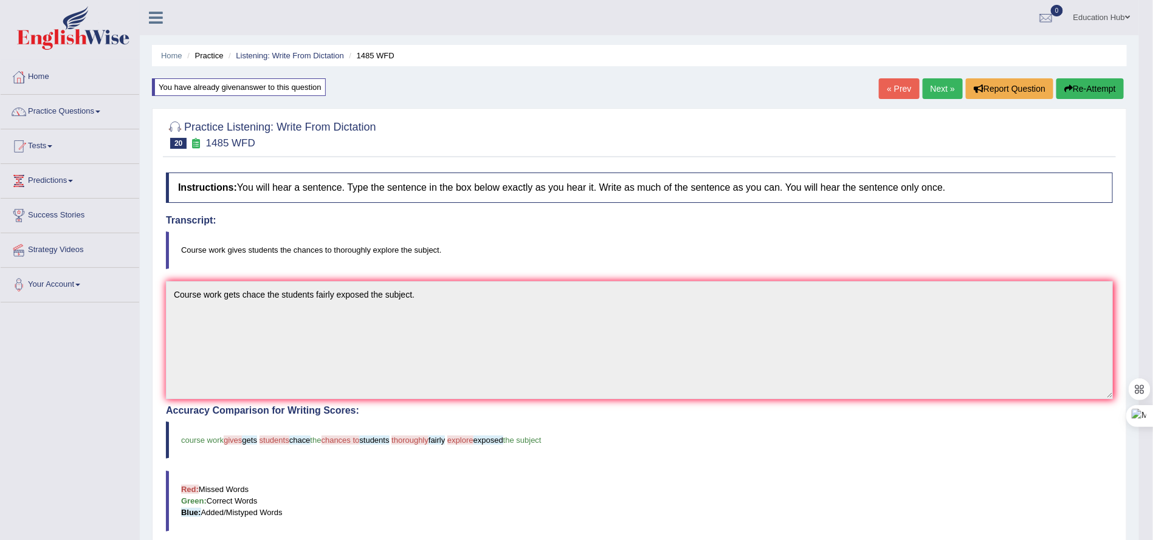
click at [937, 88] on link "Next »" at bounding box center [942, 88] width 40 height 21
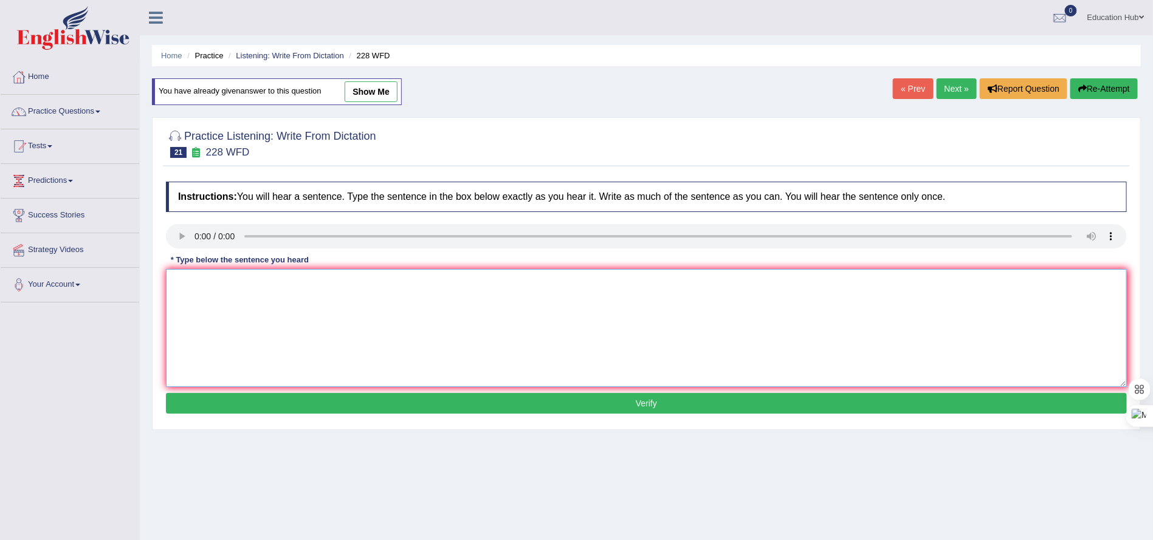
click at [218, 306] on textarea at bounding box center [646, 328] width 961 height 118
click at [323, 281] on textarea "Computer science has become popular university degree course." at bounding box center [646, 328] width 961 height 118
click at [325, 288] on textarea "Computer science has become popular a university degree course." at bounding box center [646, 328] width 961 height 118
type textarea "Computer science has become popular a university degree course."
click at [592, 410] on button "Verify" at bounding box center [646, 403] width 961 height 21
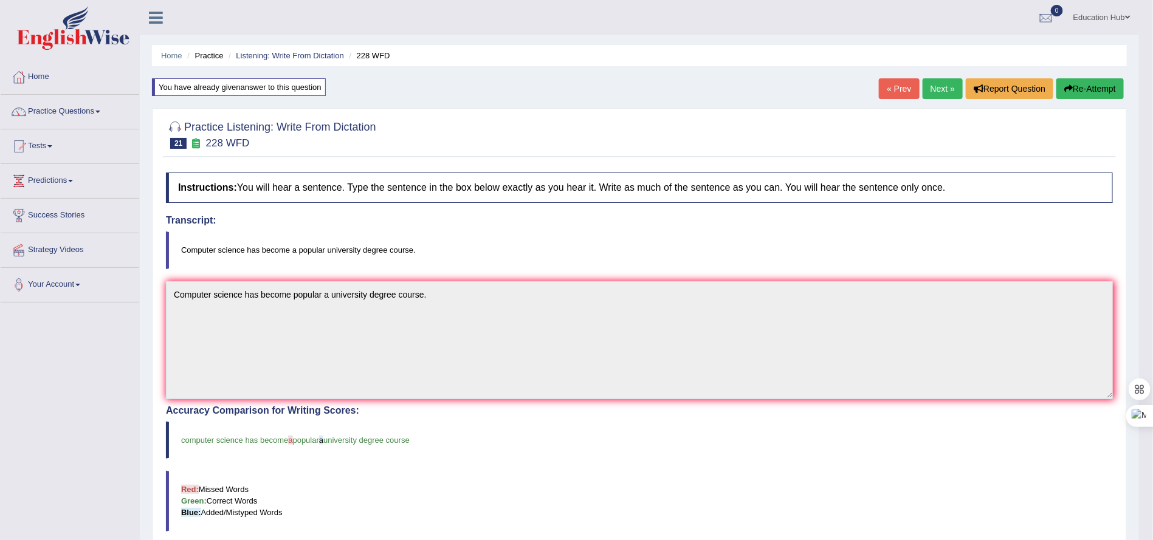
click at [923, 92] on link "Next »" at bounding box center [942, 88] width 40 height 21
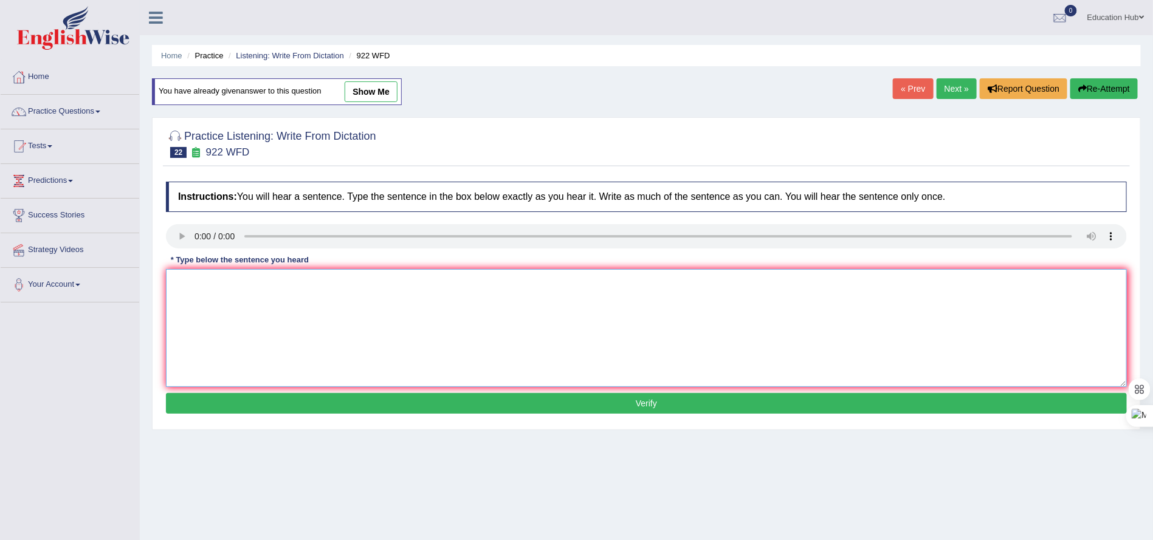
click at [215, 317] on textarea at bounding box center [646, 328] width 961 height 118
click at [208, 285] on textarea "Students itending to attain the conferance must register first." at bounding box center [646, 328] width 961 height 118
click at [211, 285] on textarea "Students itending to attain the conferance must register first." at bounding box center [646, 328] width 961 height 118
click at [215, 287] on textarea "Students itending to attain the conferance must register first." at bounding box center [646, 328] width 961 height 118
type textarea "Students intending to attain the conferance must register first."
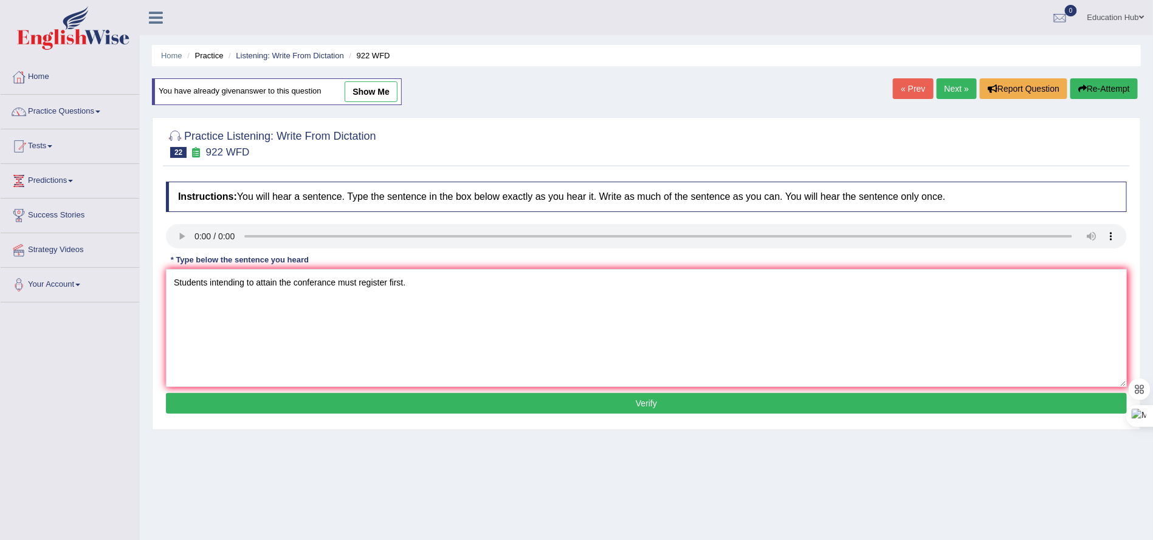
click at [634, 411] on button "Verify" at bounding box center [646, 403] width 961 height 21
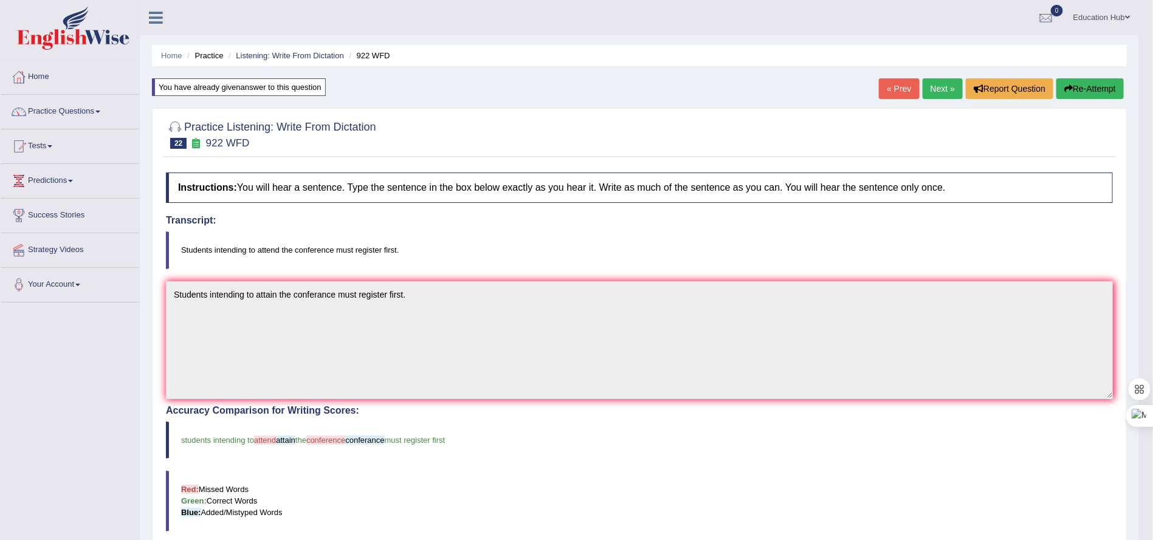
click at [941, 83] on link "Next »" at bounding box center [942, 88] width 40 height 21
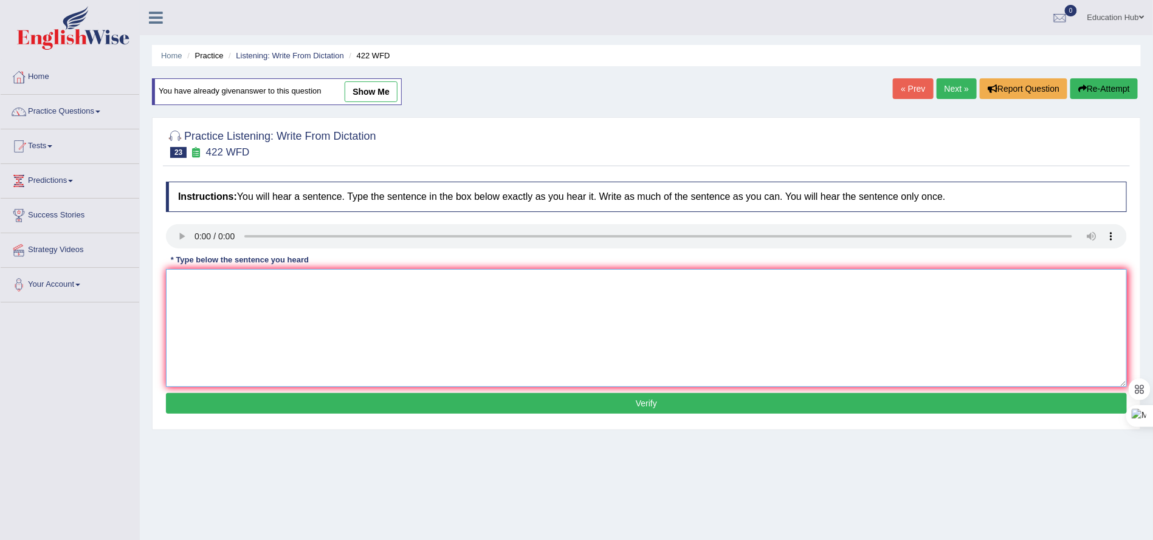
click at [208, 314] on textarea at bounding box center [646, 328] width 961 height 118
click at [266, 289] on textarea "The most details of this arguments are missiong." at bounding box center [646, 328] width 961 height 118
click at [211, 284] on textarea "The most details of these arguments are missiong." at bounding box center [646, 328] width 961 height 118
type textarea "The most important details of these arguments are missiong."
click at [616, 412] on button "Verify" at bounding box center [646, 403] width 961 height 21
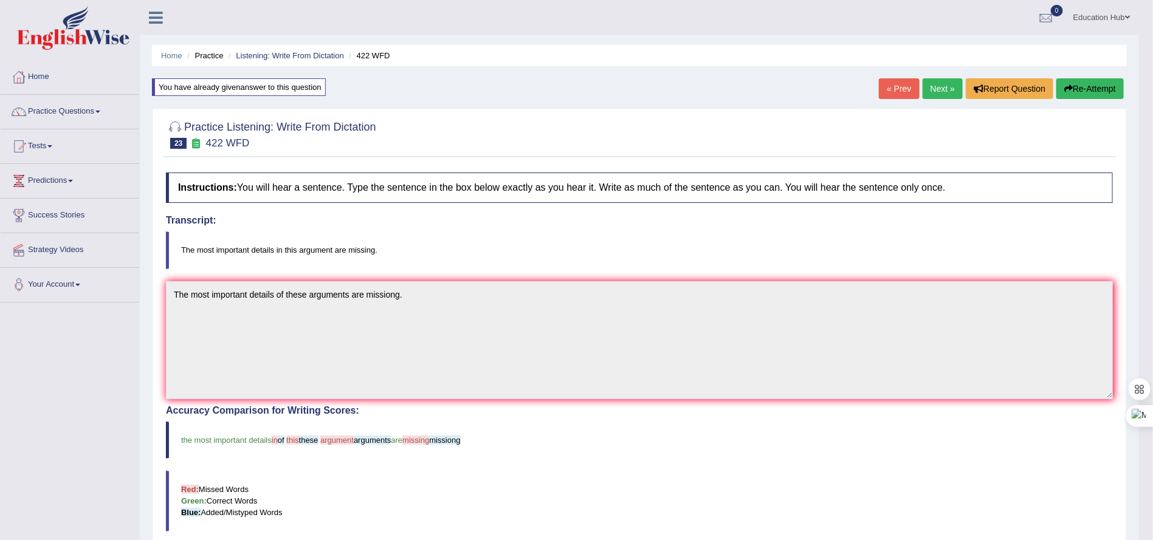
click at [922, 89] on link "Next »" at bounding box center [942, 88] width 40 height 21
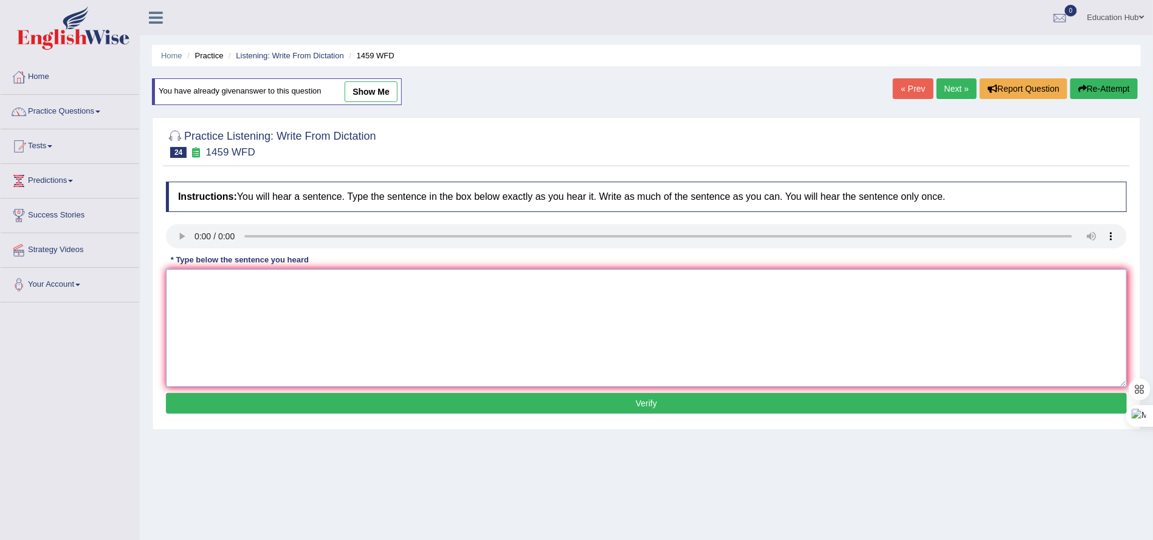
click at [191, 289] on textarea at bounding box center [646, 328] width 961 height 118
click at [410, 294] on textarea "All experiments and procedures have been outlined in the labotory manual." at bounding box center [646, 328] width 961 height 118
click at [403, 279] on textarea "All experiments and procedures have been outlined in the labatory manual." at bounding box center [646, 328] width 961 height 118
type textarea "All experiments and procedures have been outlined in the labratory manual."
click at [635, 410] on button "Verify" at bounding box center [646, 403] width 961 height 21
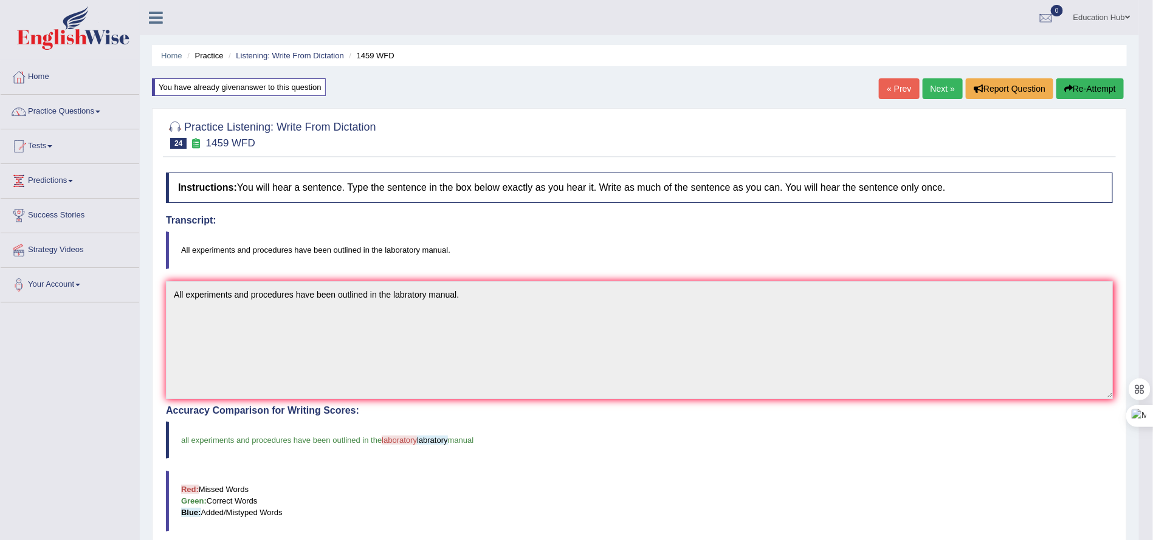
click at [941, 95] on link "Next »" at bounding box center [942, 88] width 40 height 21
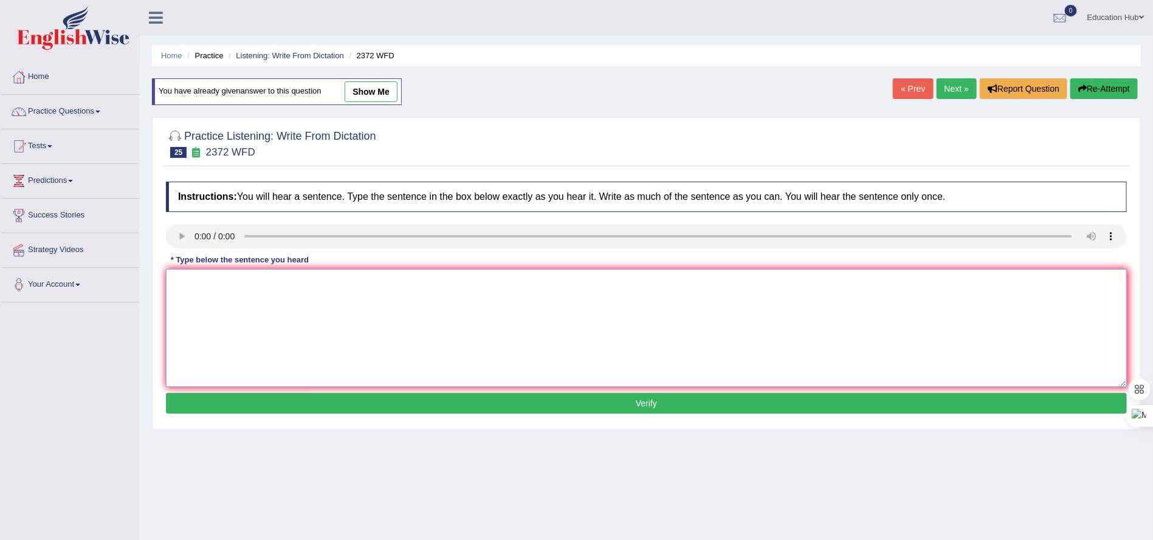
click at [180, 297] on textarea at bounding box center [646, 328] width 961 height 118
click at [307, 290] on textarea "We must hand in our asssignments by the end of this semester." at bounding box center [646, 328] width 961 height 118
type textarea "We must hand in our asssignments by the end of this semester."
click at [589, 403] on button "Verify" at bounding box center [646, 403] width 961 height 21
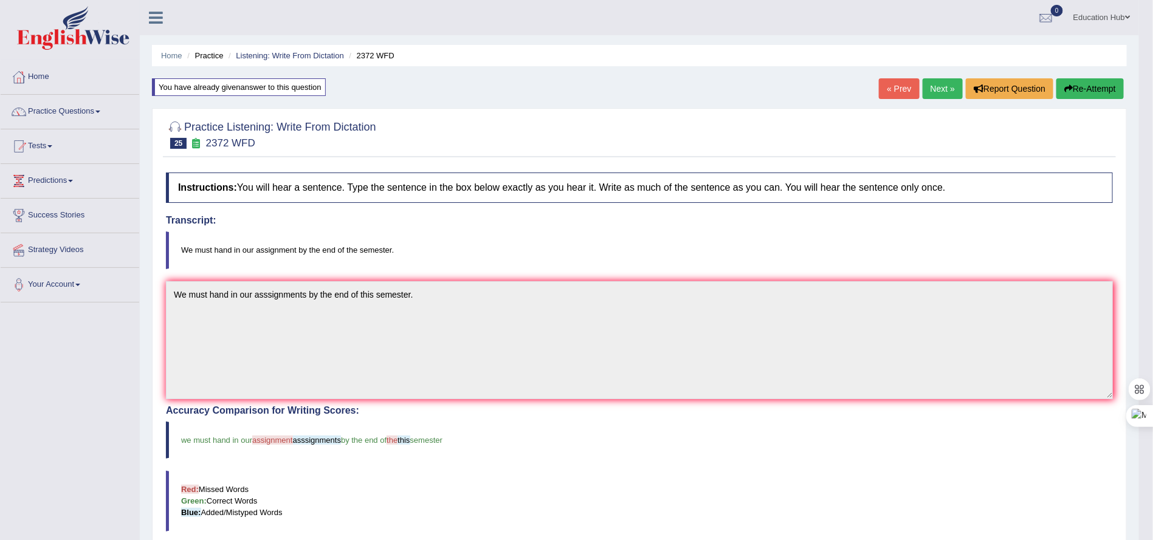
click at [930, 81] on link "Next »" at bounding box center [942, 88] width 40 height 21
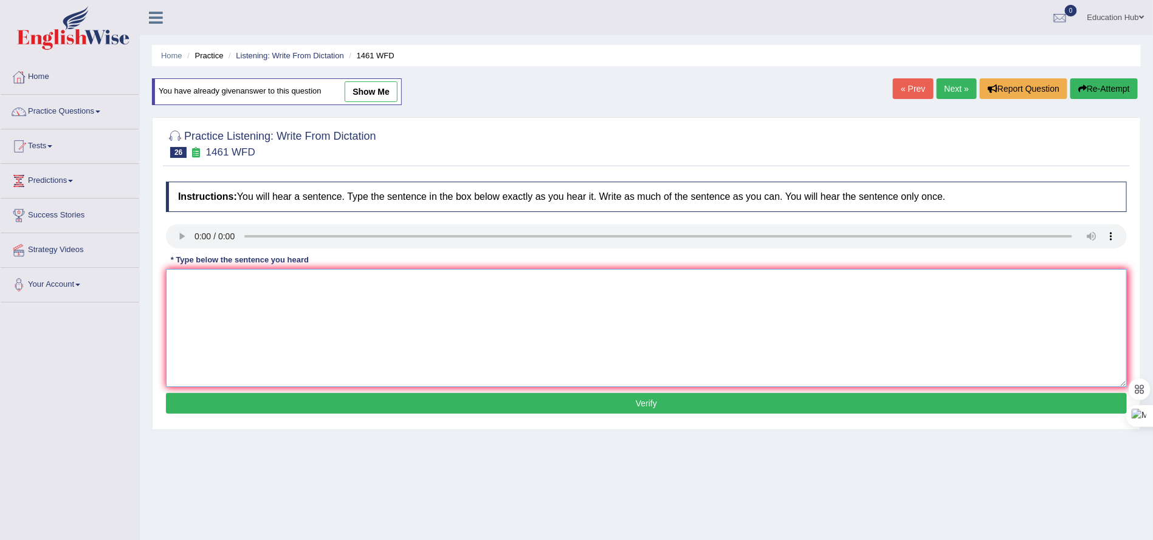
click at [197, 286] on textarea at bounding box center [646, 328] width 961 height 118
click at [233, 287] on textarea "Muy sister runs business about small toys." at bounding box center [646, 328] width 961 height 118
type textarea "Muy sister runs a business about small toys."
click at [626, 400] on button "Verify" at bounding box center [646, 403] width 961 height 21
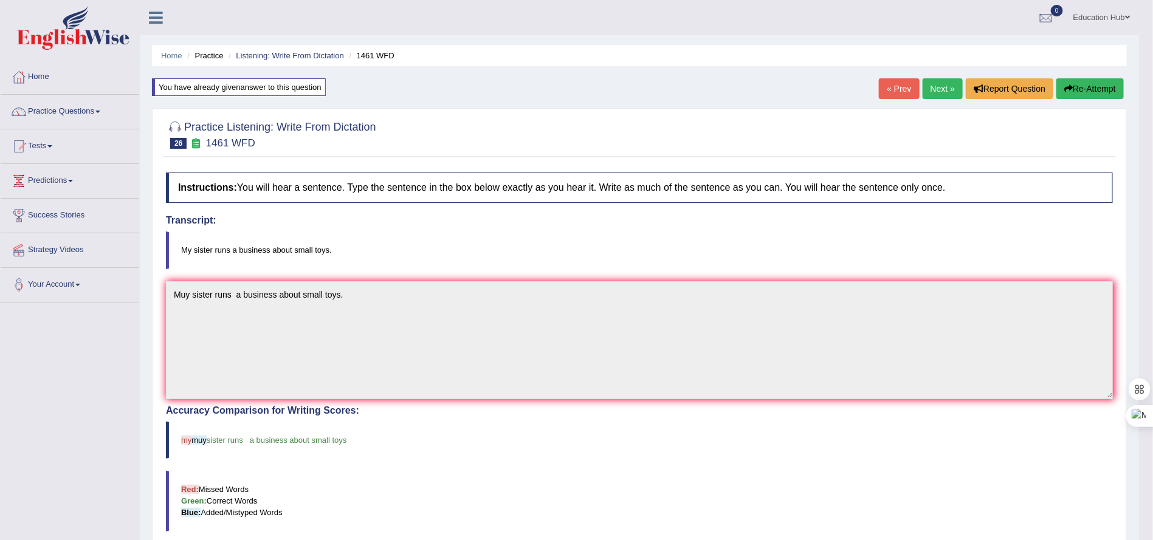
click at [928, 84] on link "Next »" at bounding box center [942, 88] width 40 height 21
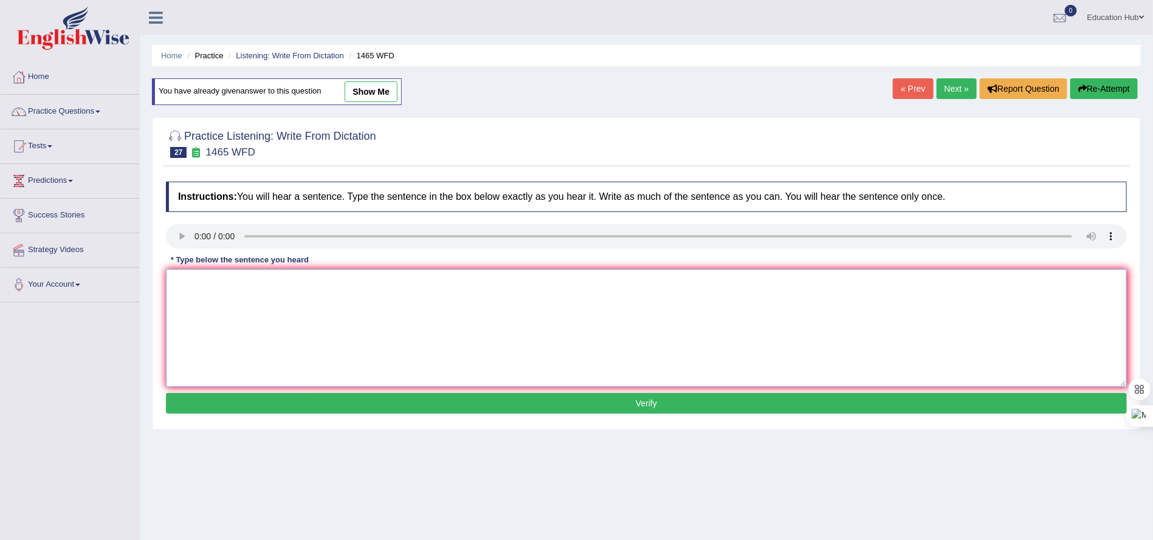
click at [316, 338] on textarea at bounding box center [646, 328] width 961 height 118
type textarea "You can find the complain form on the websites."
click at [649, 411] on button "Verify" at bounding box center [646, 403] width 961 height 21
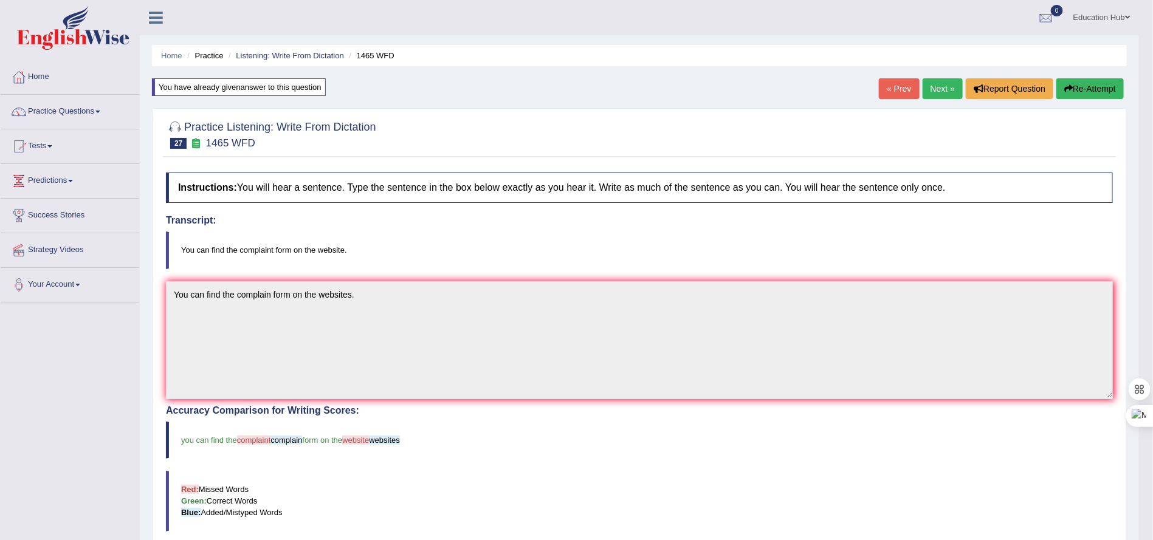
click at [939, 86] on link "Next »" at bounding box center [942, 88] width 40 height 21
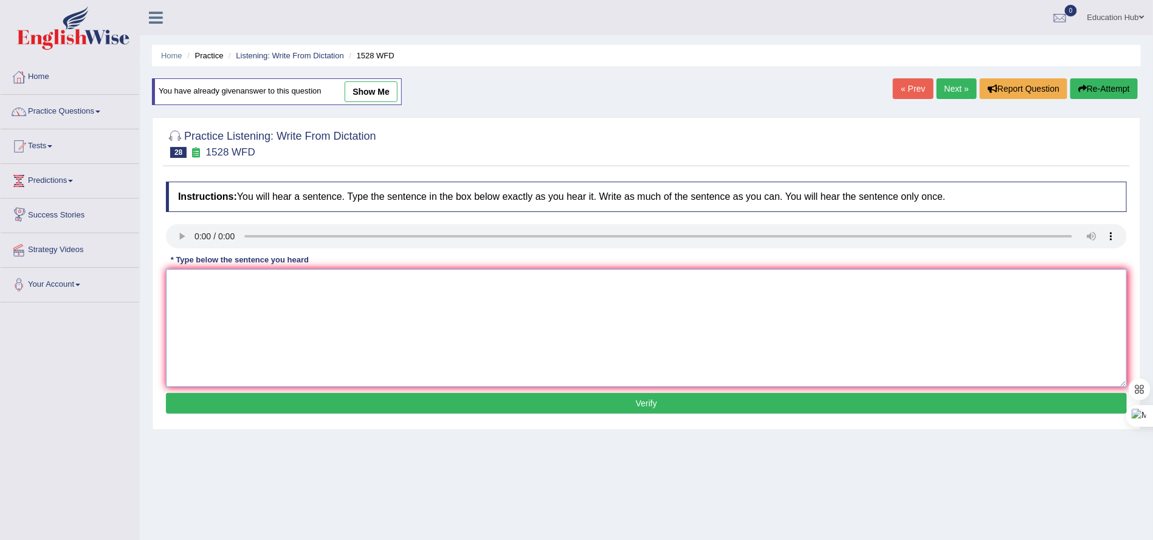
click at [197, 303] on textarea at bounding box center [646, 328] width 961 height 118
type textarea "We are looking new method practical and engaging."
click at [629, 410] on button "Verify" at bounding box center [646, 403] width 961 height 21
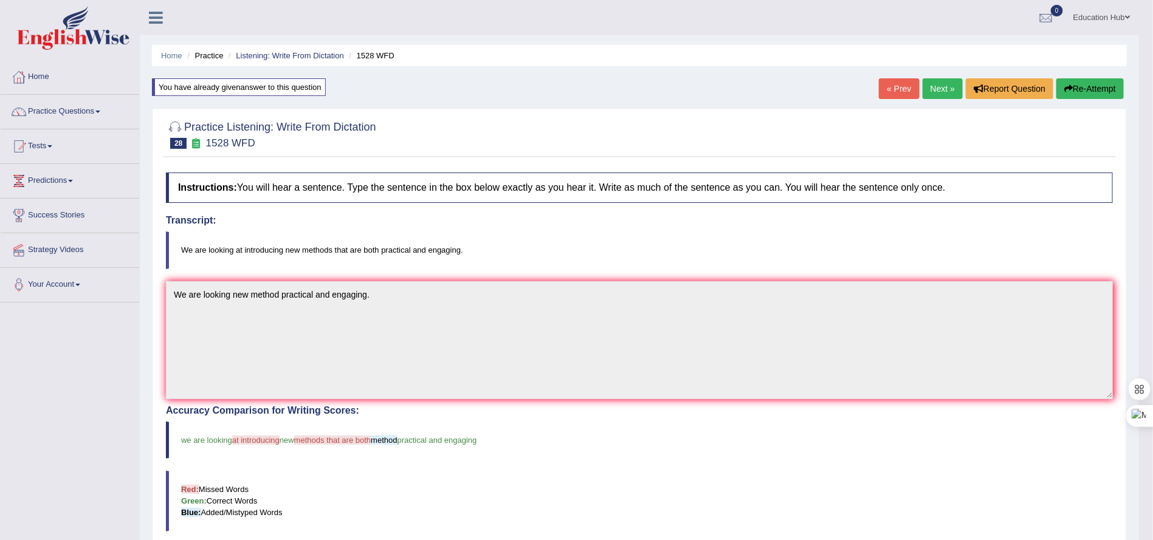
click at [942, 81] on link "Next »" at bounding box center [942, 88] width 40 height 21
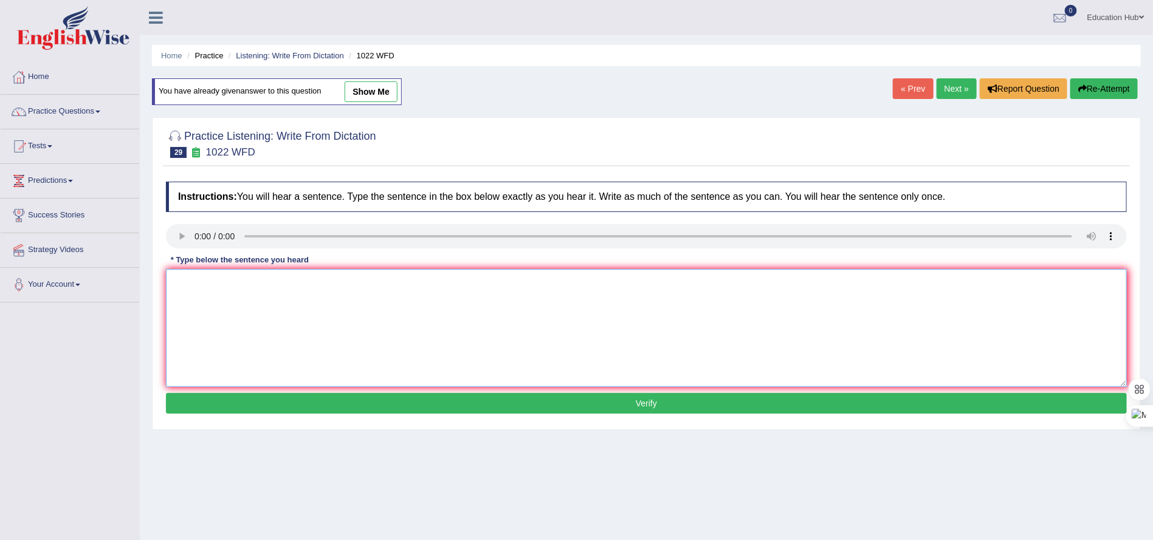
click at [192, 303] on textarea at bounding box center [646, 328] width 961 height 118
type textarea "Mathematics provides the understanding and analysis the data"
click at [591, 402] on button "Verify" at bounding box center [646, 403] width 961 height 21
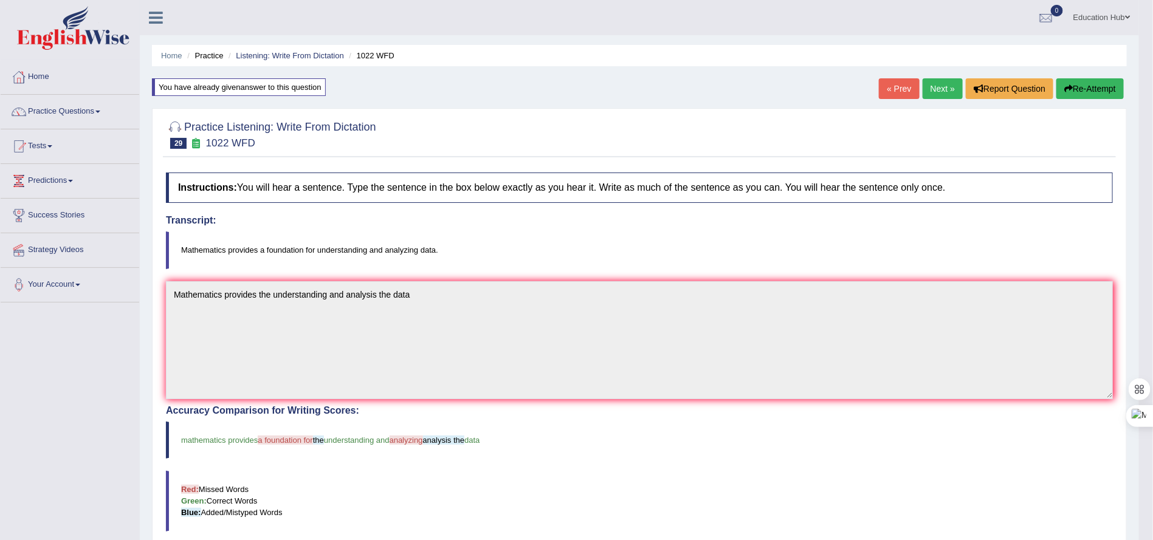
click at [930, 83] on link "Next »" at bounding box center [942, 88] width 40 height 21
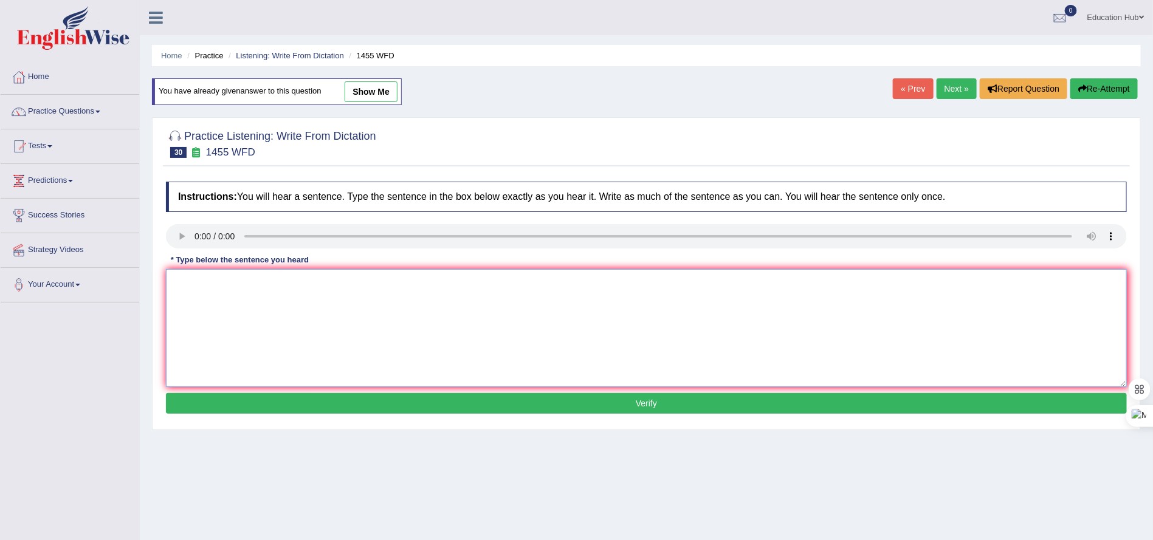
click at [213, 324] on textarea at bounding box center [646, 328] width 961 height 118
type textarea "You must work hard on construction site."
click at [631, 401] on button "Verify" at bounding box center [646, 403] width 961 height 21
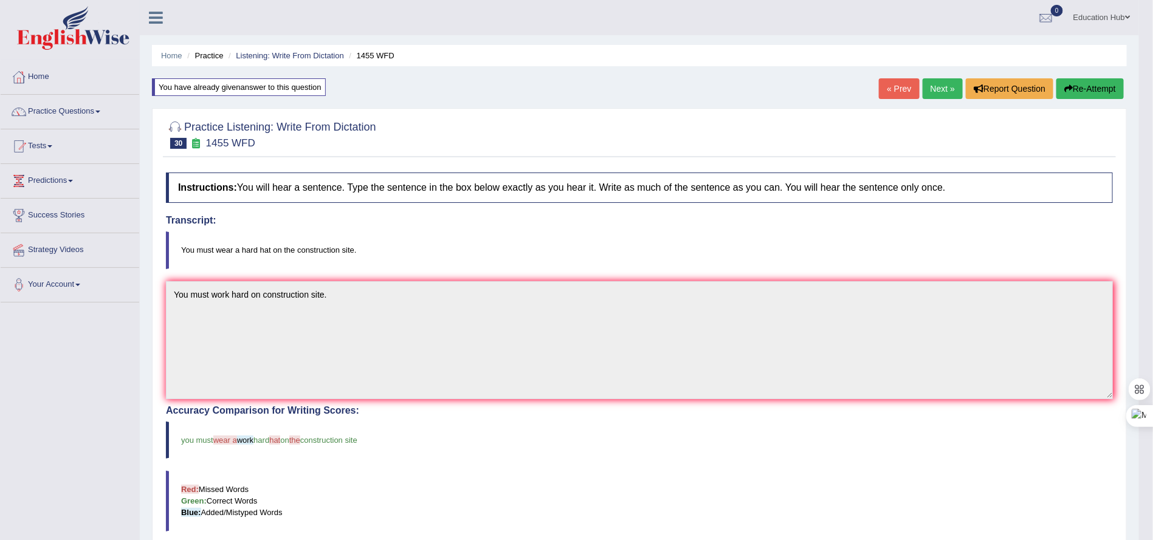
click at [926, 88] on link "Next »" at bounding box center [942, 88] width 40 height 21
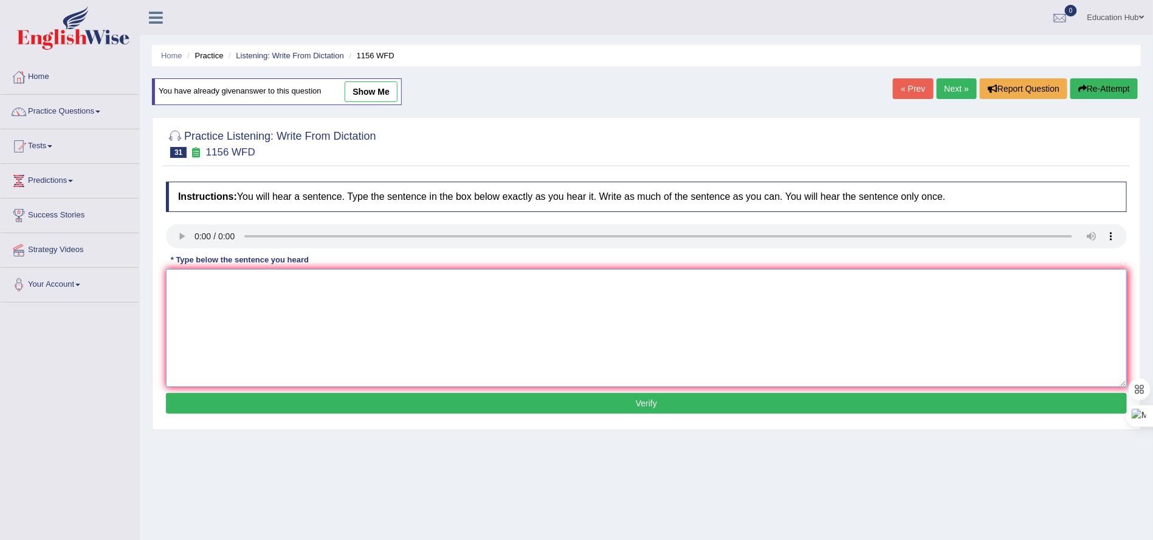
click at [217, 309] on textarea at bounding box center [646, 328] width 961 height 118
type textarea "Chemical reaction occurs when substances occur or chage."
click at [597, 397] on button "Verify" at bounding box center [646, 403] width 961 height 21
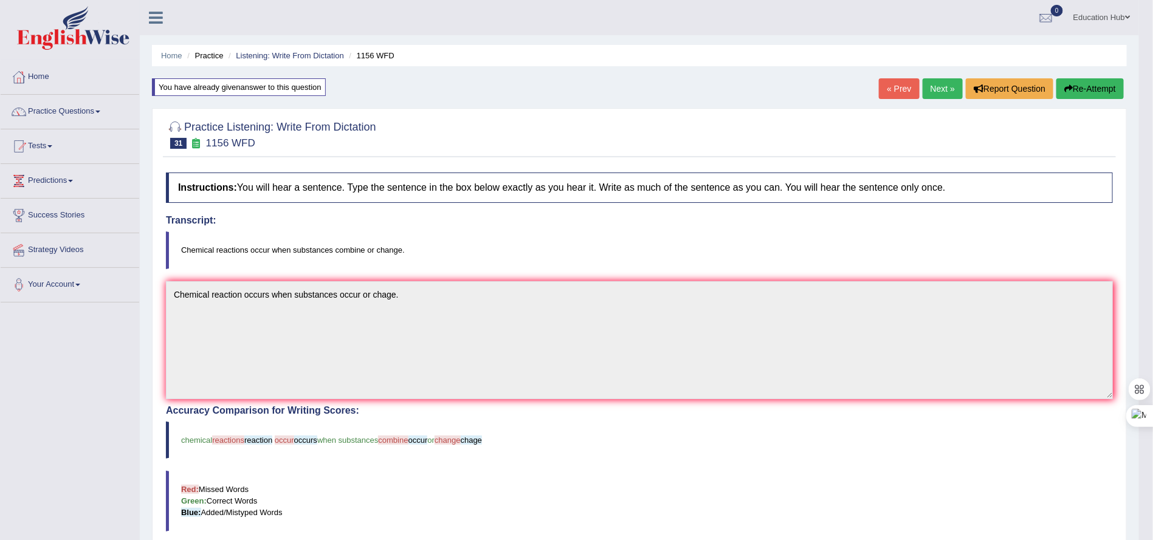
click at [928, 84] on link "Next »" at bounding box center [942, 88] width 40 height 21
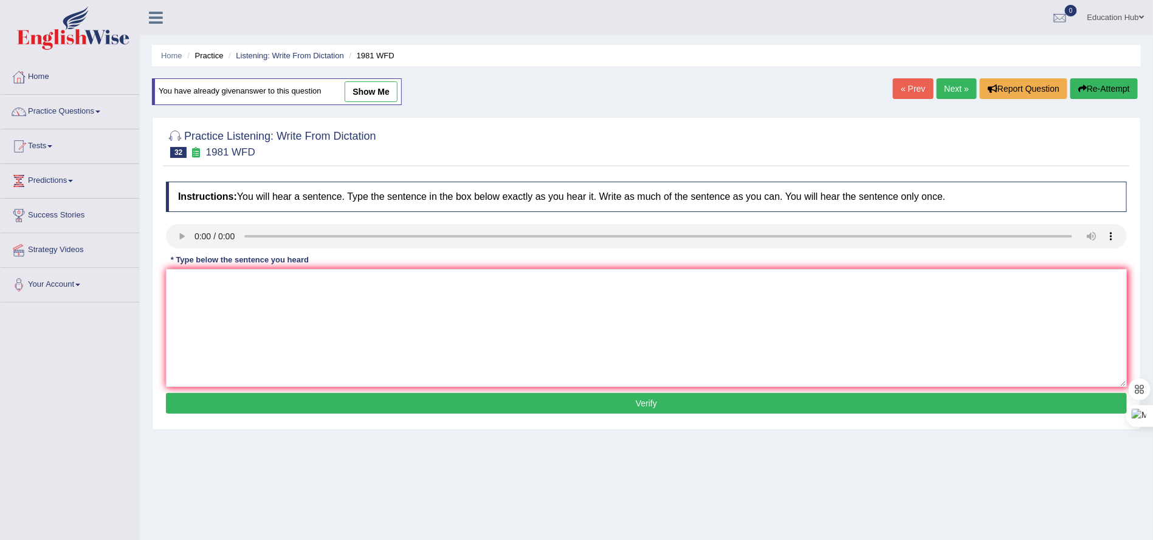
click at [958, 89] on link "Next »" at bounding box center [956, 88] width 40 height 21
